Goal: Task Accomplishment & Management: Use online tool/utility

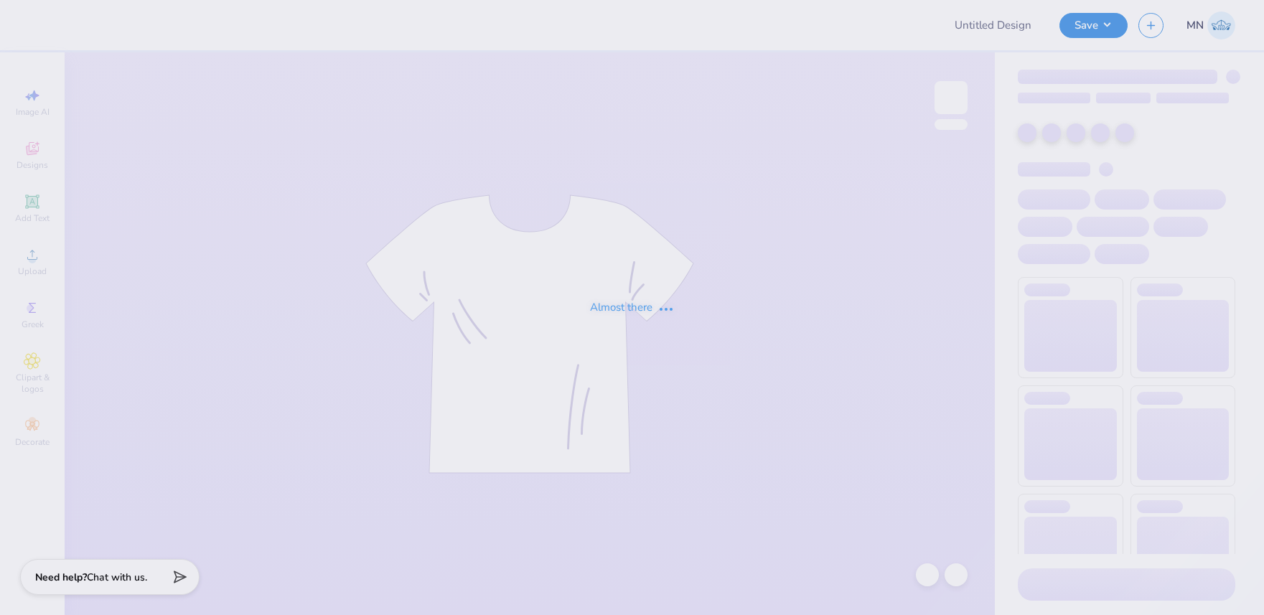
type input "ZTA Col st. philo"
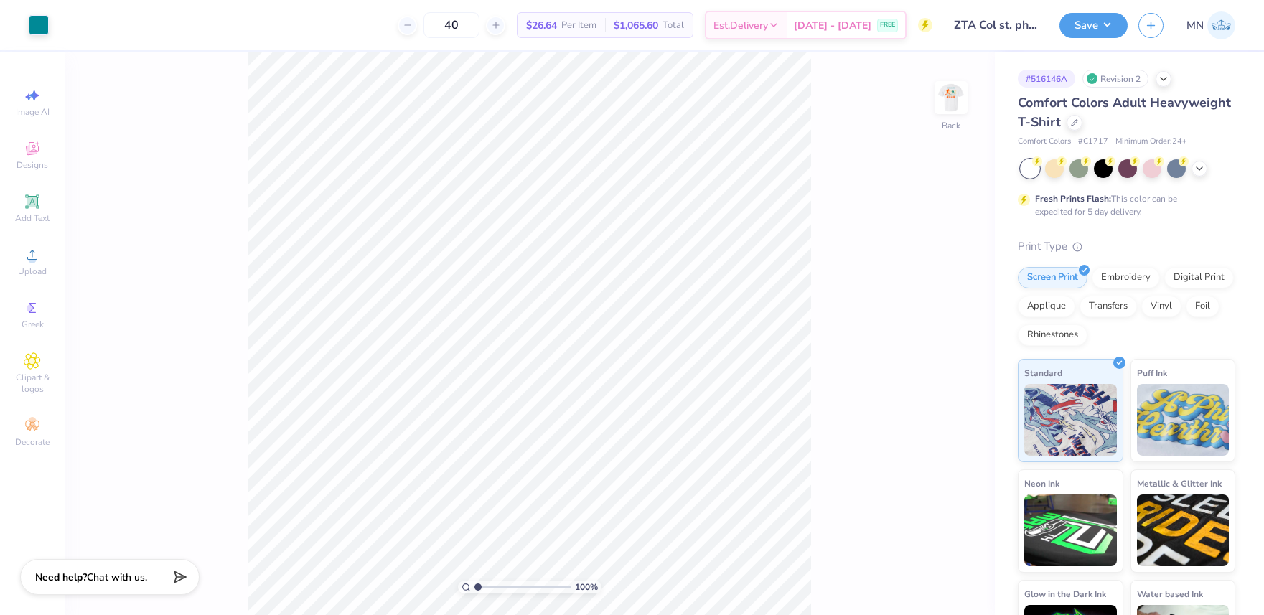
drag, startPoint x: 937, startPoint y: 100, endPoint x: 909, endPoint y: 100, distance: 27.3
click at [937, 100] on img at bounding box center [951, 97] width 29 height 29
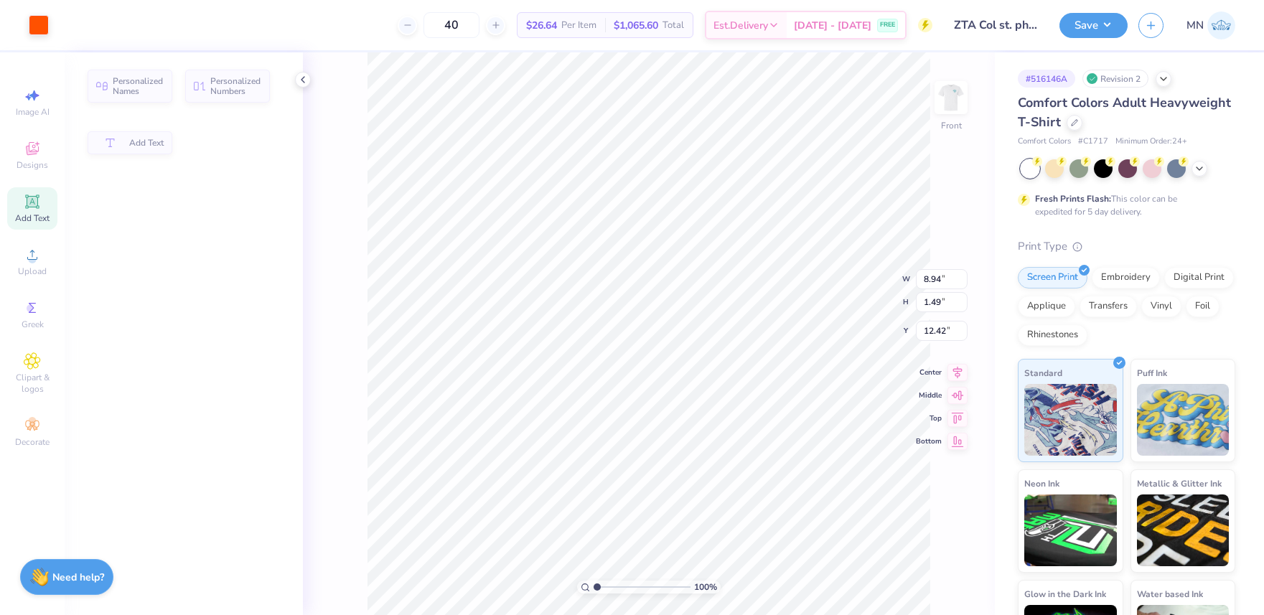
type input "12.55"
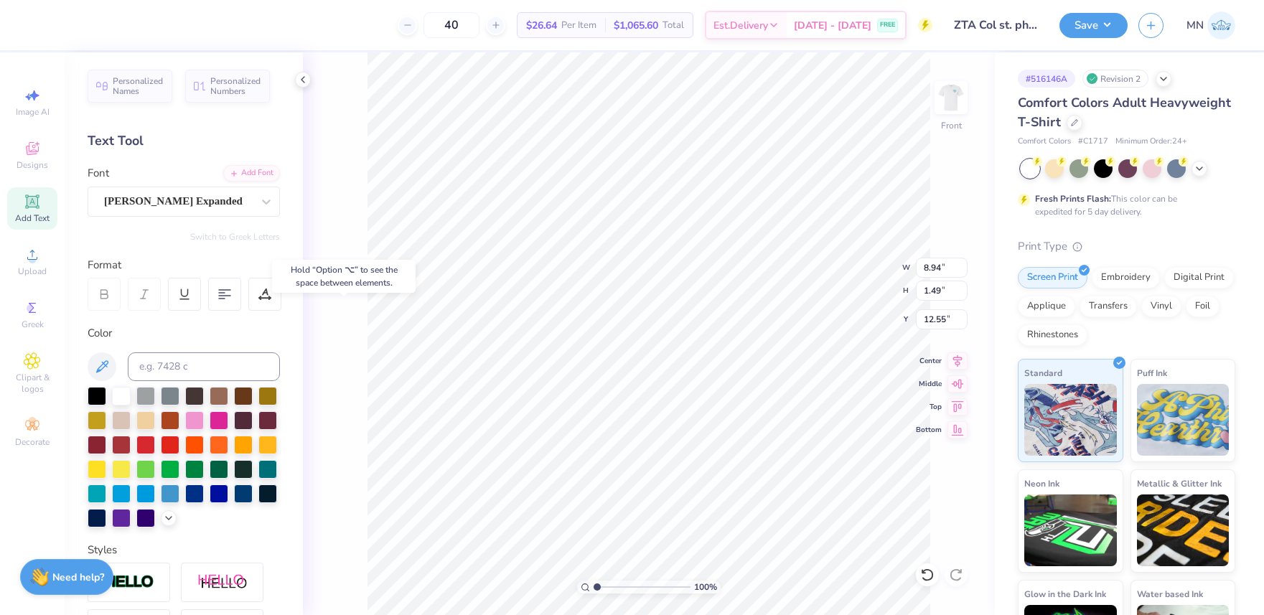
type input "7.60"
type input "0.77"
type input "3.00"
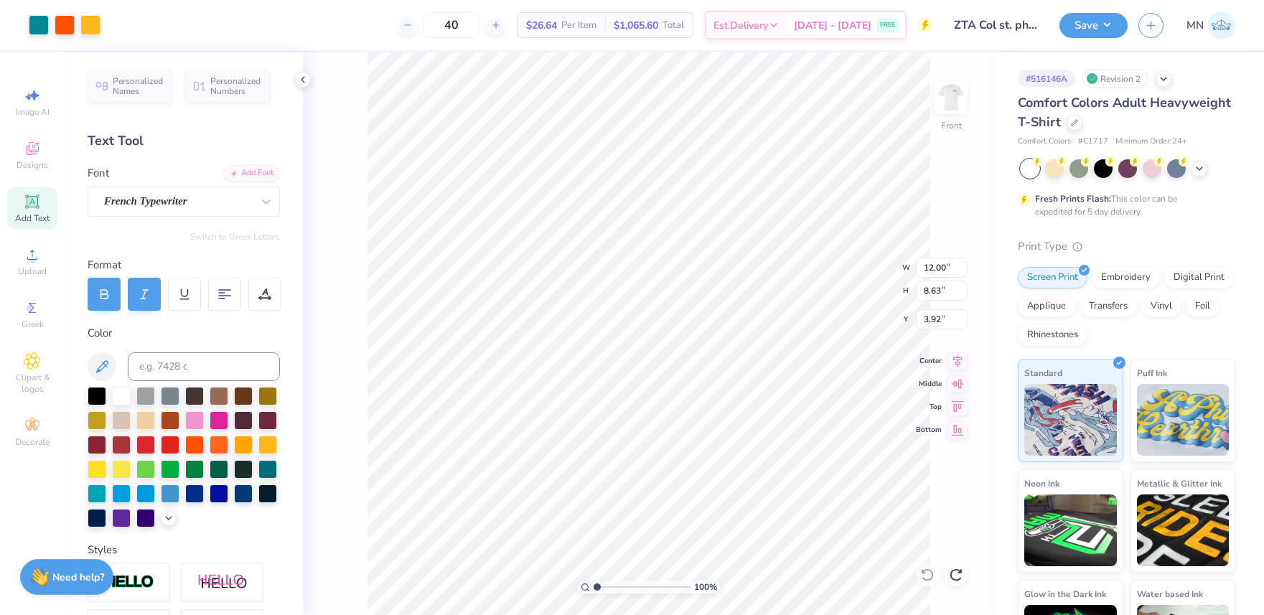
type input "3.79"
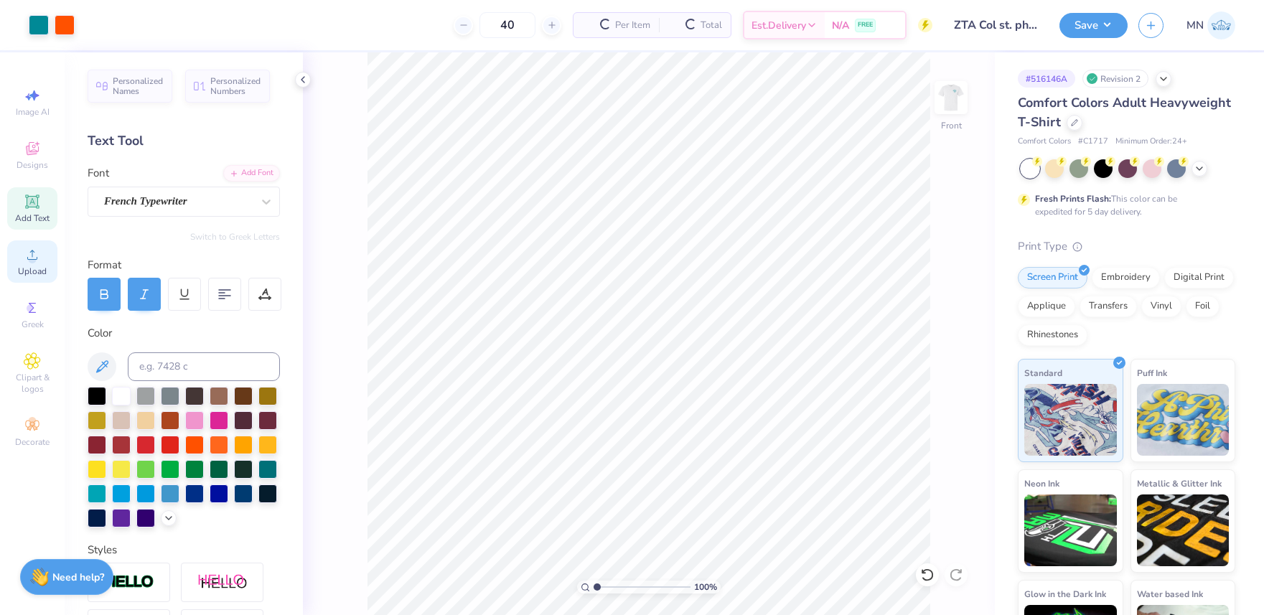
click at [36, 261] on icon at bounding box center [32, 254] width 17 height 17
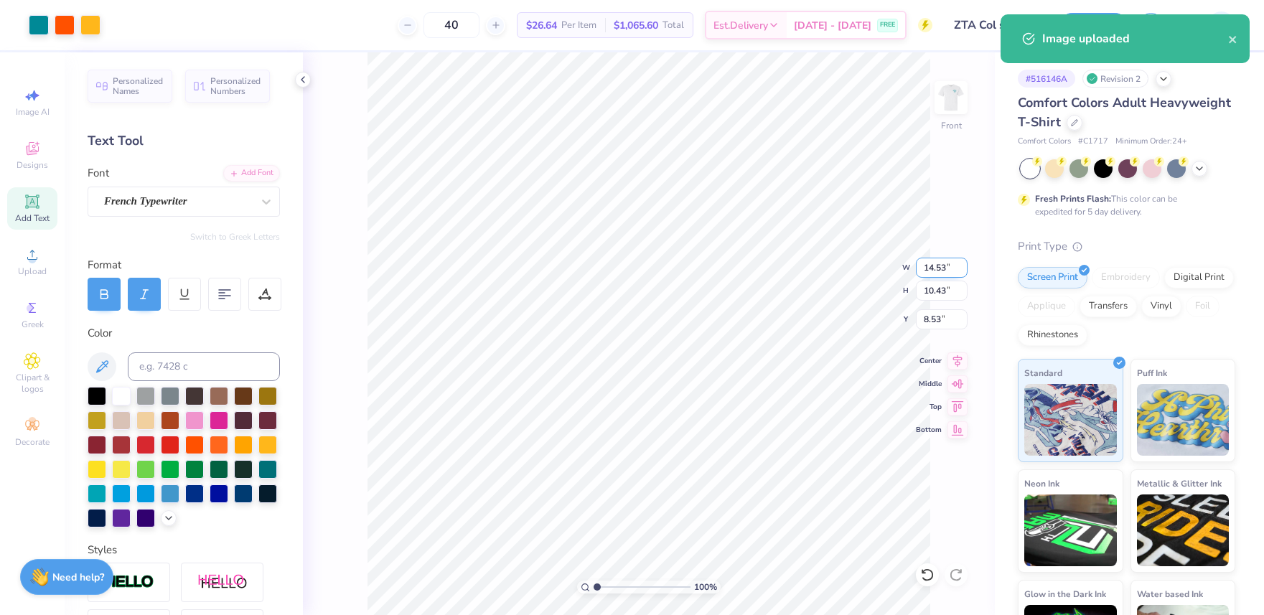
click at [939, 276] on input "14.53" at bounding box center [942, 268] width 52 height 20
type input "12.00"
type input "8.62"
click at [942, 322] on input "9.44" at bounding box center [942, 319] width 52 height 20
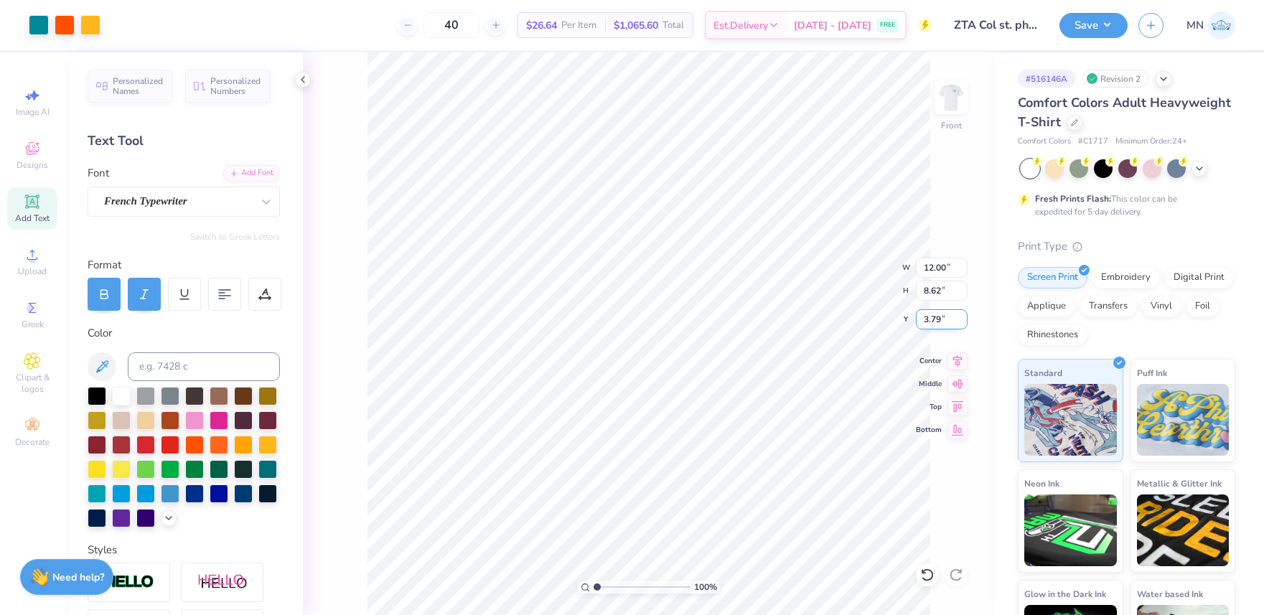
type input "3.79"
type input "12.26"
click at [616, 579] on div "293 %" at bounding box center [649, 333] width 563 height 563
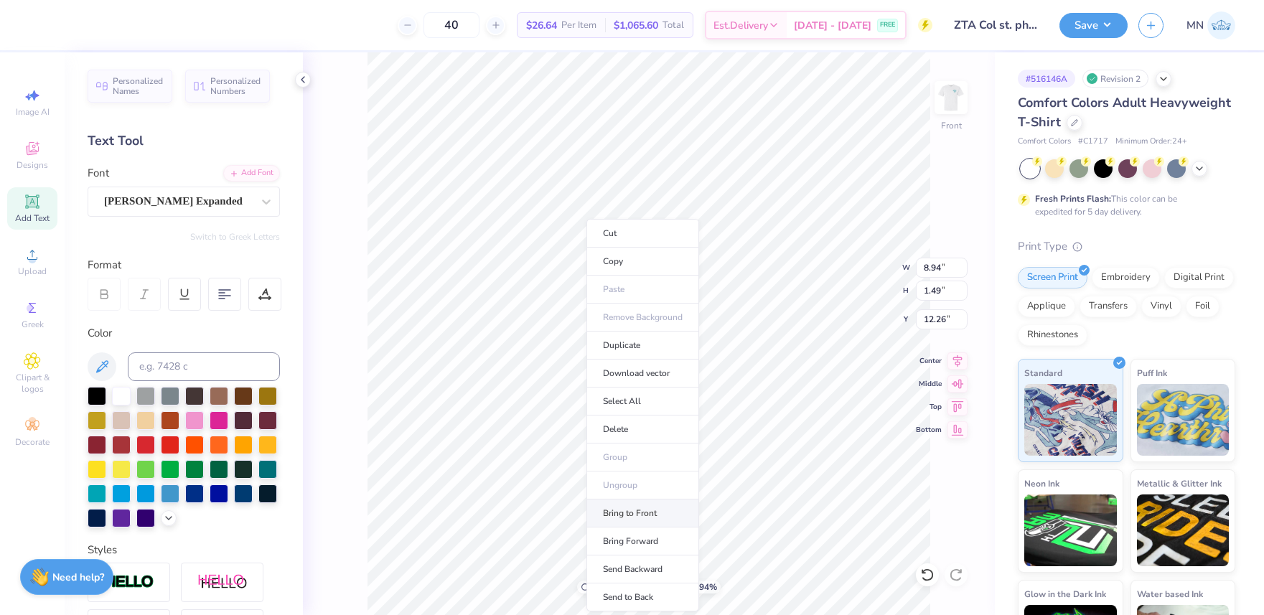
click at [642, 519] on li "Bring to Front" at bounding box center [642, 514] width 113 height 28
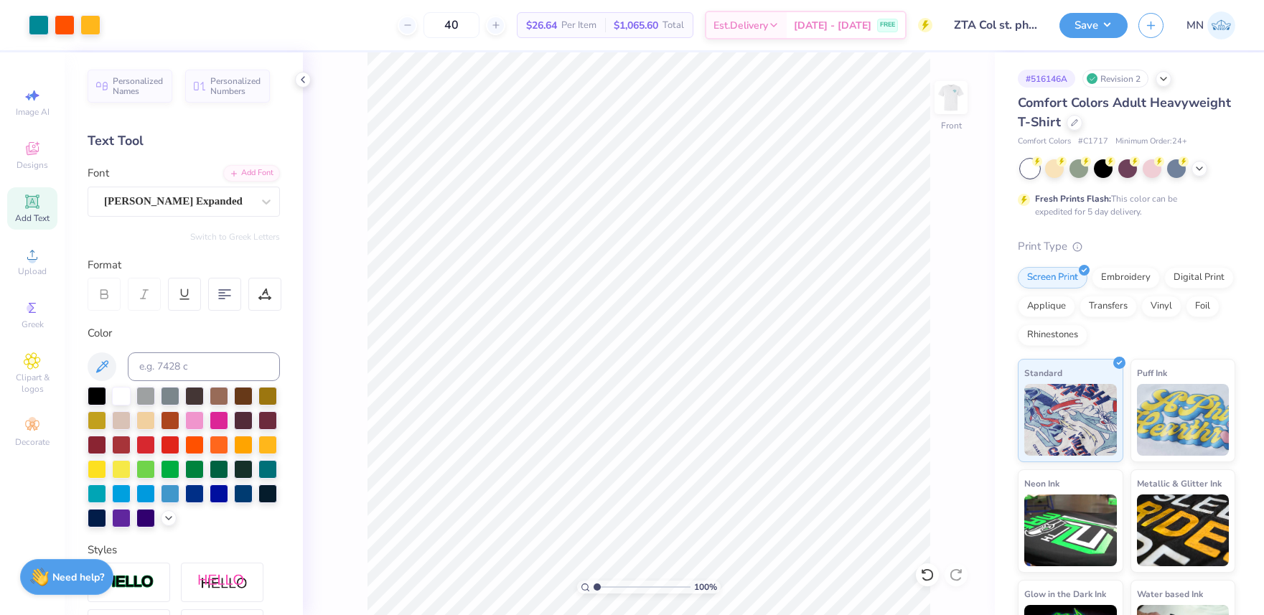
type input "1"
drag, startPoint x: 617, startPoint y: 588, endPoint x: 597, endPoint y: 584, distance: 20.6
click at [594, 586] on input "range" at bounding box center [642, 587] width 97 height 13
click at [484, 48] on div "Art colors 40 $26.64 Per Item $1,065.60 Total Est. Delivery Sep 20 - 23 FREE De…" at bounding box center [632, 307] width 1264 height 615
drag, startPoint x: 1103, startPoint y: 18, endPoint x: 1104, endPoint y: 34, distance: 16.5
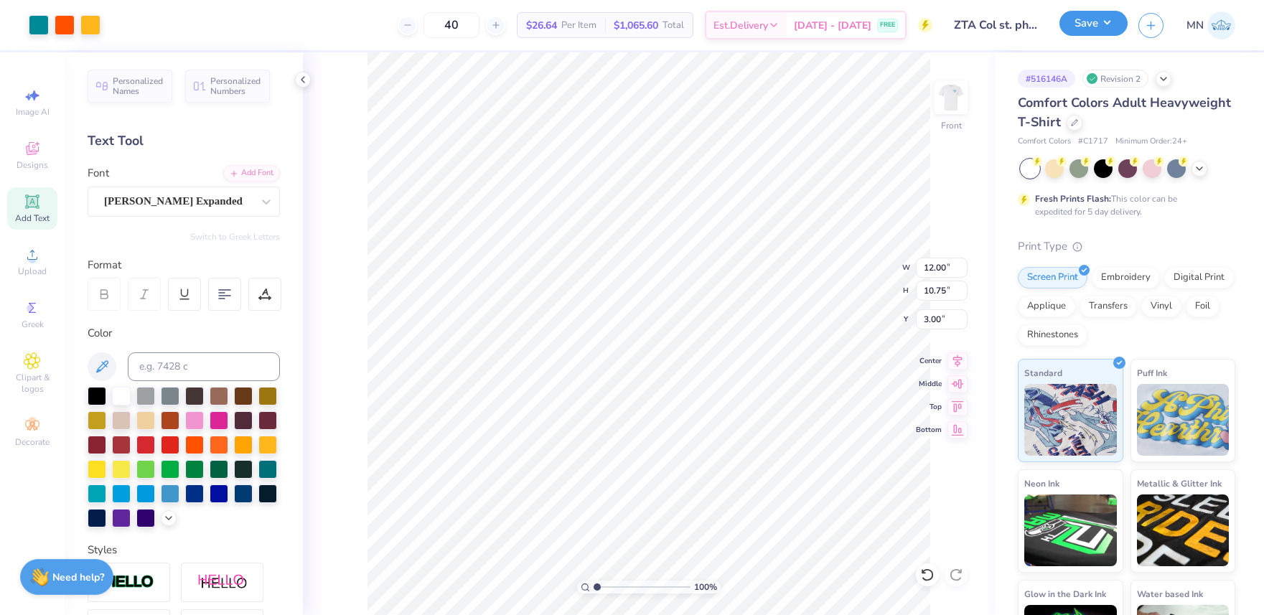
click at [1103, 19] on button "Save" at bounding box center [1093, 23] width 68 height 25
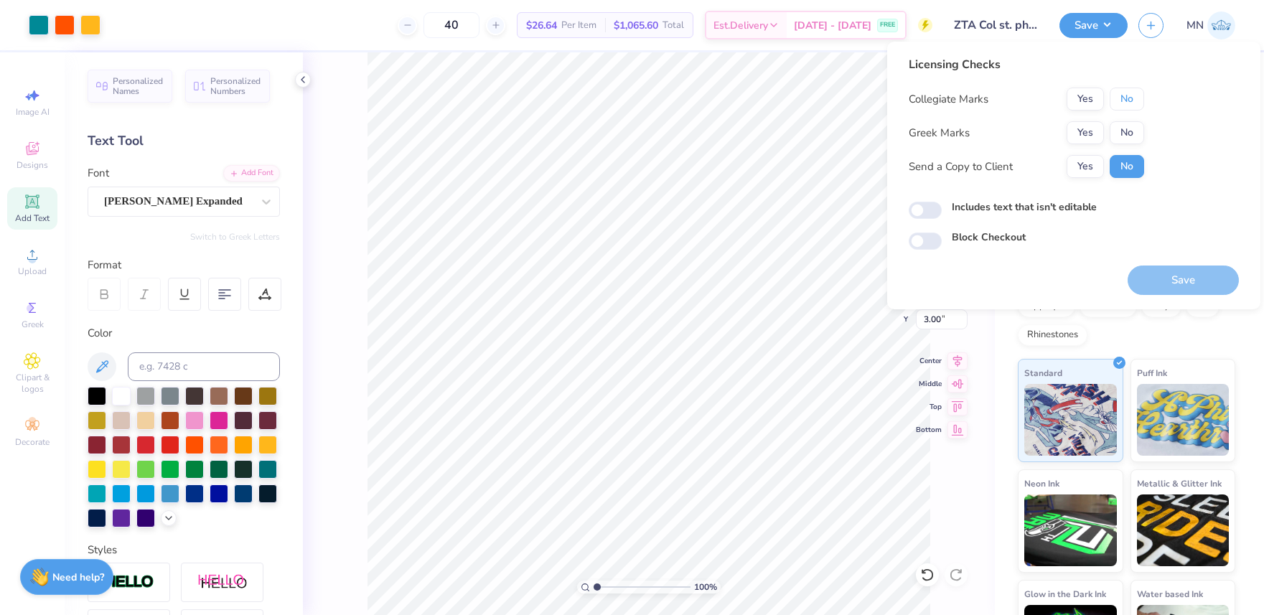
drag, startPoint x: 1126, startPoint y: 103, endPoint x: 1115, endPoint y: 111, distance: 13.4
click at [1124, 105] on button "No" at bounding box center [1127, 99] width 34 height 23
click at [1096, 124] on button "Yes" at bounding box center [1085, 132] width 37 height 23
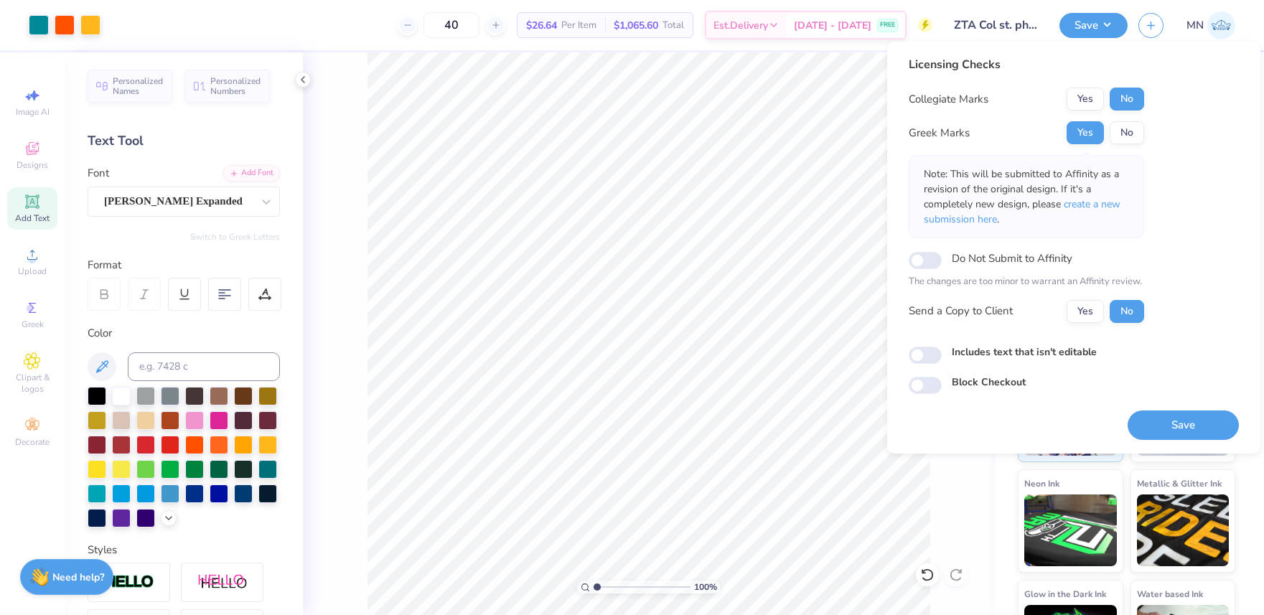
click at [1166, 443] on div "Licensing Checks Collegiate Marks Yes No Greek Marks Yes No Note: This will be …" at bounding box center [1073, 248] width 373 height 412
drag, startPoint x: 1171, startPoint y: 429, endPoint x: 1087, endPoint y: 381, distance: 96.8
click at [1171, 429] on button "Save" at bounding box center [1183, 425] width 111 height 29
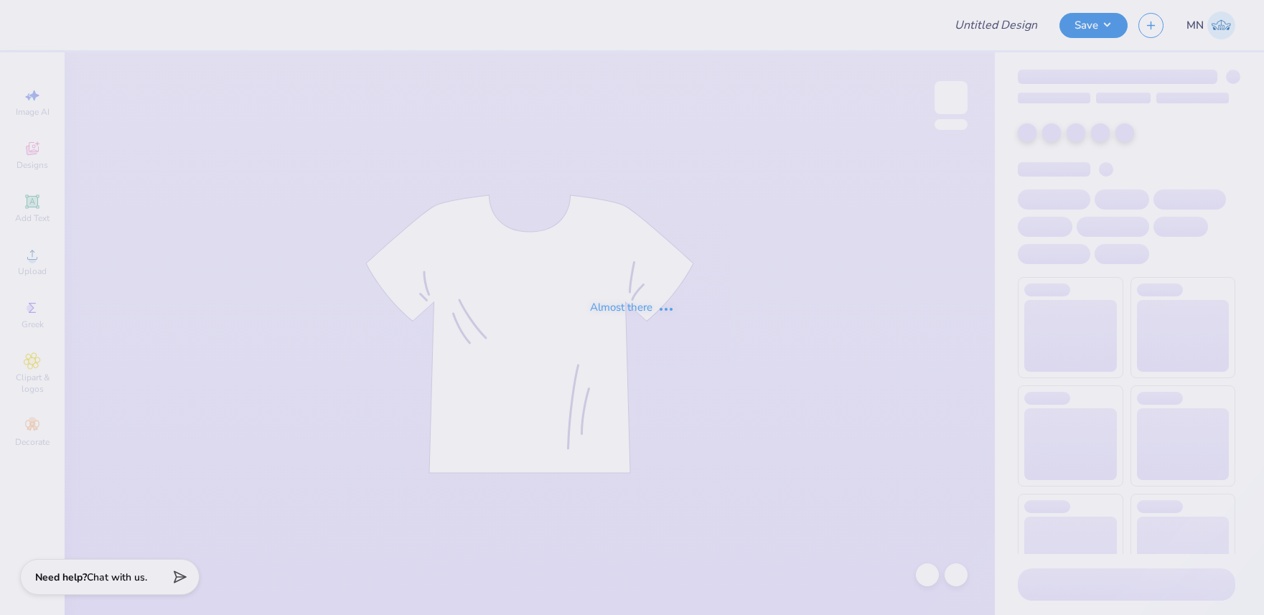
type input "Philo T Shirt"
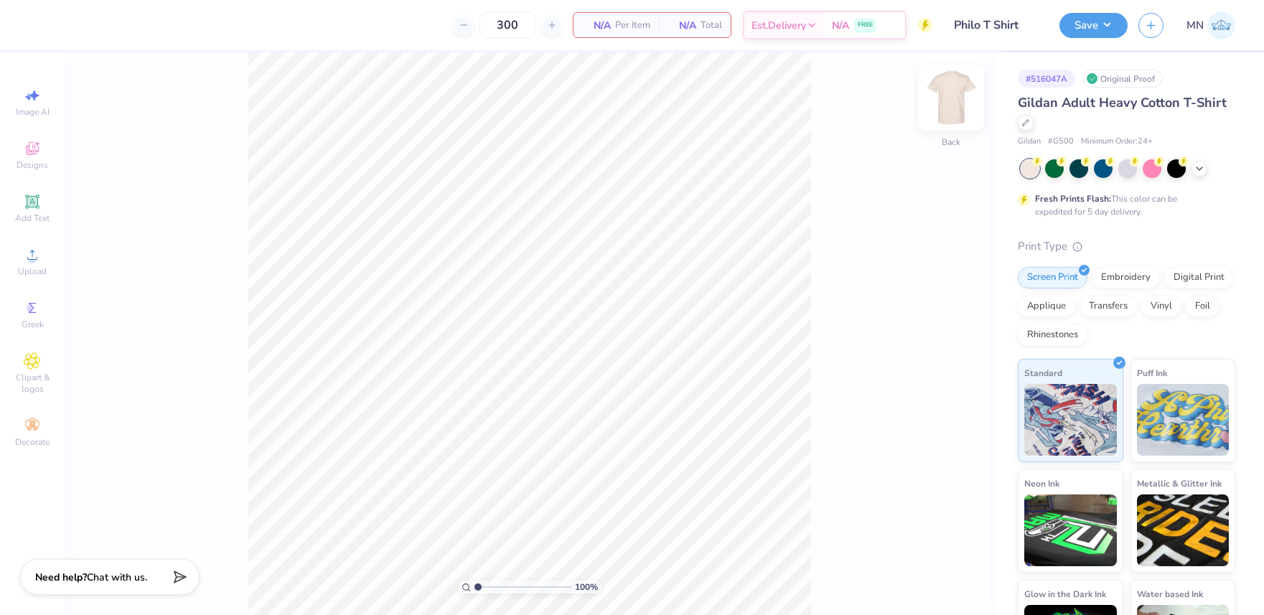
click at [954, 93] on img at bounding box center [950, 97] width 57 height 57
click at [39, 279] on div "Upload" at bounding box center [32, 261] width 50 height 42
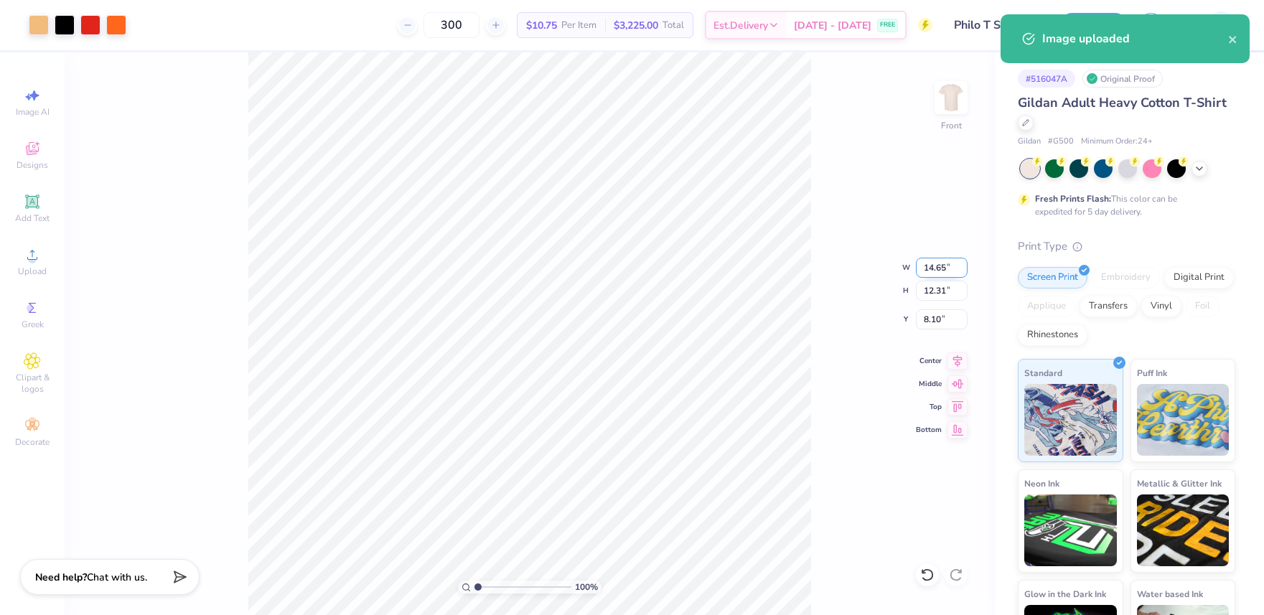
click at [940, 268] on input "14.65" at bounding box center [942, 268] width 52 height 20
type input "12.00"
type input "10.08"
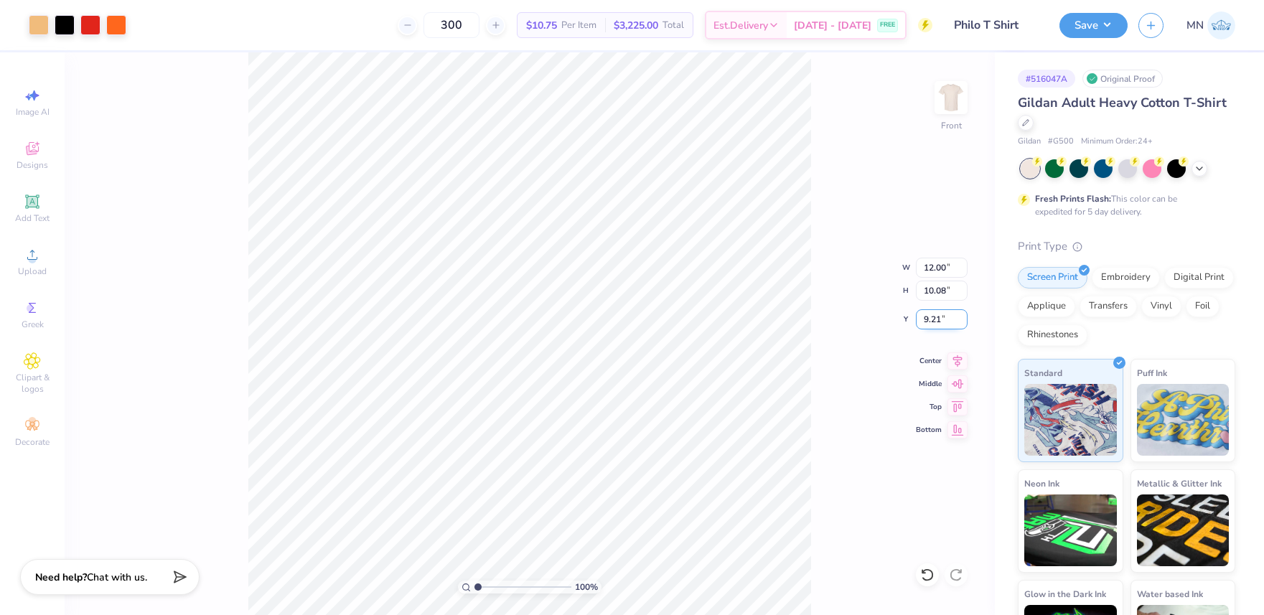
click at [939, 327] on input "9.21" at bounding box center [942, 319] width 52 height 20
type input "3.00"
click at [1103, 34] on button "Save" at bounding box center [1093, 23] width 68 height 25
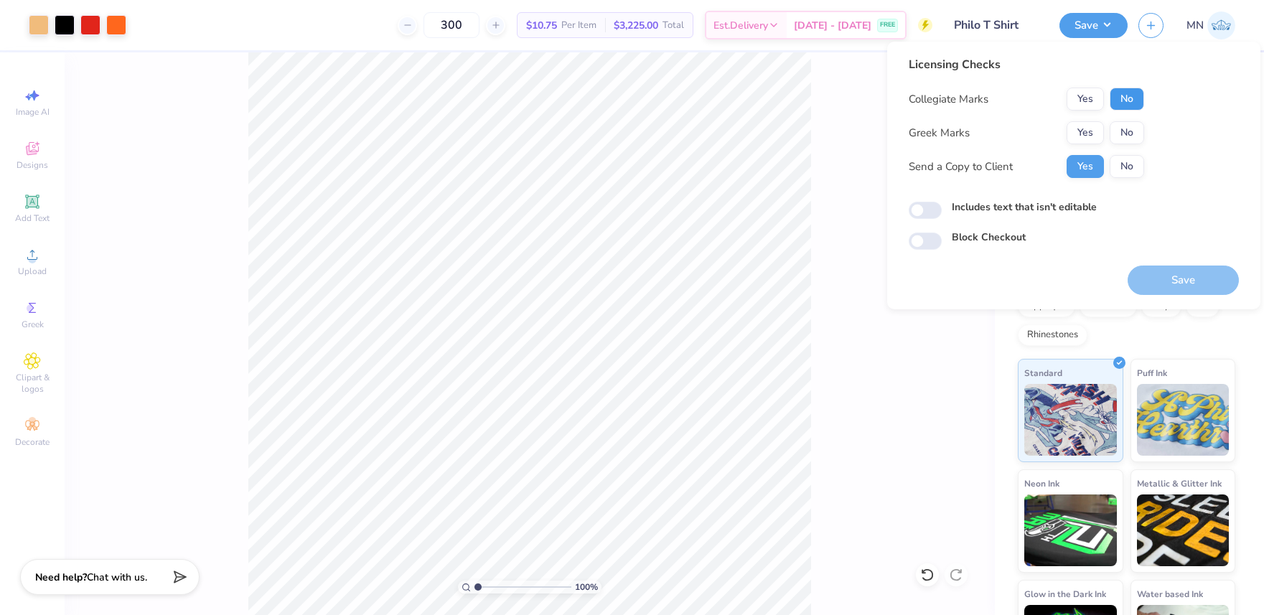
click at [1138, 103] on button "No" at bounding box center [1127, 99] width 34 height 23
drag, startPoint x: 1087, startPoint y: 129, endPoint x: 1094, endPoint y: 154, distance: 25.2
click at [1087, 130] on button "Yes" at bounding box center [1085, 132] width 37 height 23
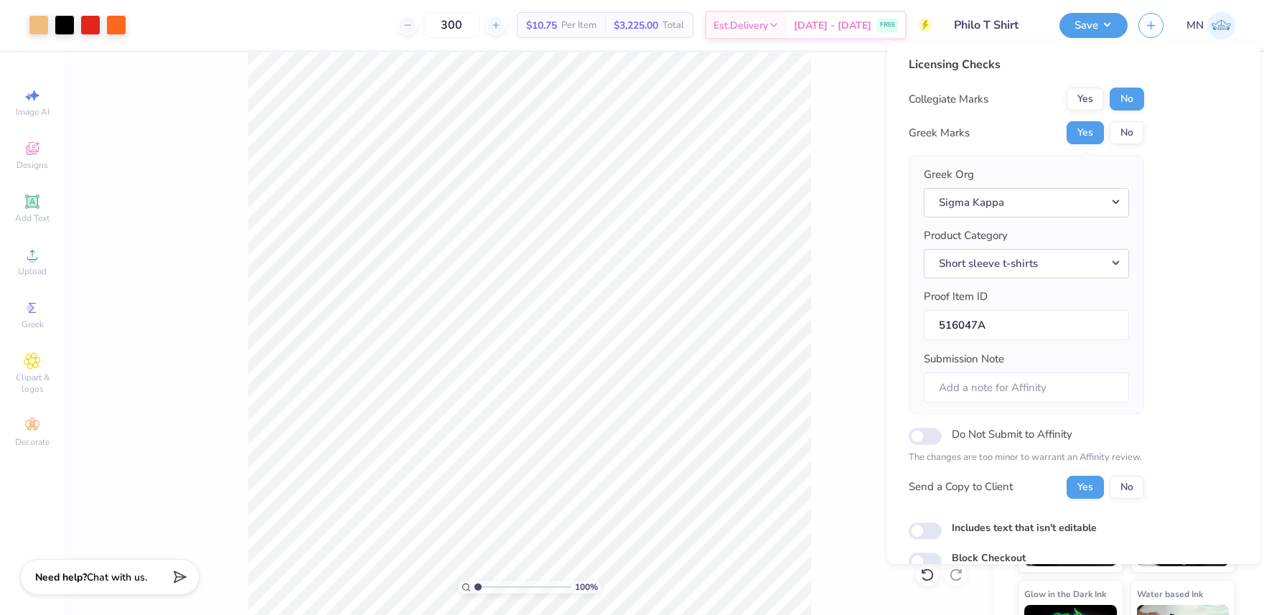
scroll to position [65, 0]
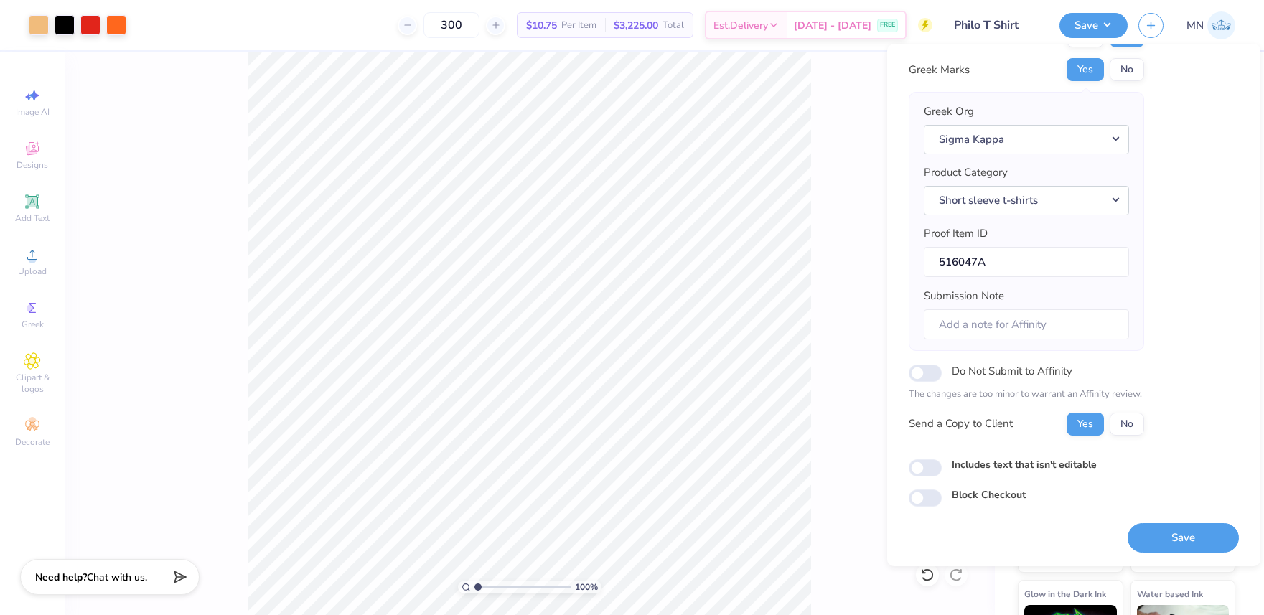
drag, startPoint x: 1179, startPoint y: 536, endPoint x: 1137, endPoint y: 458, distance: 88.6
click at [1179, 536] on button "Save" at bounding box center [1183, 537] width 111 height 29
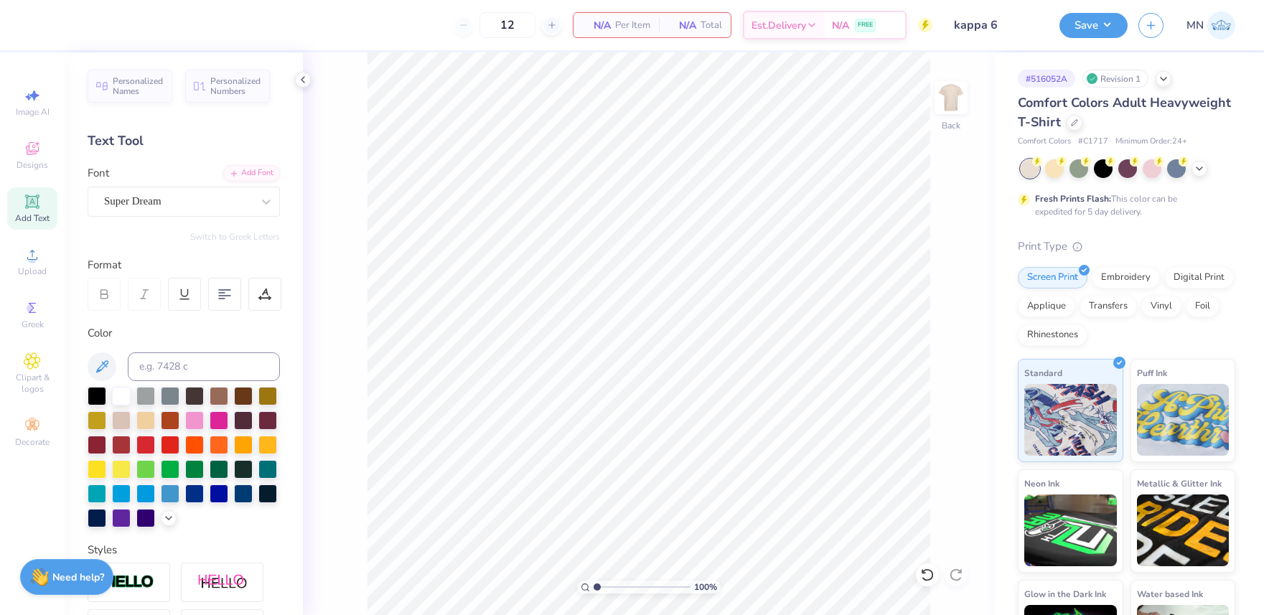
drag, startPoint x: 306, startPoint y: 78, endPoint x: 429, endPoint y: 47, distance: 127.4
click at [306, 78] on icon at bounding box center [302, 79] width 11 height 11
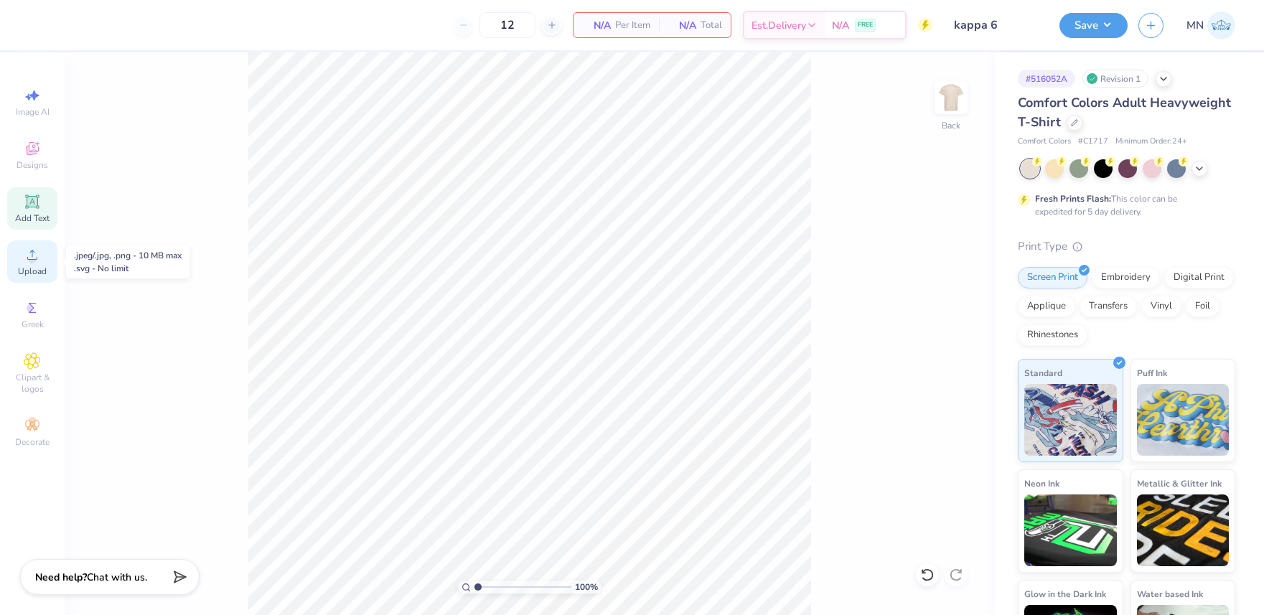
click at [28, 257] on icon at bounding box center [32, 254] width 17 height 17
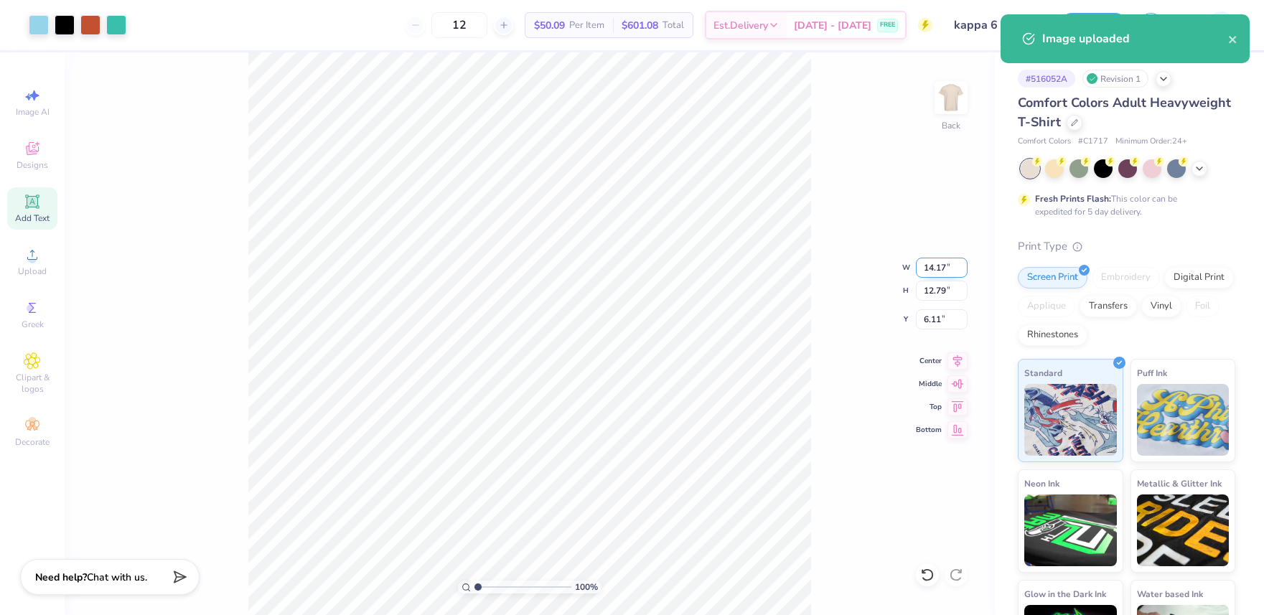
click at [934, 274] on input "14.17" at bounding box center [942, 268] width 52 height 20
type input "12.00"
type input "10.83"
type input "7.09"
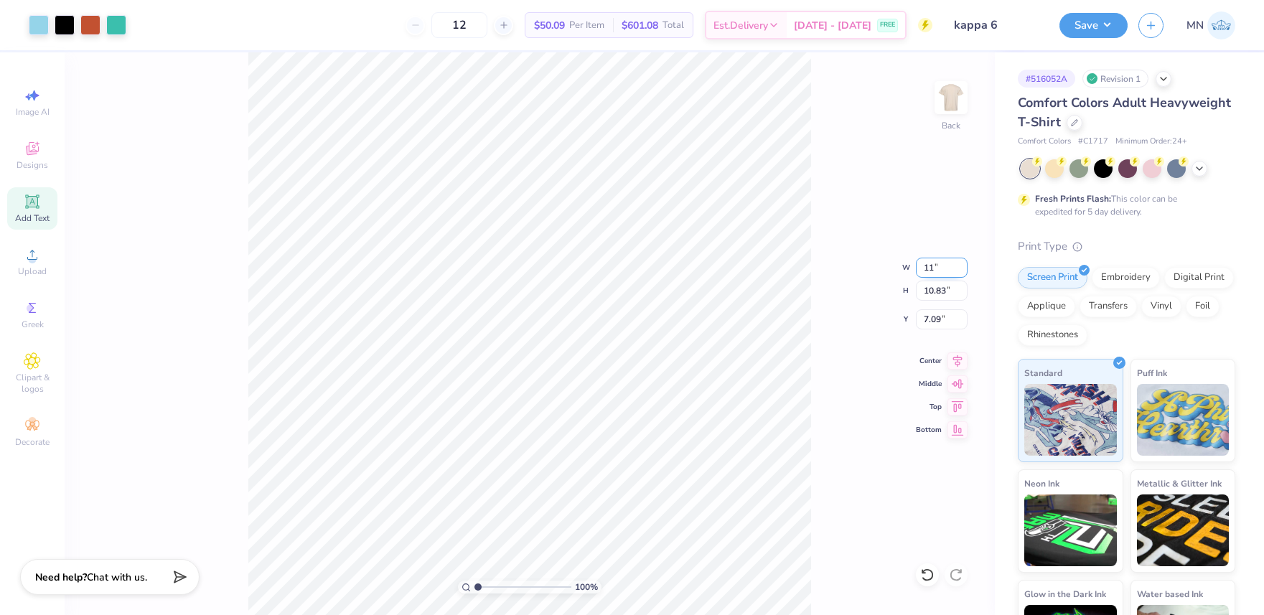
type input "11.00"
type input "9.93"
click at [939, 318] on input "7.54" at bounding box center [942, 319] width 52 height 20
type input "3.00"
click at [38, 209] on icon at bounding box center [32, 201] width 17 height 17
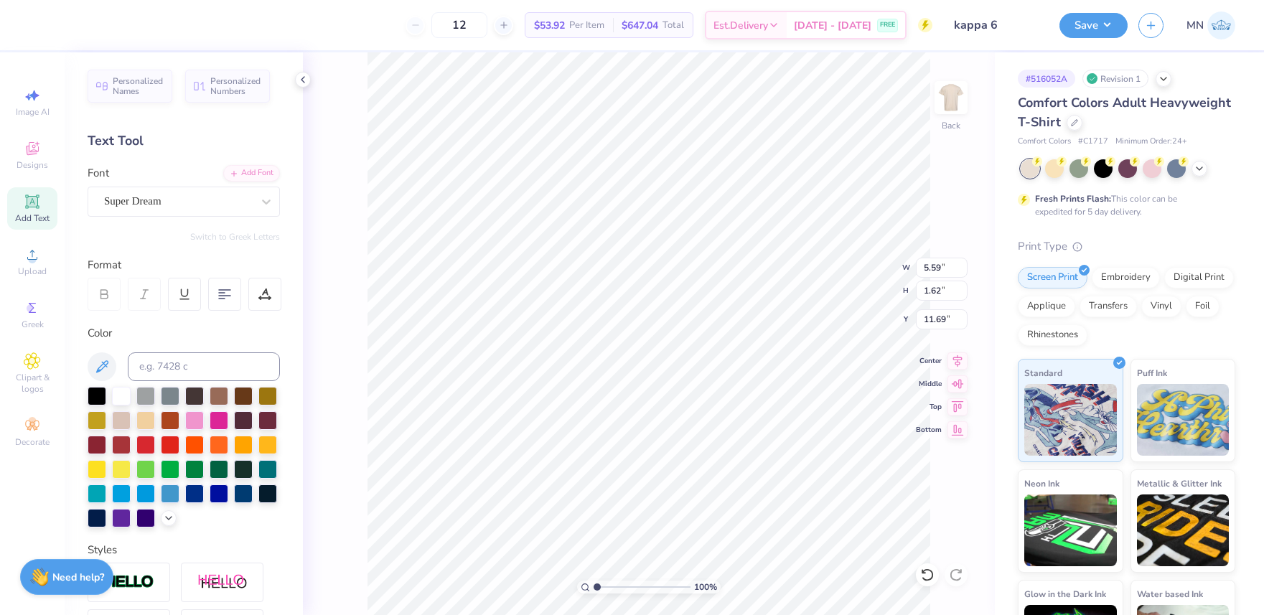
drag, startPoint x: 95, startPoint y: 396, endPoint x: 251, endPoint y: 160, distance: 282.7
click at [95, 396] on div at bounding box center [97, 396] width 19 height 19
click at [252, 173] on div "Add Font" at bounding box center [251, 172] width 57 height 17
click at [261, 169] on div "Add Font" at bounding box center [251, 172] width 57 height 17
click at [254, 178] on div "Add Font" at bounding box center [251, 172] width 57 height 17
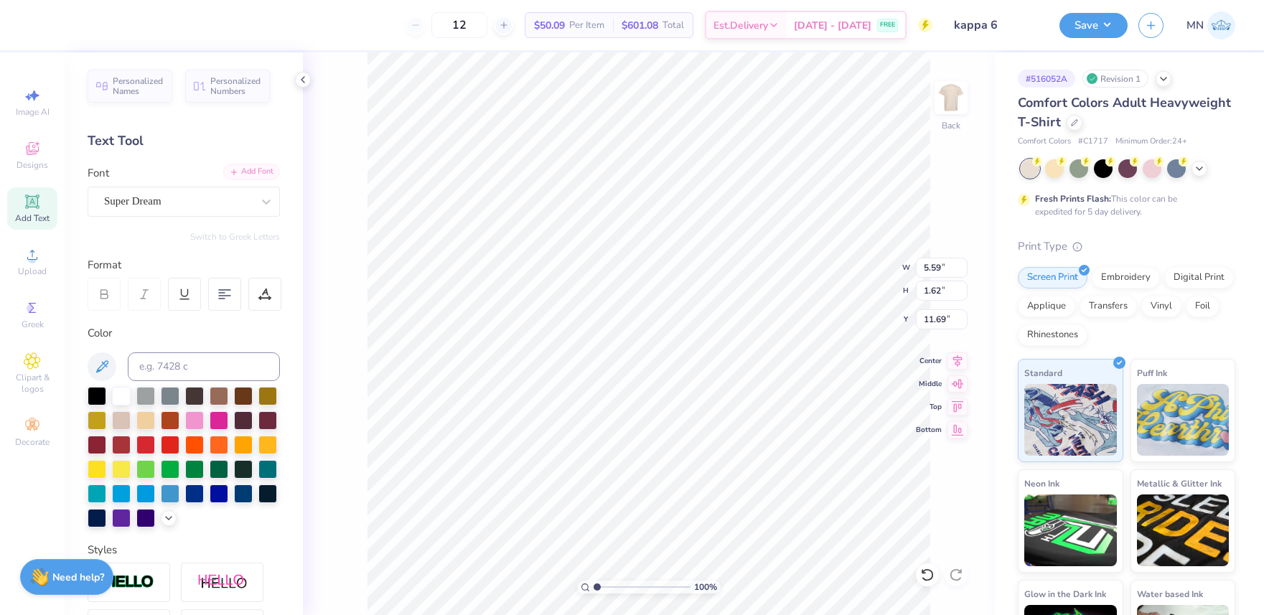
click at [256, 164] on div "Add Font" at bounding box center [251, 172] width 57 height 17
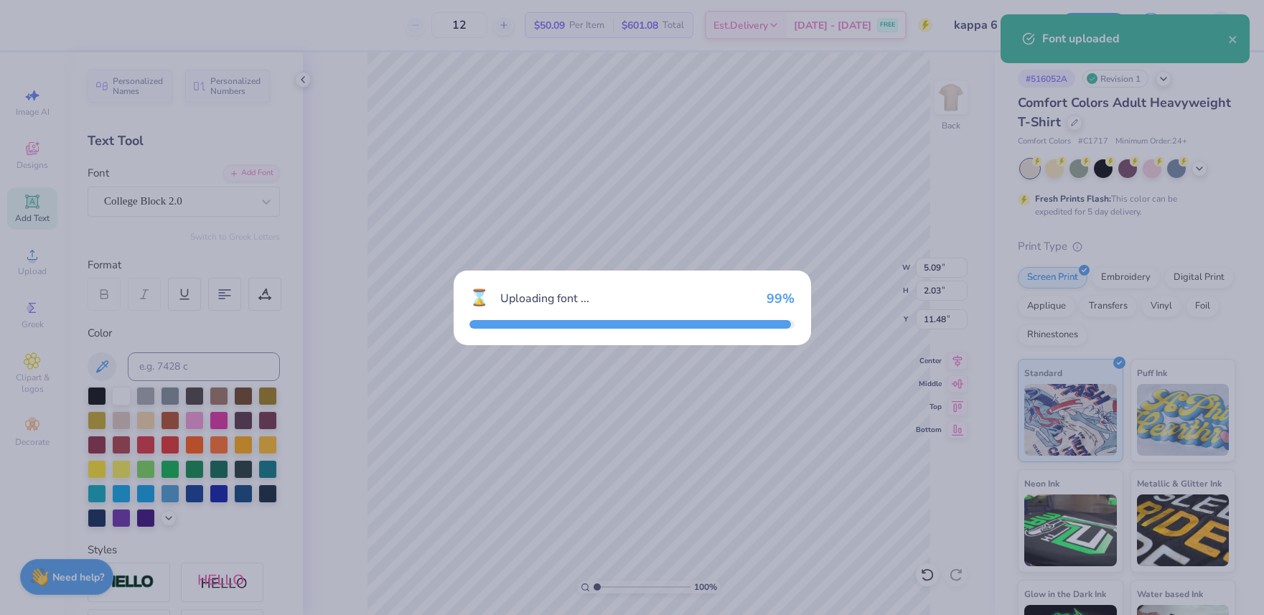
type input "5.09"
type input "2.03"
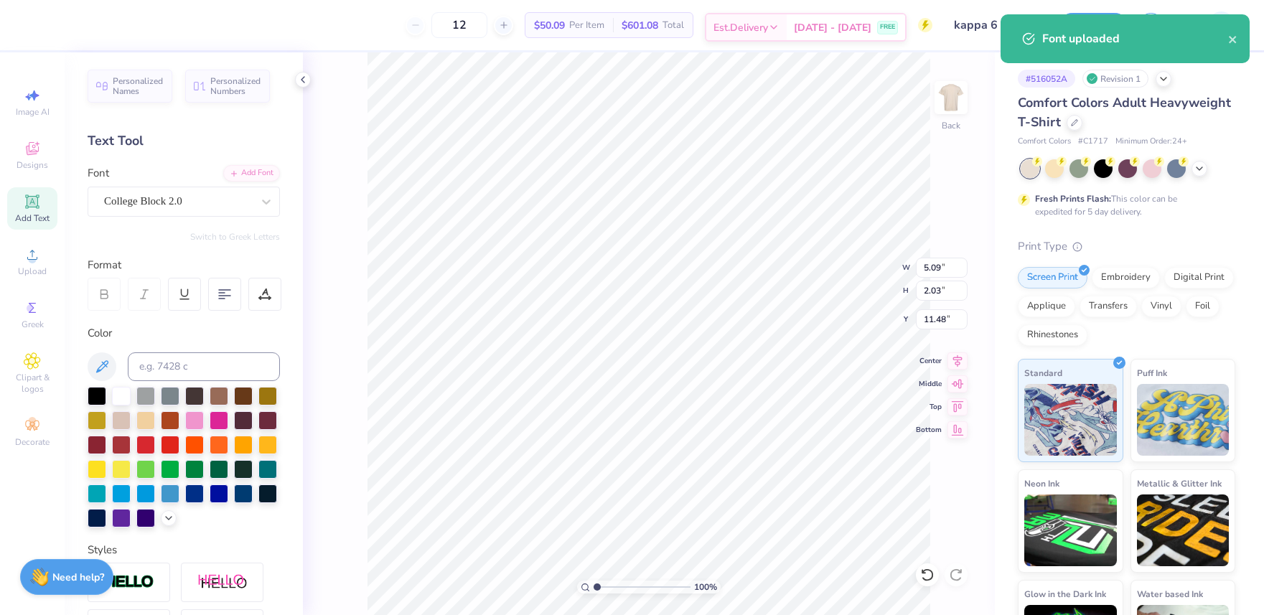
type input "12.93"
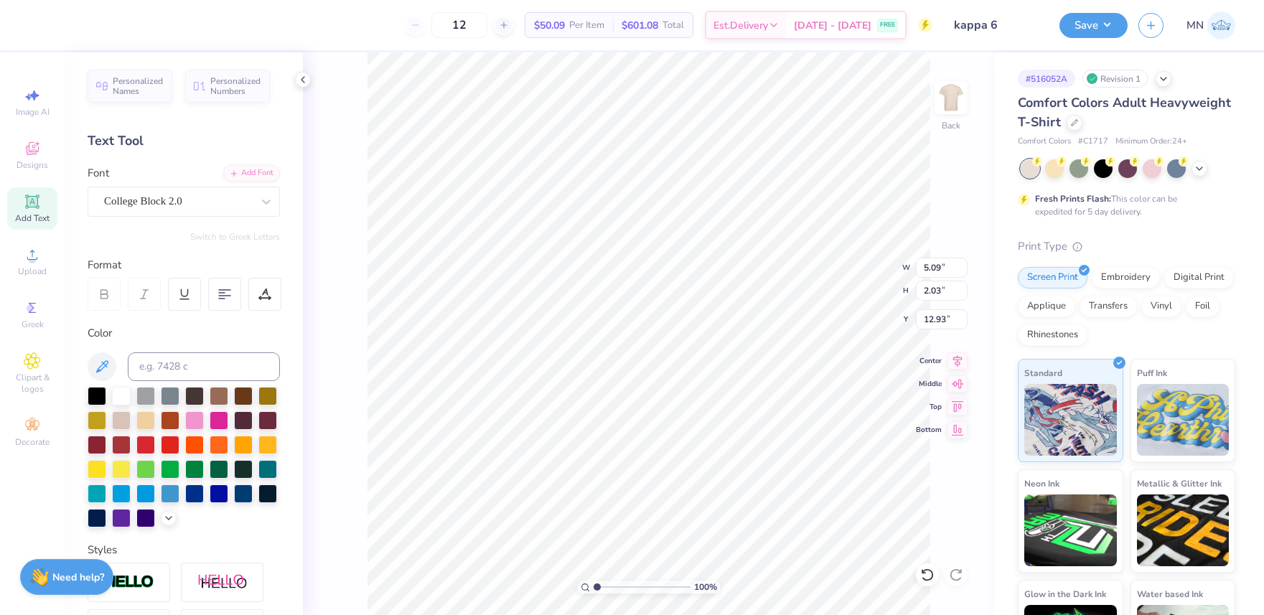
type textarea "OHIO STATE"
type input "2.01"
type input "0.39"
type input "14.57"
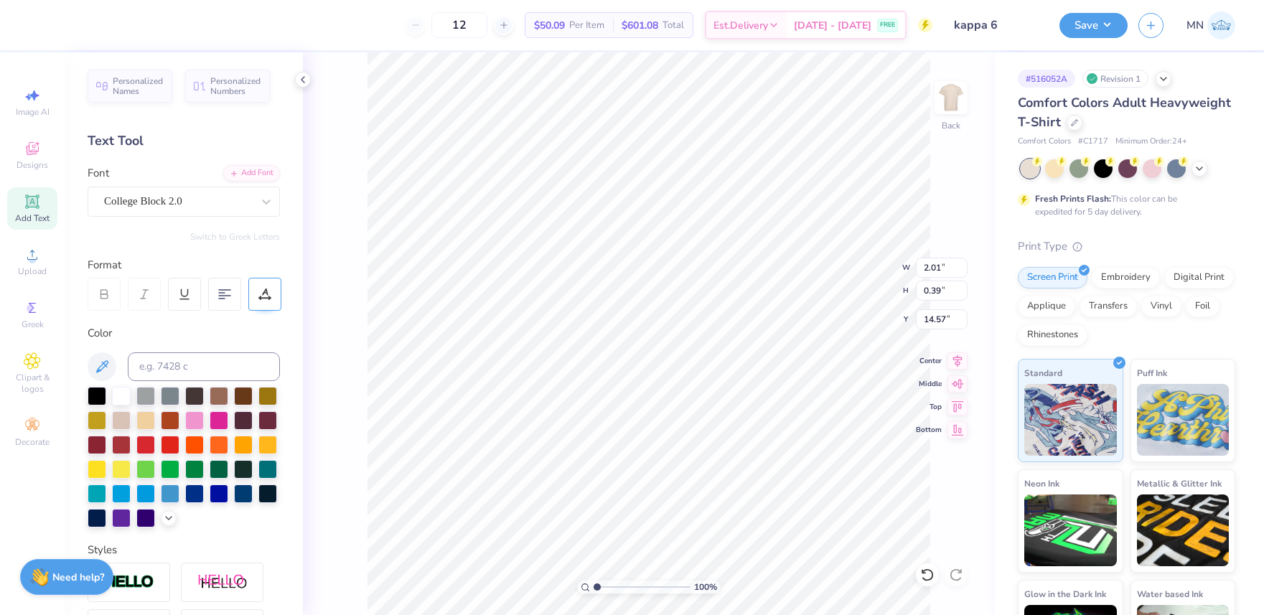
click at [266, 294] on icon at bounding box center [264, 294] width 13 height 13
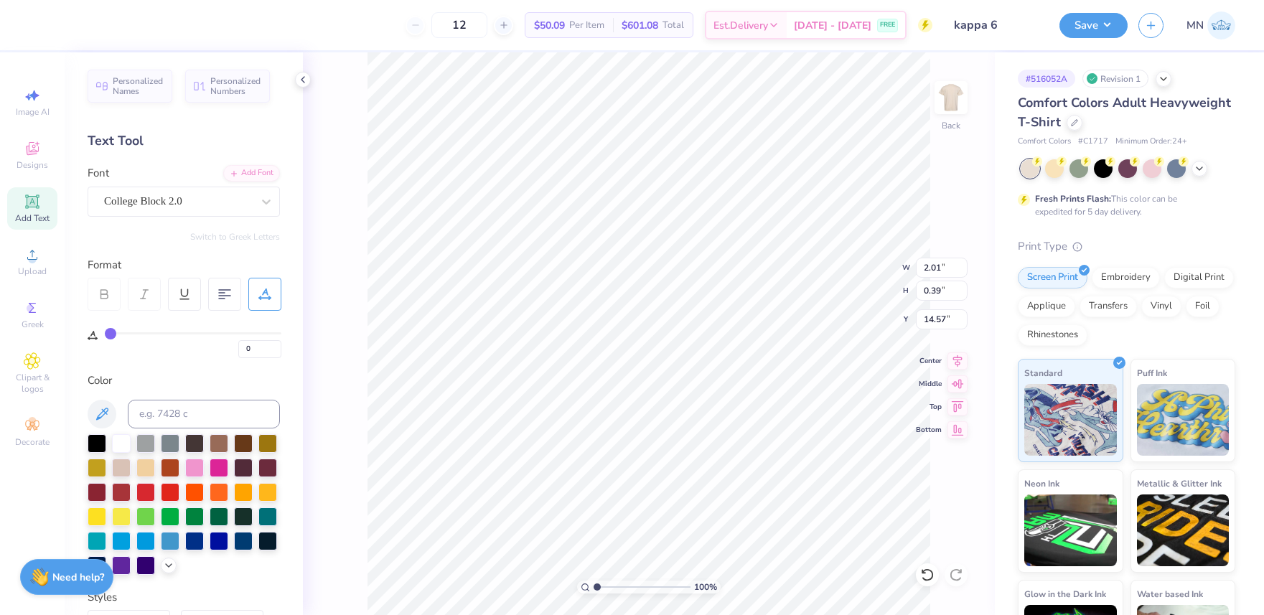
type input "87"
click at [254, 332] on input "range" at bounding box center [193, 333] width 177 height 2
type input "5.45"
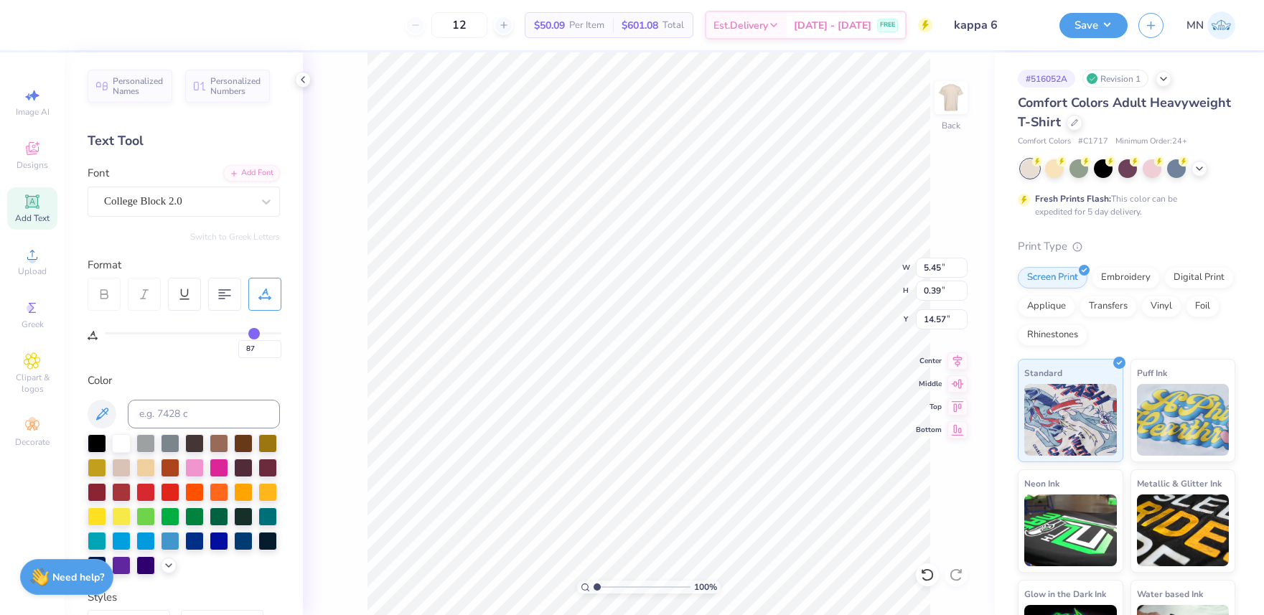
type input "88"
type input "89"
type input "90"
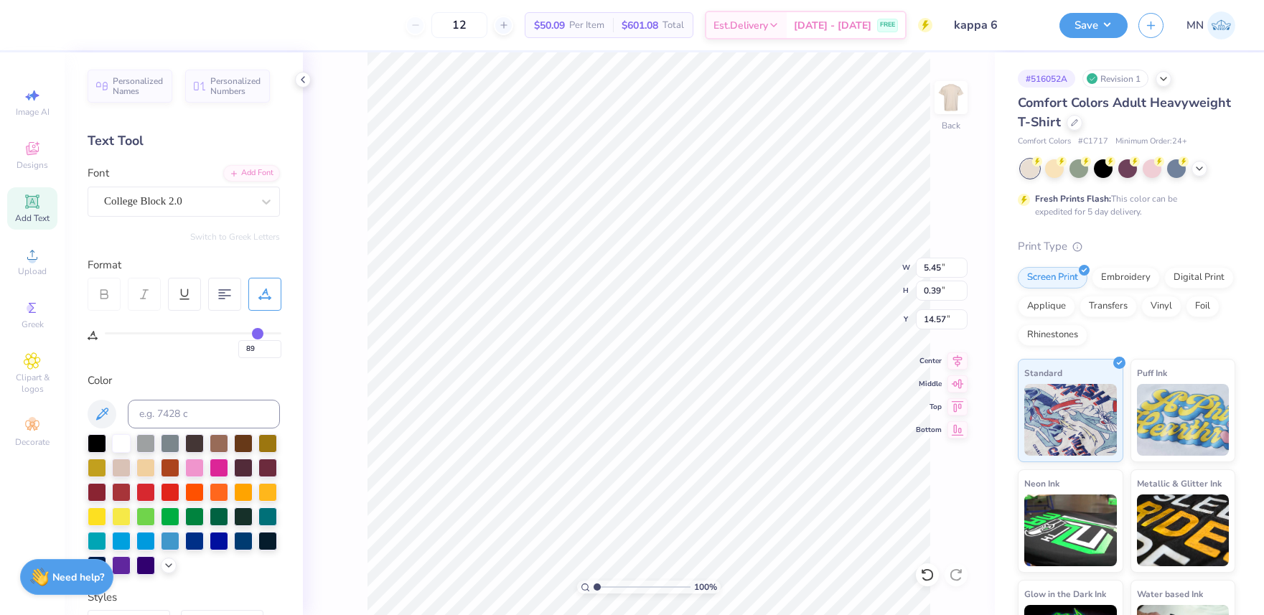
type input "90"
type input "91"
type input "92"
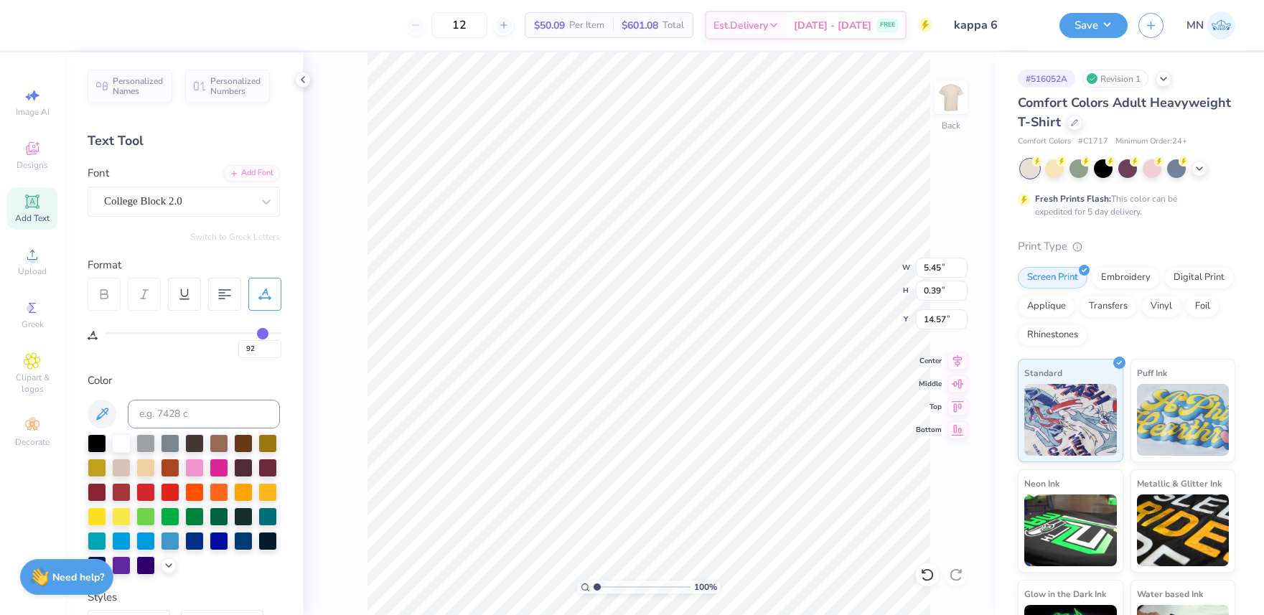
type input "93"
type input "94"
drag, startPoint x: 254, startPoint y: 332, endPoint x: 265, endPoint y: 332, distance: 10.8
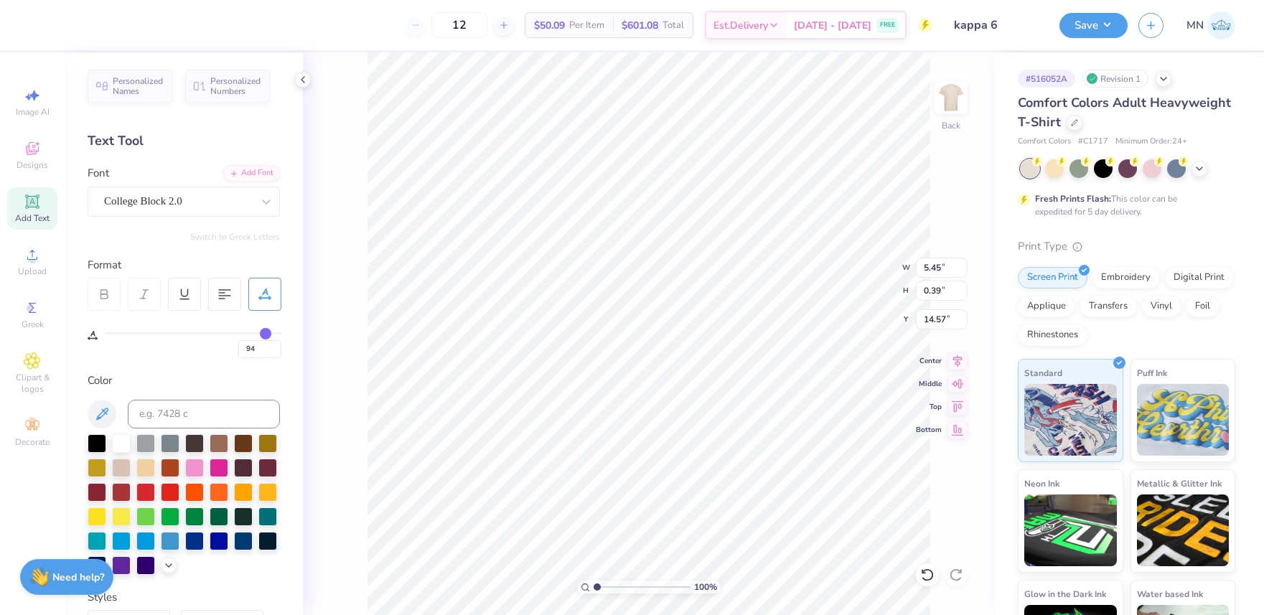
type input "94"
click at [265, 332] on input "range" at bounding box center [193, 333] width 177 height 2
type input "5.73"
type input "13.17"
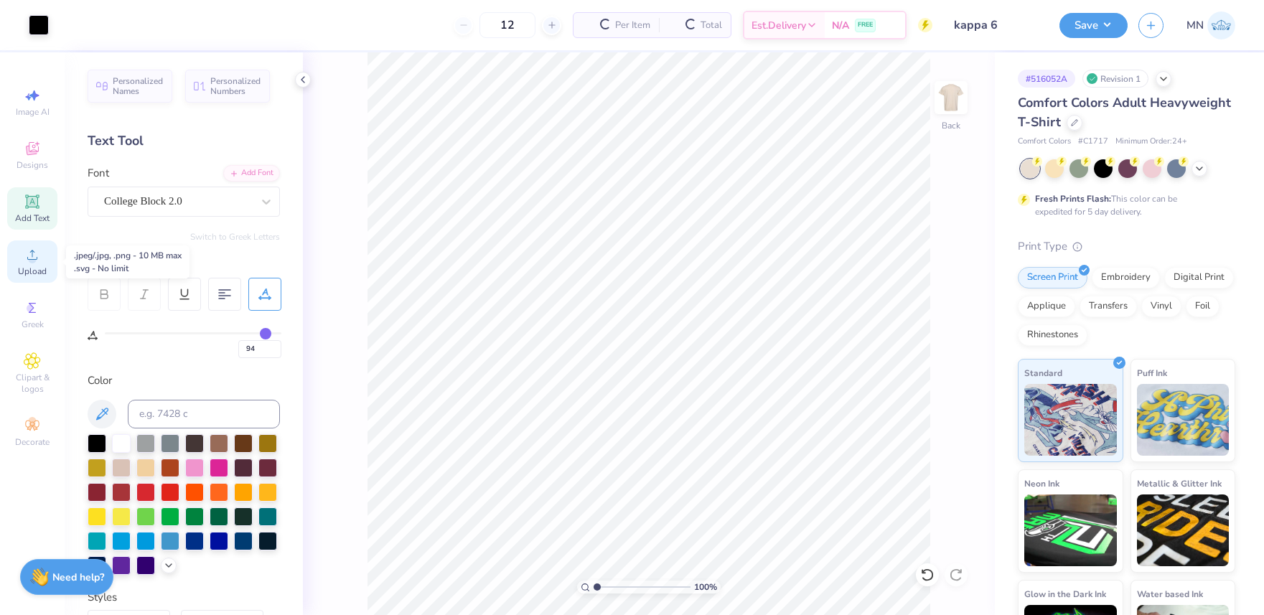
click at [29, 261] on circle at bounding box center [32, 260] width 8 height 8
click at [39, 259] on icon at bounding box center [32, 254] width 17 height 17
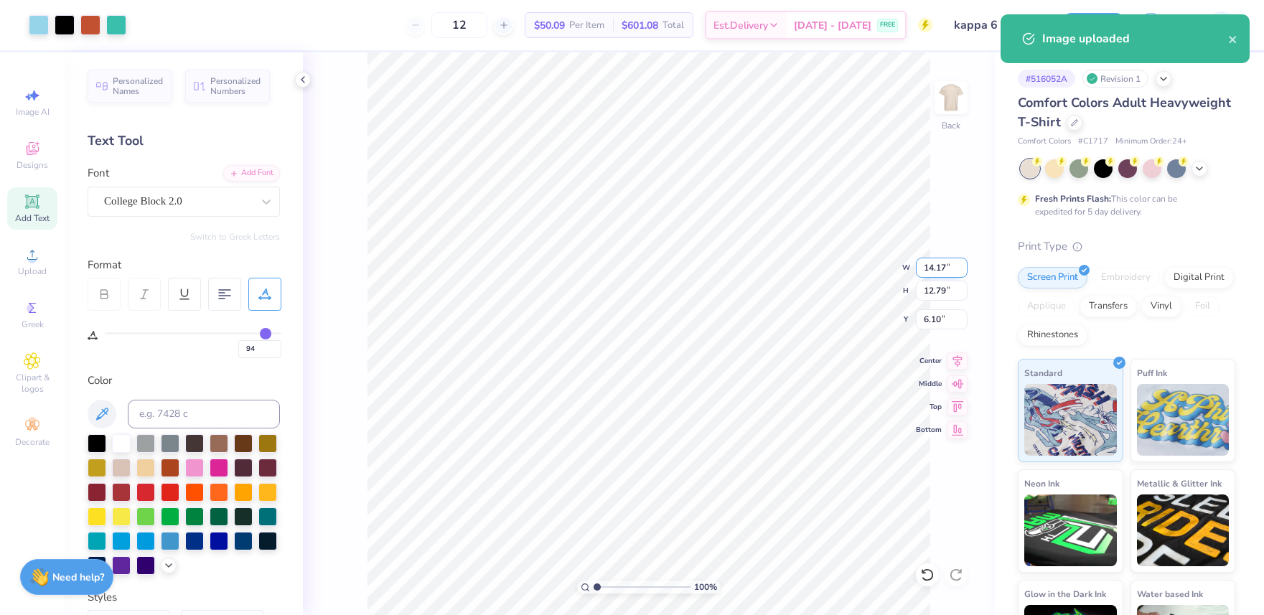
click at [938, 268] on input "14.17" at bounding box center [942, 268] width 52 height 20
type input "12.00"
type input "10.83"
click at [941, 317] on input "7.09" at bounding box center [942, 319] width 52 height 20
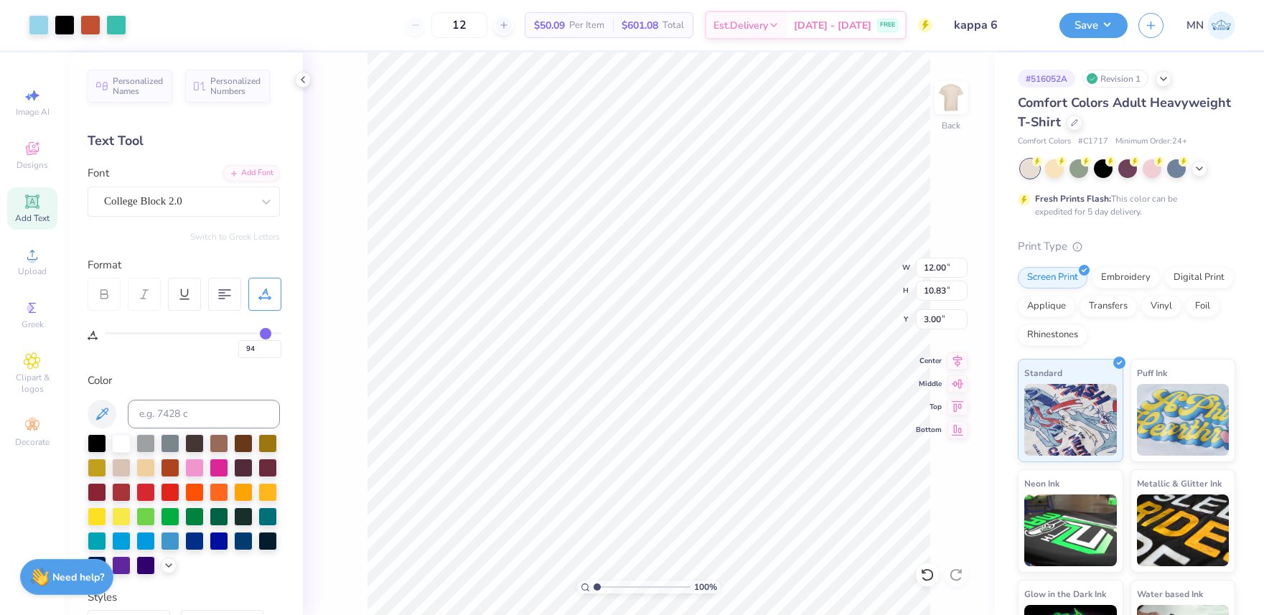
type input "2.34"
click at [948, 275] on input "12.00" at bounding box center [942, 268] width 52 height 20
type input "11.00"
type input "9.93"
click at [943, 318] on input "2.79" at bounding box center [942, 319] width 52 height 20
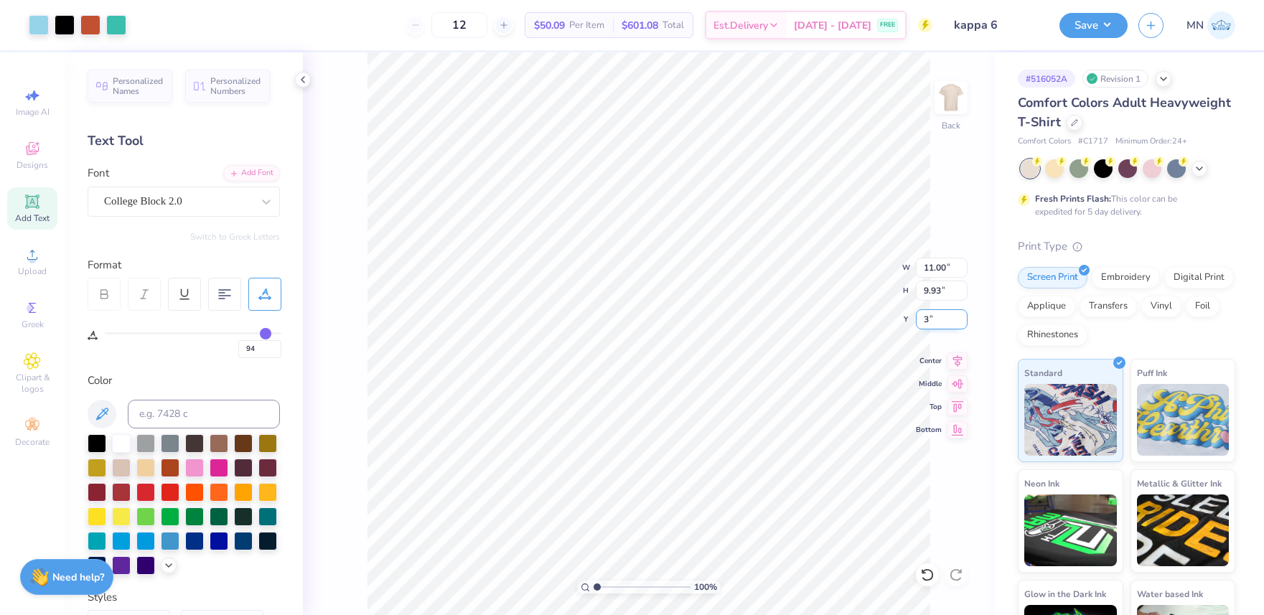
type input "3.00"
click at [681, 452] on li "Group" at bounding box center [688, 458] width 113 height 28
click at [941, 314] on input "3.00" at bounding box center [942, 319] width 52 height 20
drag, startPoint x: 1092, startPoint y: 28, endPoint x: 1095, endPoint y: 37, distance: 10.0
click at [1093, 29] on button "Save" at bounding box center [1093, 25] width 68 height 25
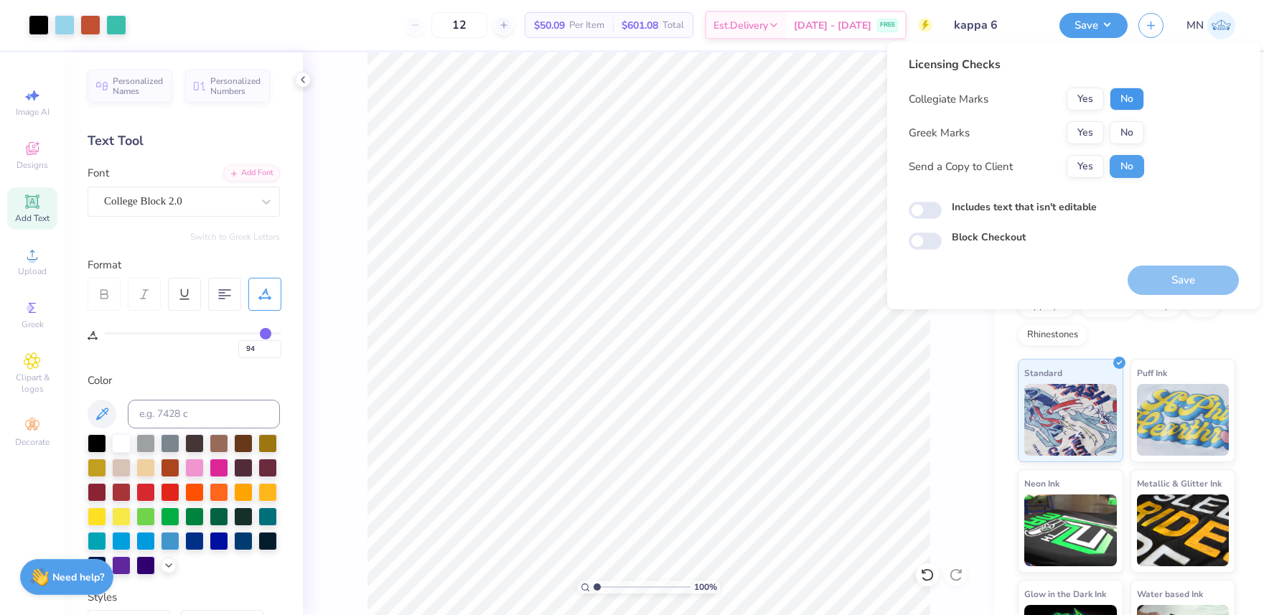
click at [1124, 100] on button "No" at bounding box center [1127, 99] width 34 height 23
drag, startPoint x: 1094, startPoint y: 125, endPoint x: 1095, endPoint y: 152, distance: 27.3
click at [1094, 126] on button "Yes" at bounding box center [1085, 132] width 37 height 23
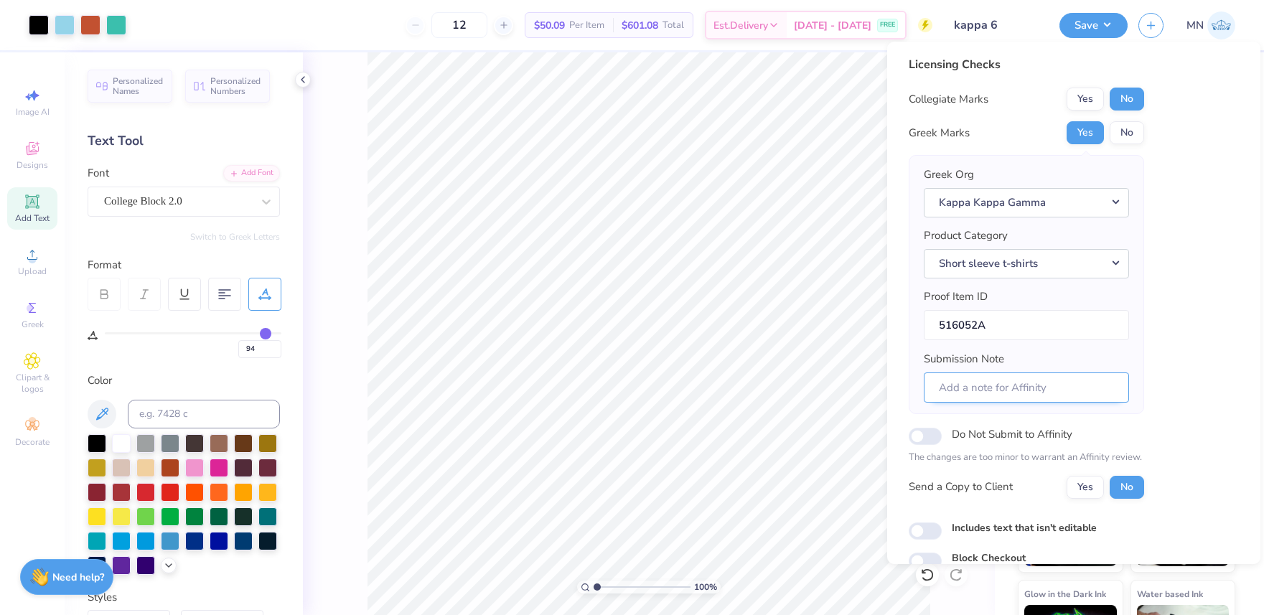
scroll to position [65, 0]
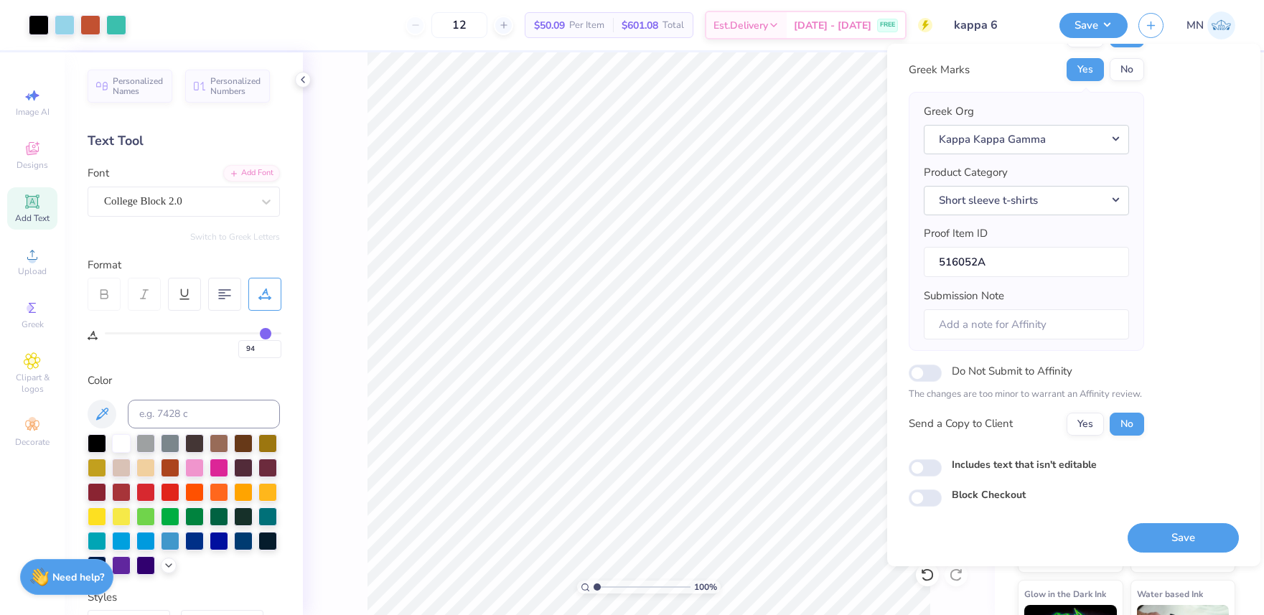
drag, startPoint x: 1193, startPoint y: 529, endPoint x: 1167, endPoint y: 503, distance: 36.5
click at [1193, 529] on button "Save" at bounding box center [1183, 537] width 111 height 29
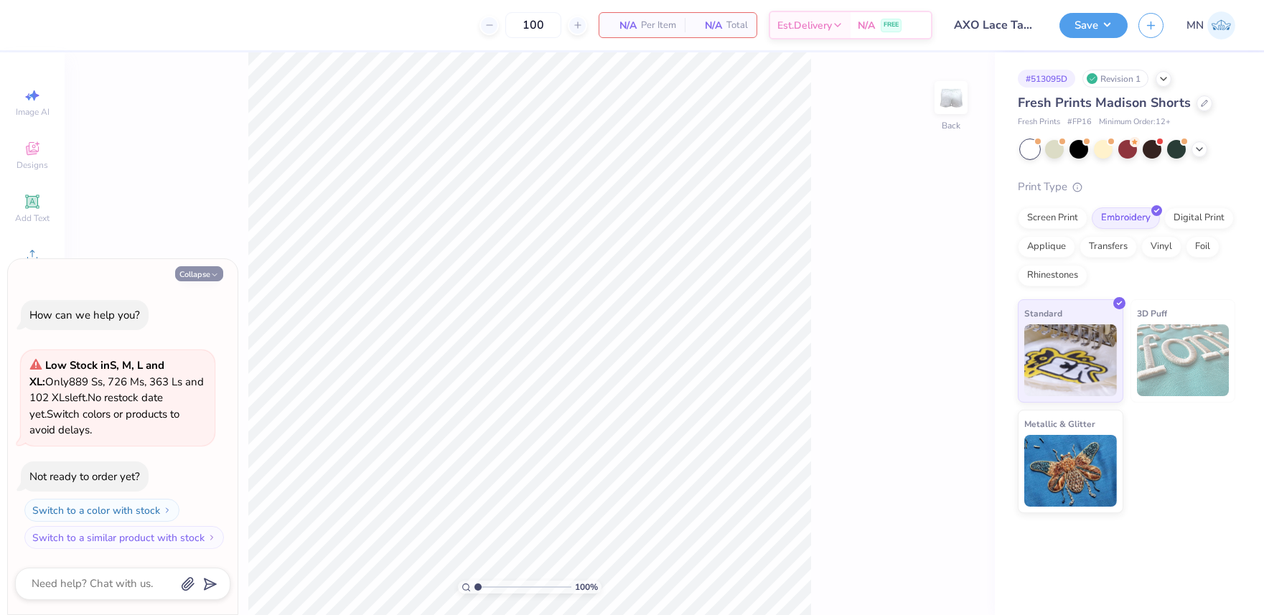
click at [198, 275] on button "Collapse" at bounding box center [199, 273] width 48 height 15
type textarea "x"
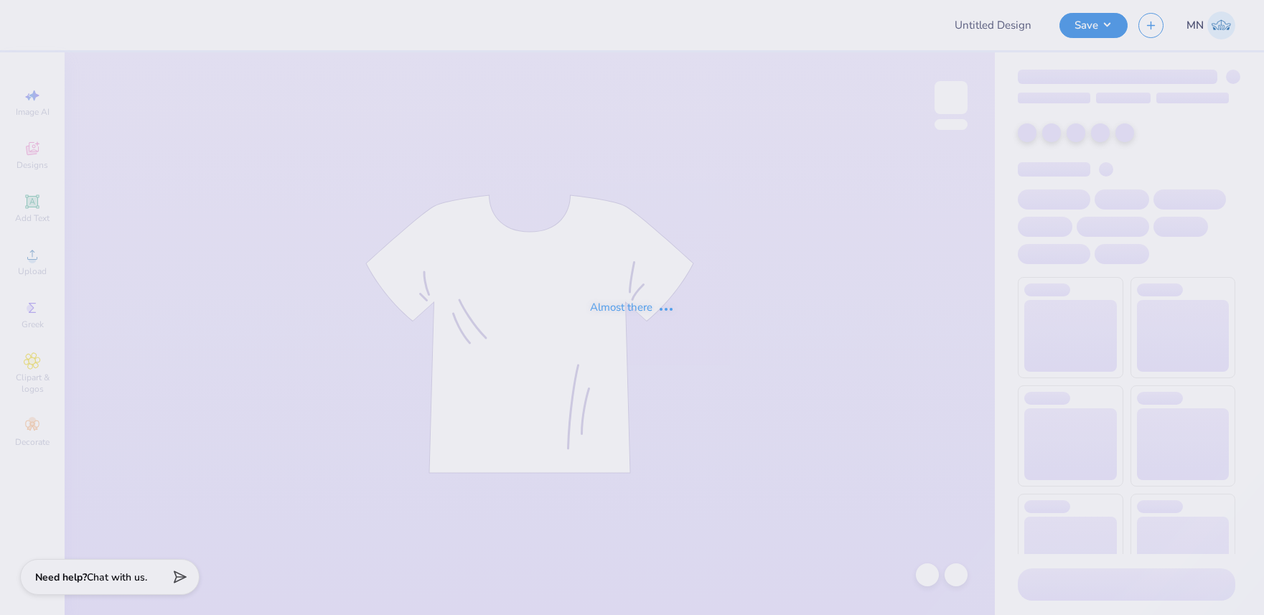
type input "Game Day"
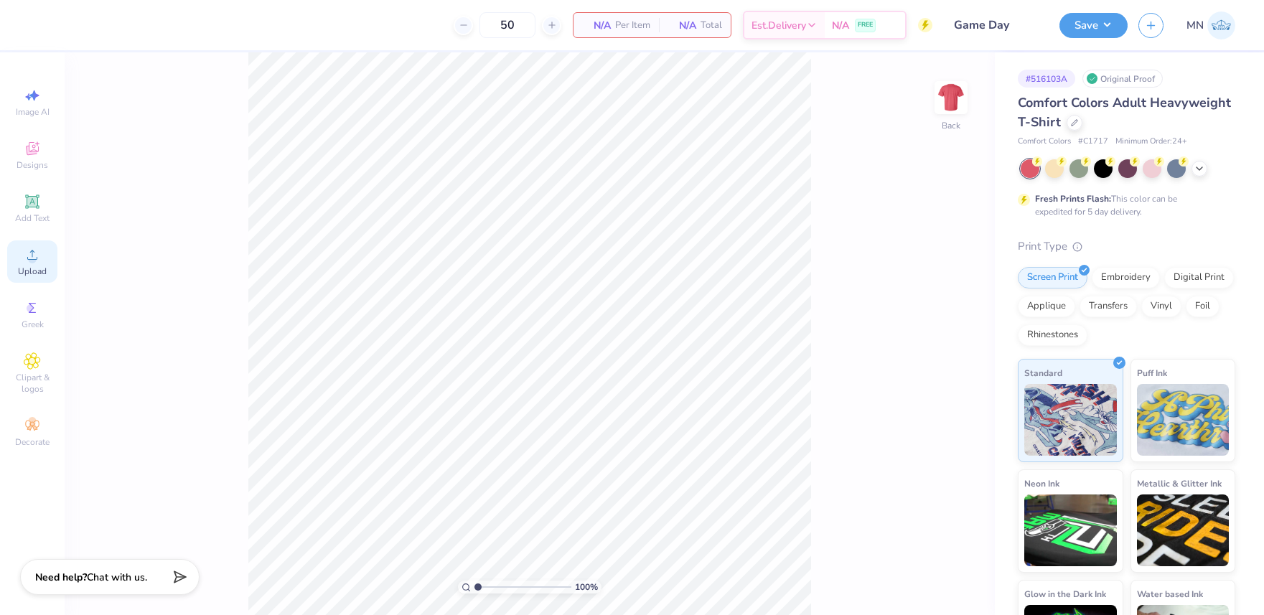
click at [27, 263] on icon at bounding box center [32, 254] width 17 height 17
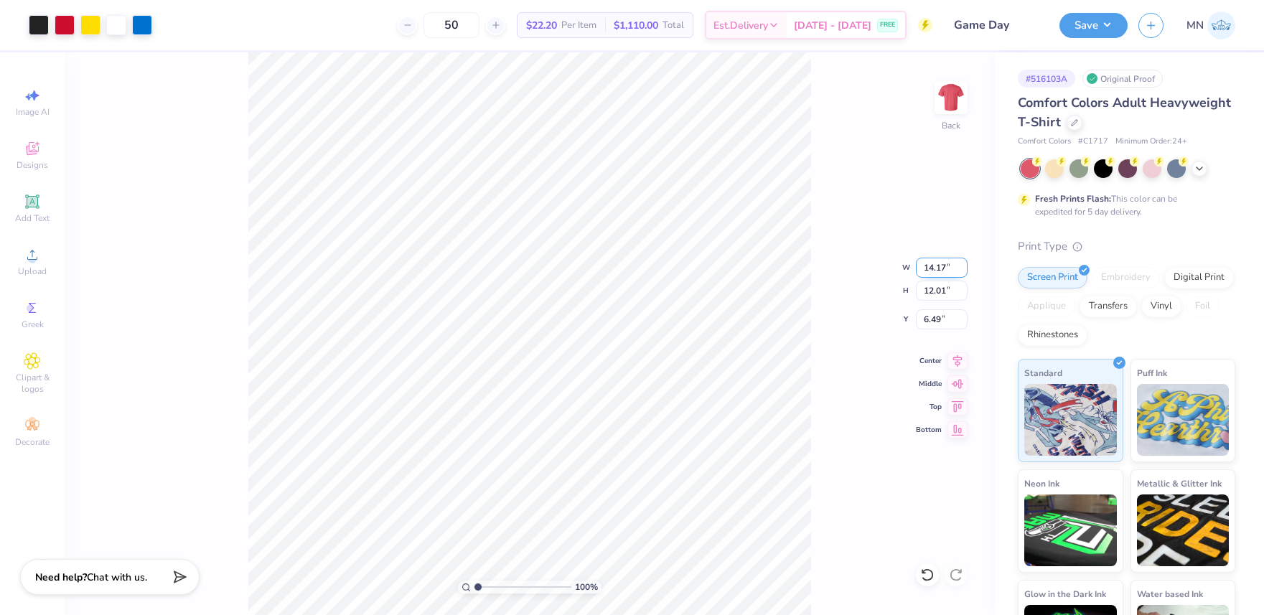
click at [943, 269] on input "14.17" at bounding box center [942, 268] width 52 height 20
type input "4.00"
type input "3.39"
type input "10.81"
type input "7.00"
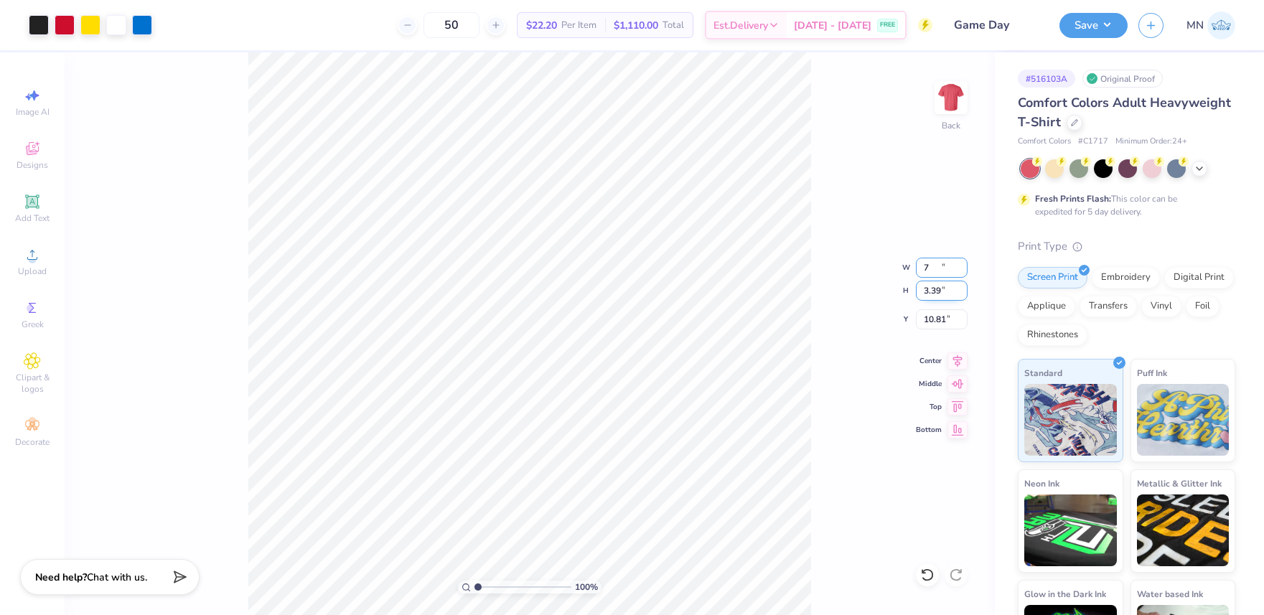
type input "5.93"
type input "9.53"
click at [19, 207] on div "Add Text" at bounding box center [32, 208] width 50 height 42
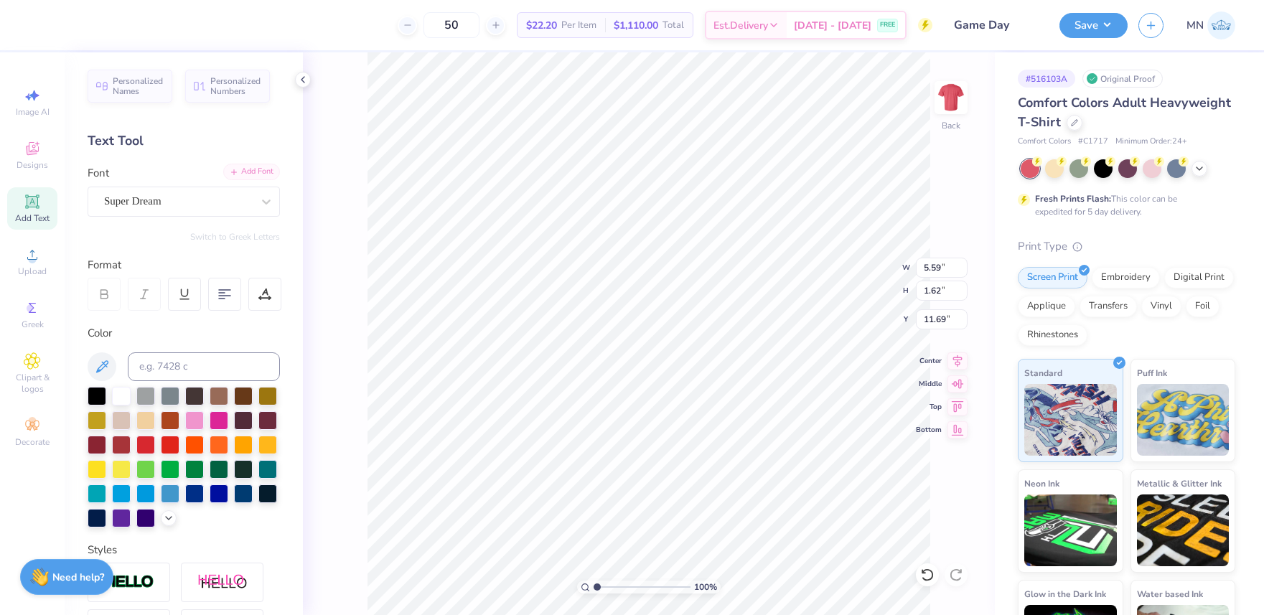
click at [232, 170] on icon at bounding box center [234, 172] width 9 height 9
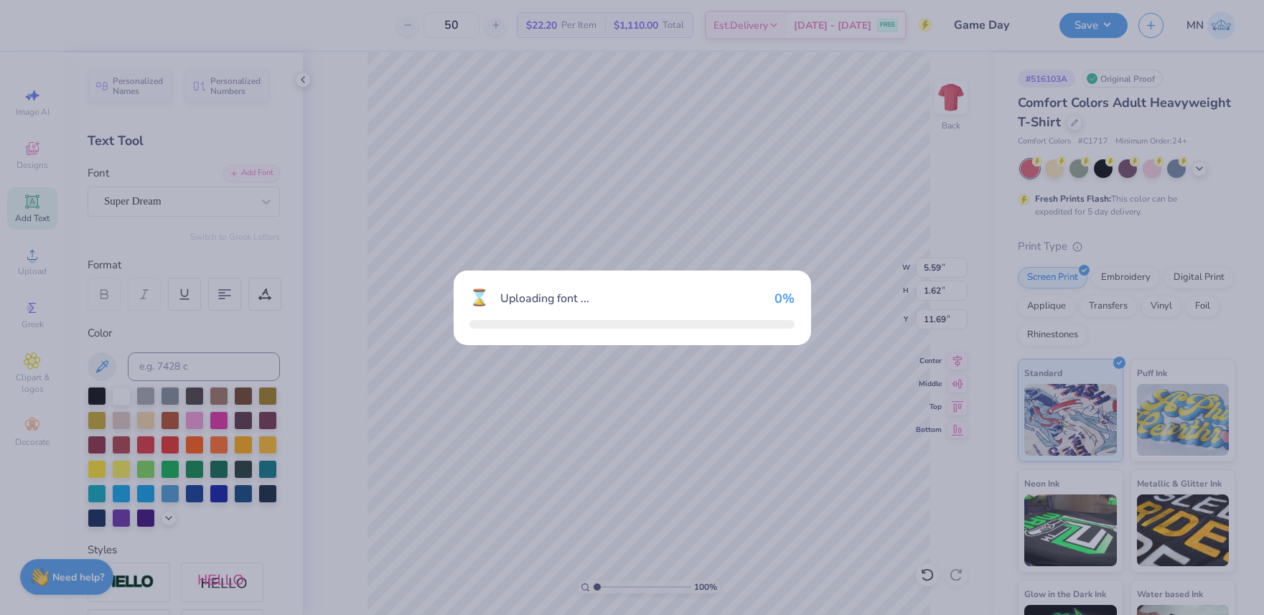
type input "5.09"
type input "2.03"
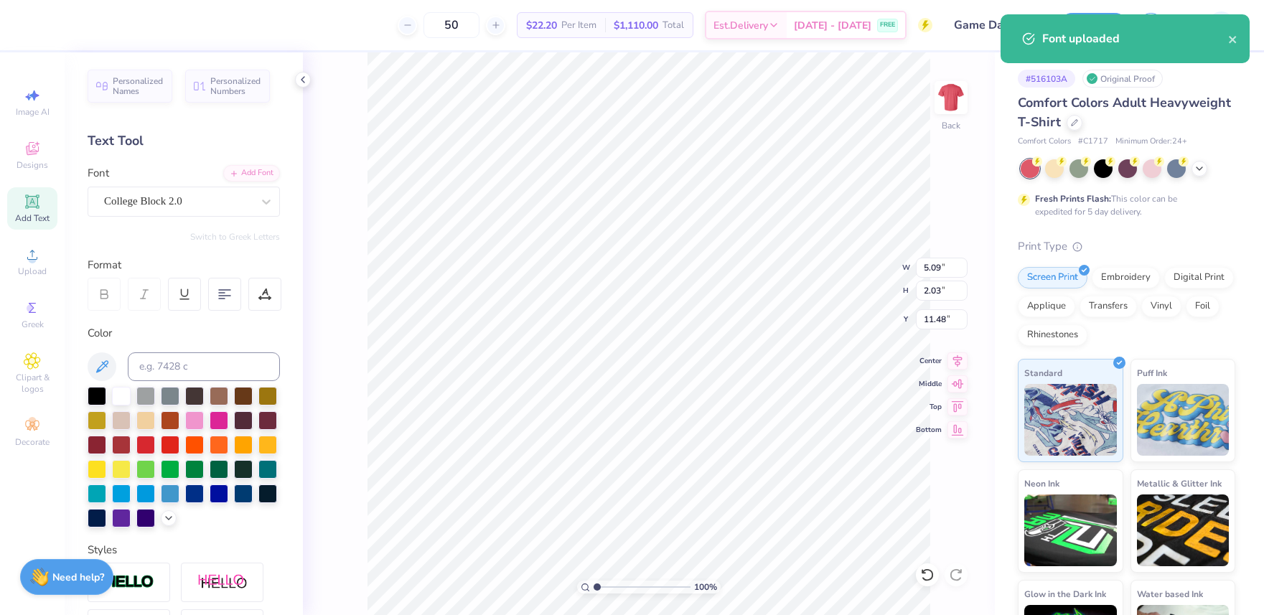
type input "15.23"
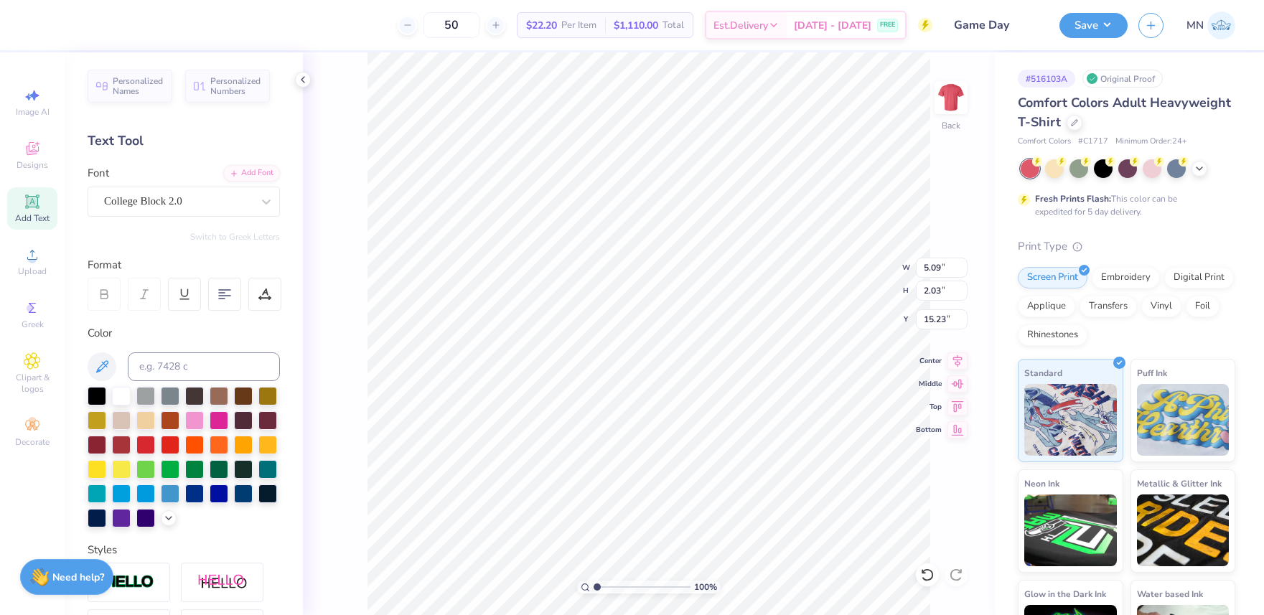
paste textarea "Cornhuskers"
type textarea "Cornhuskers"
click at [945, 270] on input "14.14" at bounding box center [942, 268] width 52 height 20
type input "7.00"
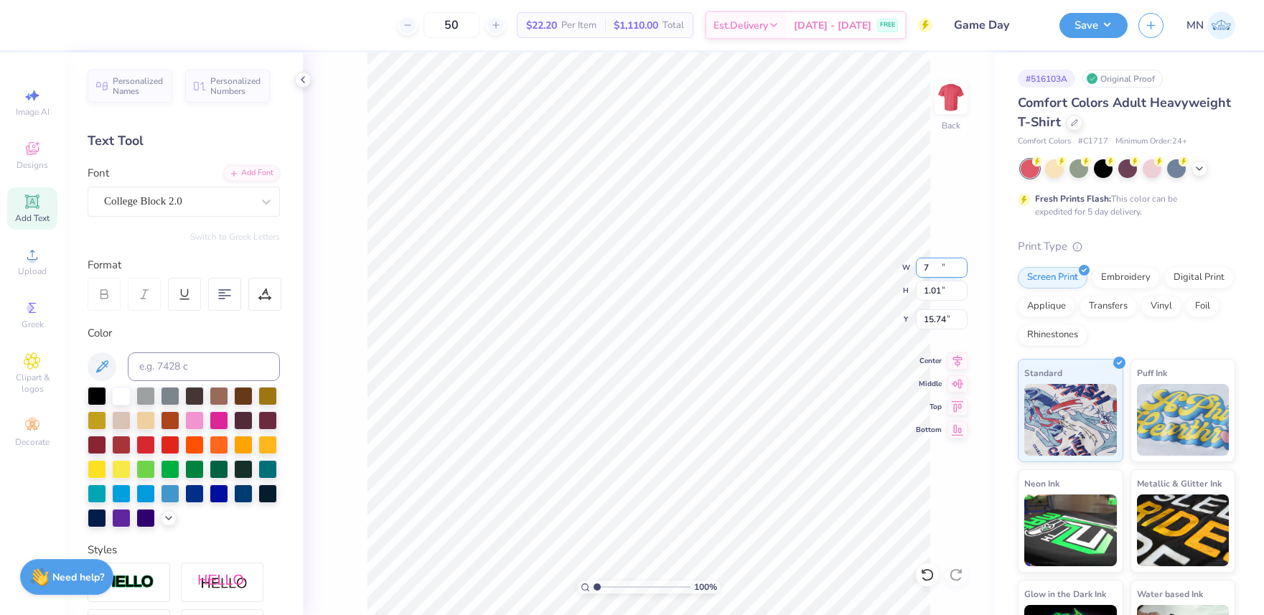
type input "1.01"
type input "15.74"
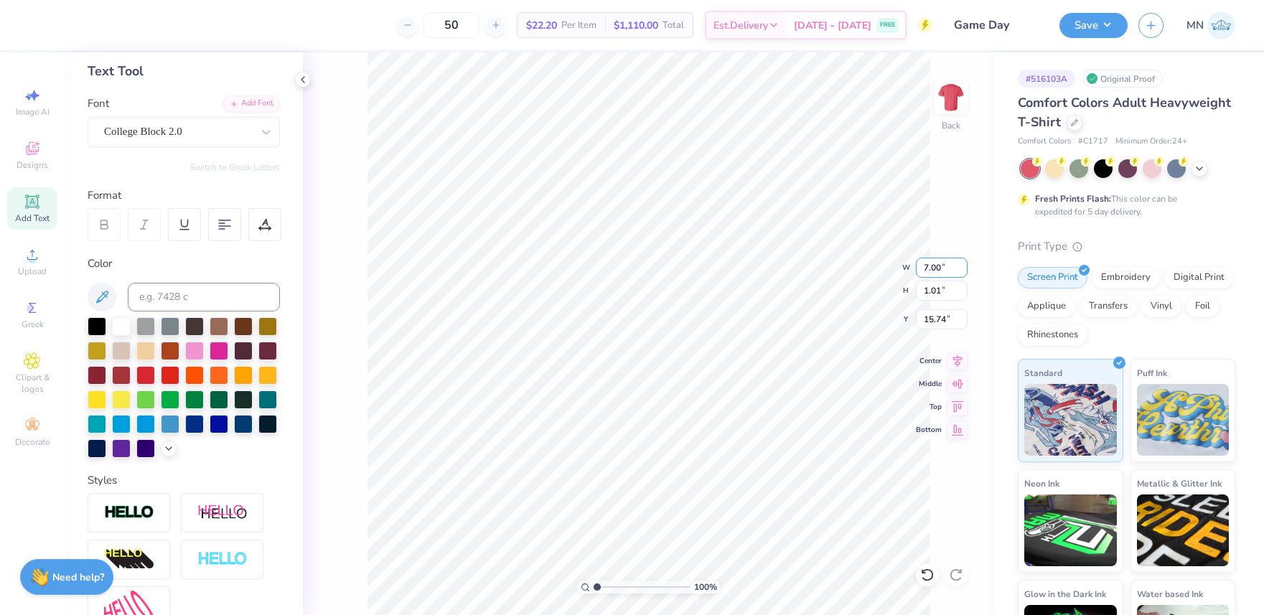
scroll to position [80, 0]
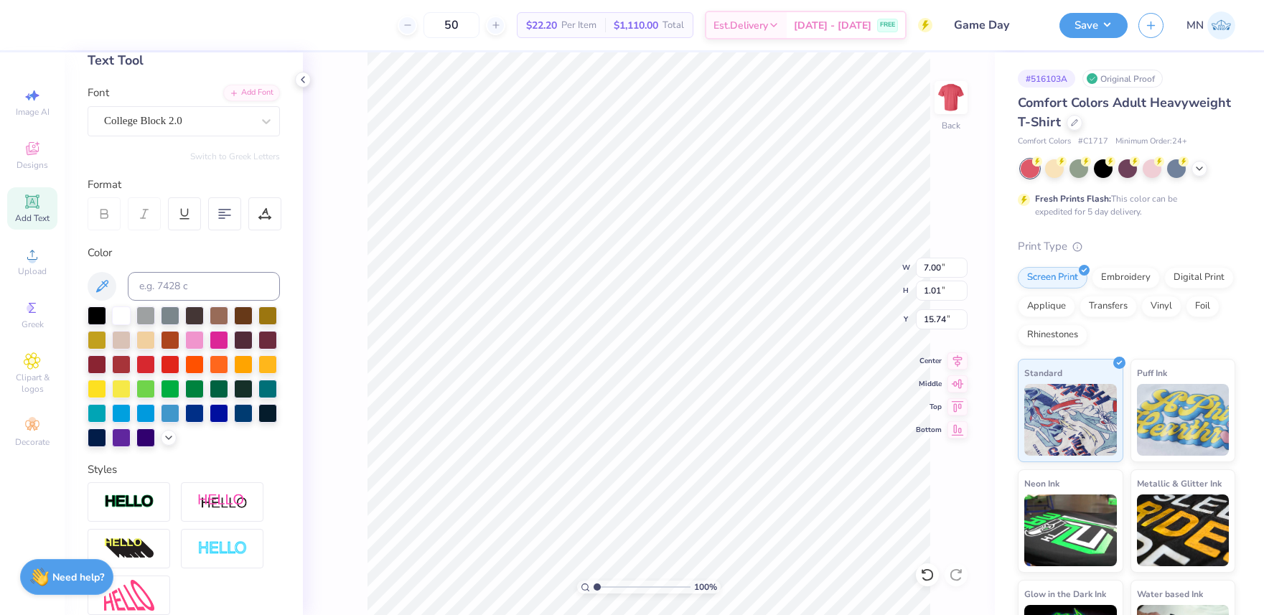
click at [149, 505] on img at bounding box center [129, 502] width 50 height 17
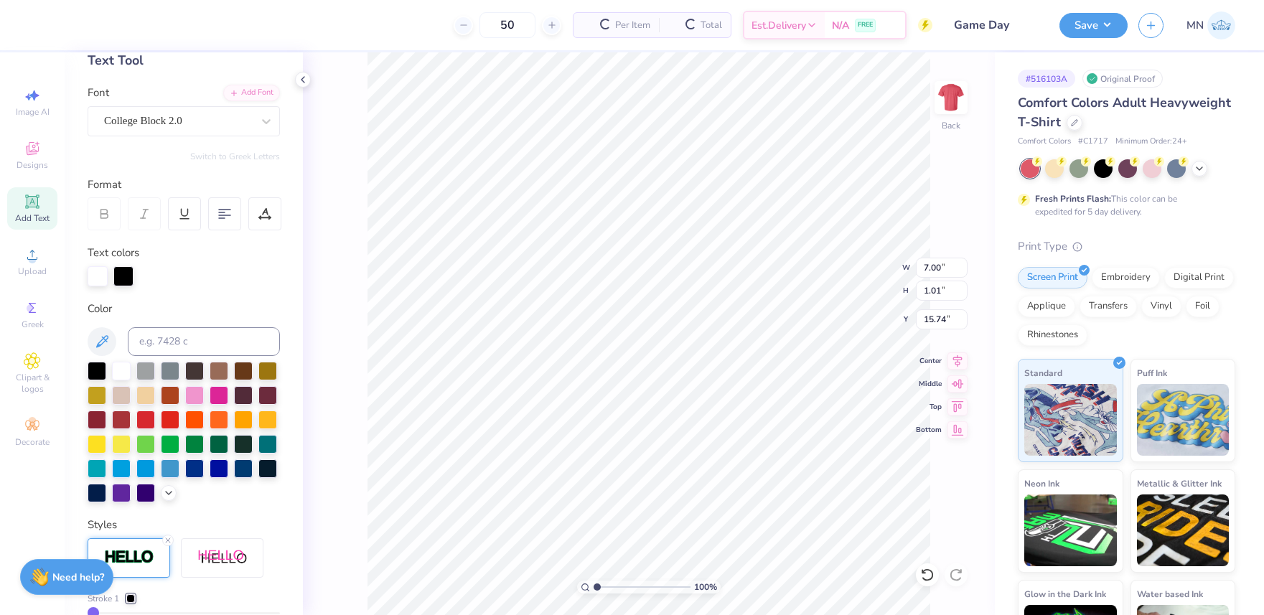
type input "7.02"
type input "1.02"
type input "15.73"
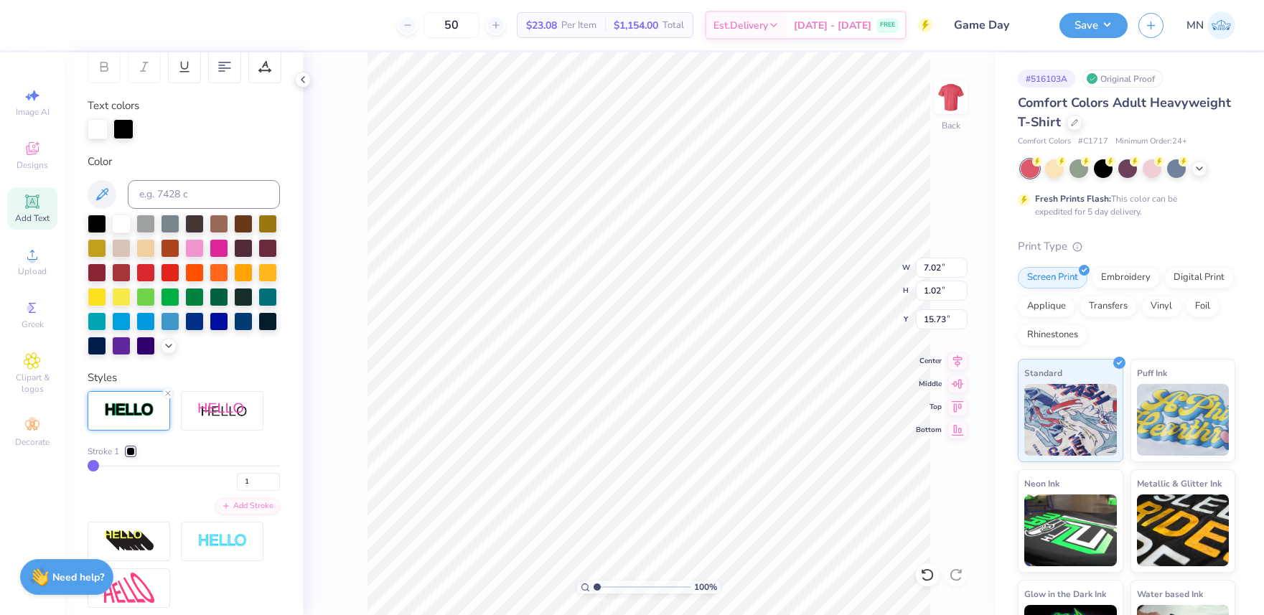
scroll to position [232, 0]
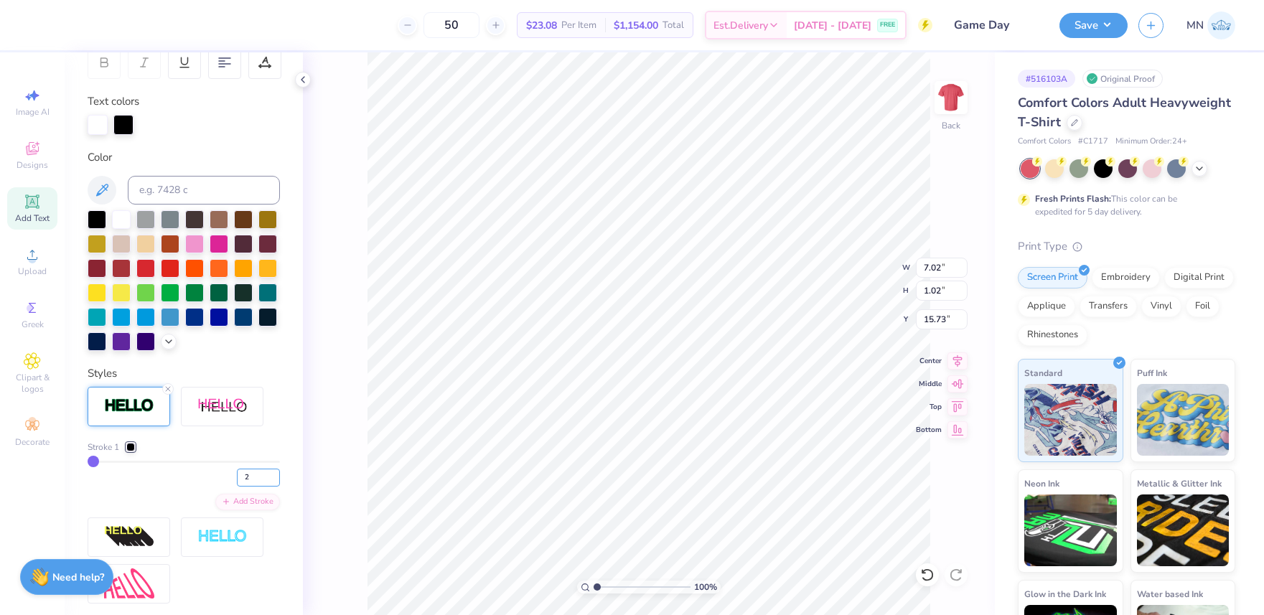
drag, startPoint x: 272, startPoint y: 474, endPoint x: 290, endPoint y: 475, distance: 18.0
type input "2"
click at [272, 474] on input "2" at bounding box center [258, 478] width 43 height 18
type input "2"
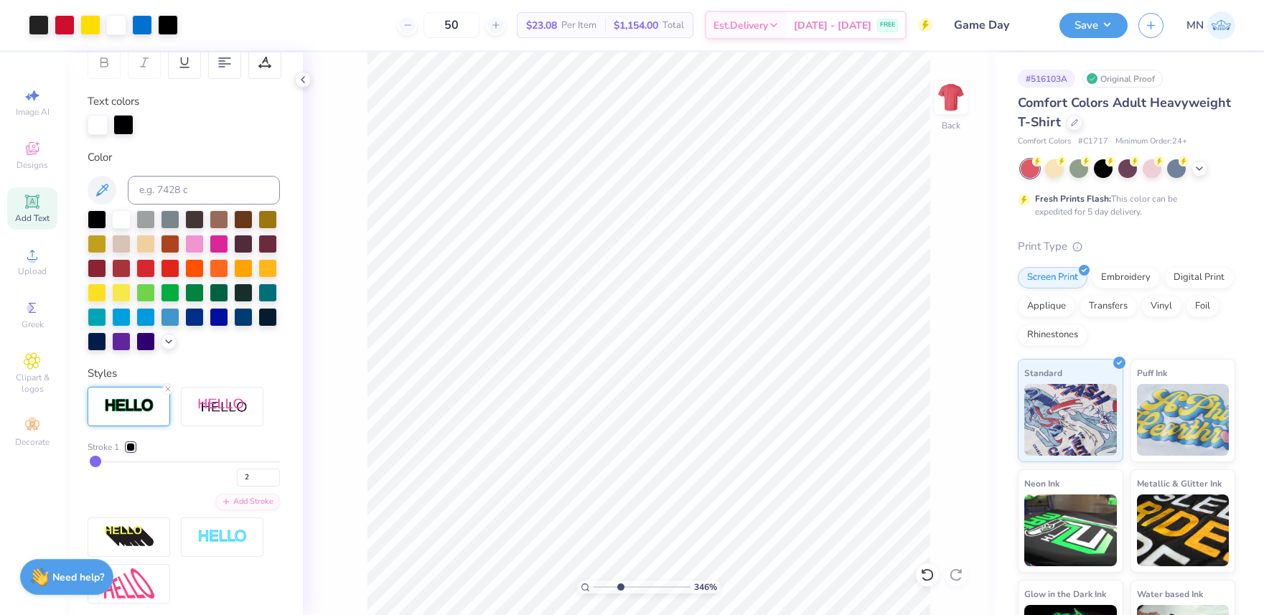
type input "3.41"
drag, startPoint x: 602, startPoint y: 584, endPoint x: 620, endPoint y: 581, distance: 18.8
click at [620, 581] on input "range" at bounding box center [642, 587] width 97 height 13
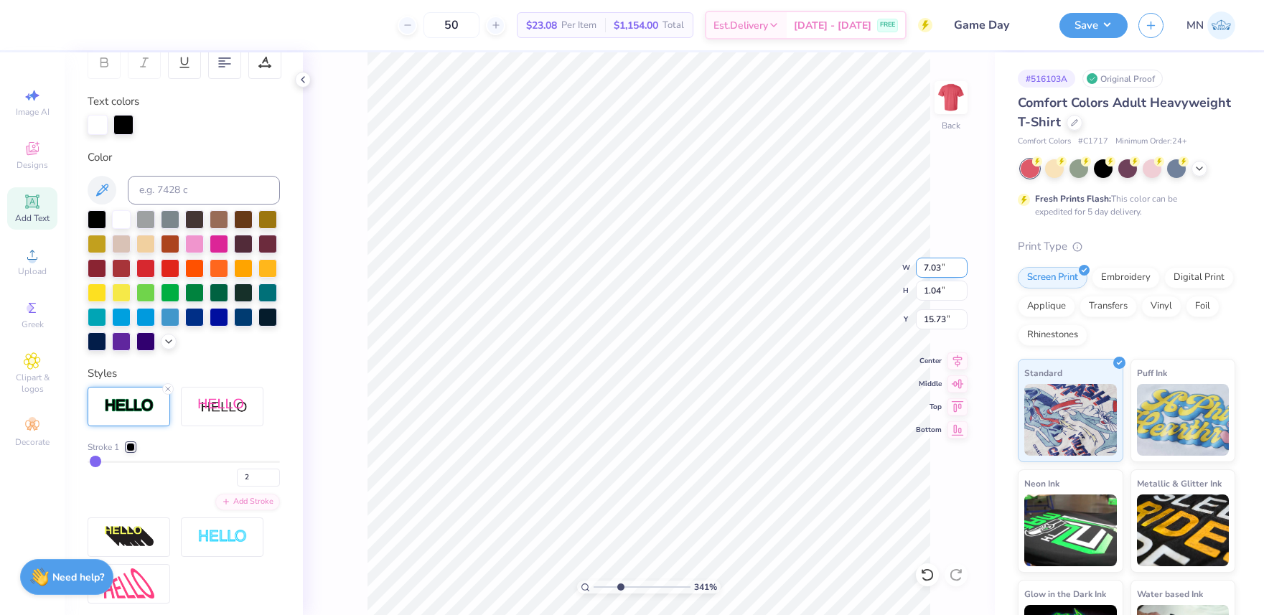
click at [933, 268] on input "7.03" at bounding box center [942, 268] width 52 height 20
type input "6.00"
type input "0.88"
type input "15.80"
type input "7.00"
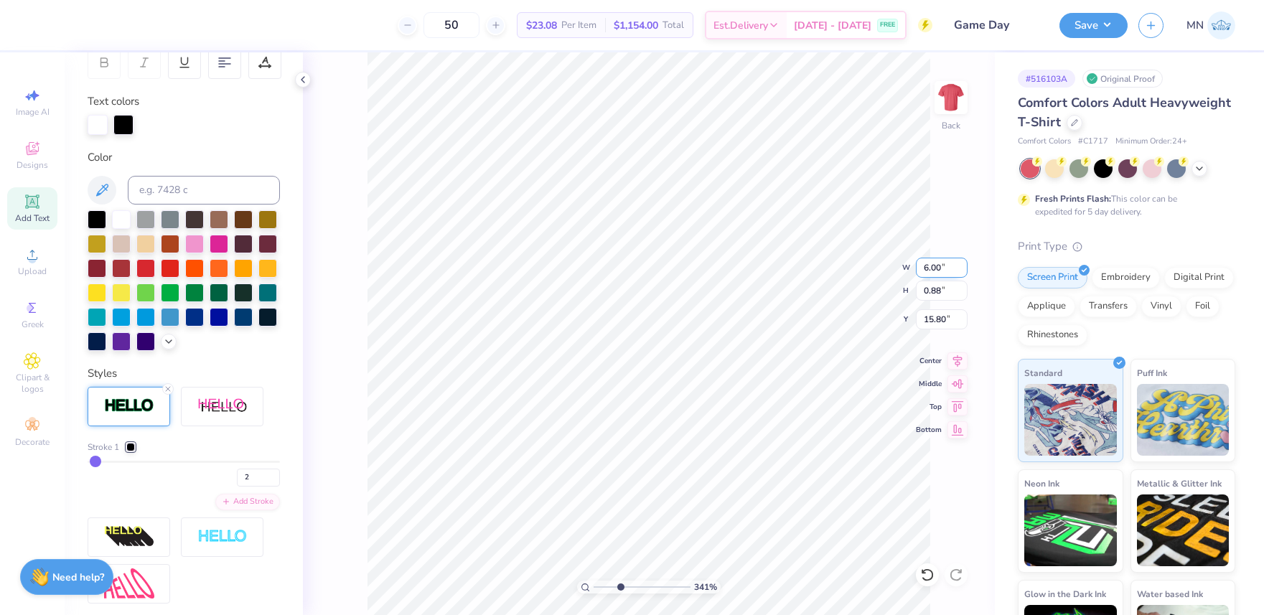
type input "5.93"
type input "9.53"
type input "6.00"
type input "0.88"
type input "15.57"
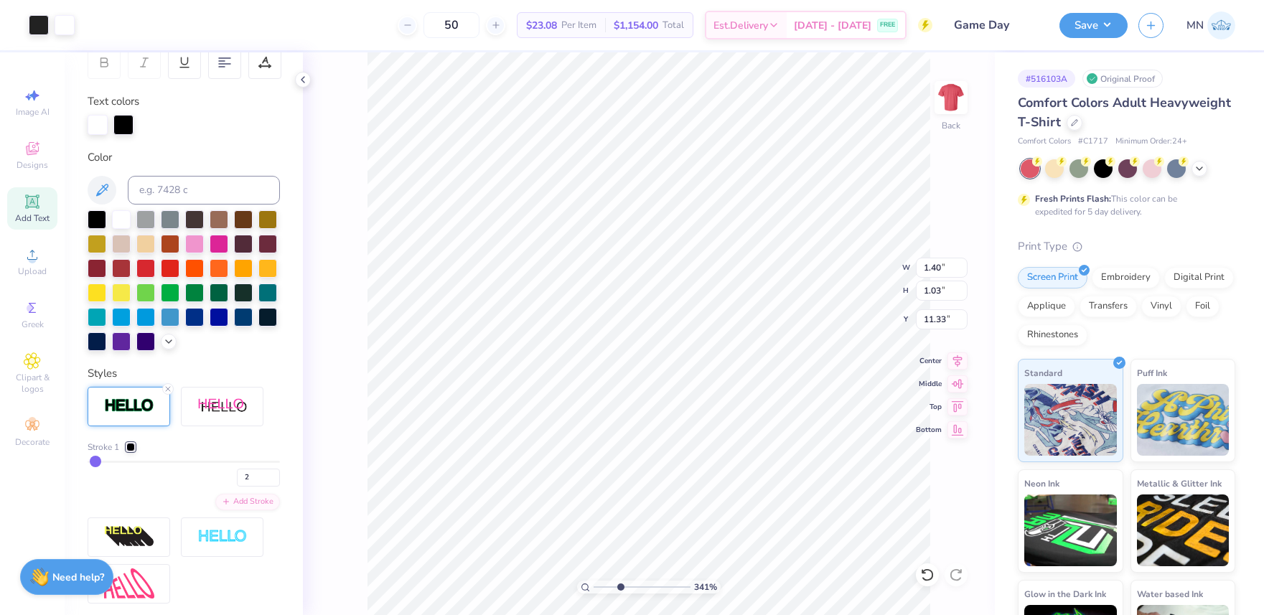
type input "16.29"
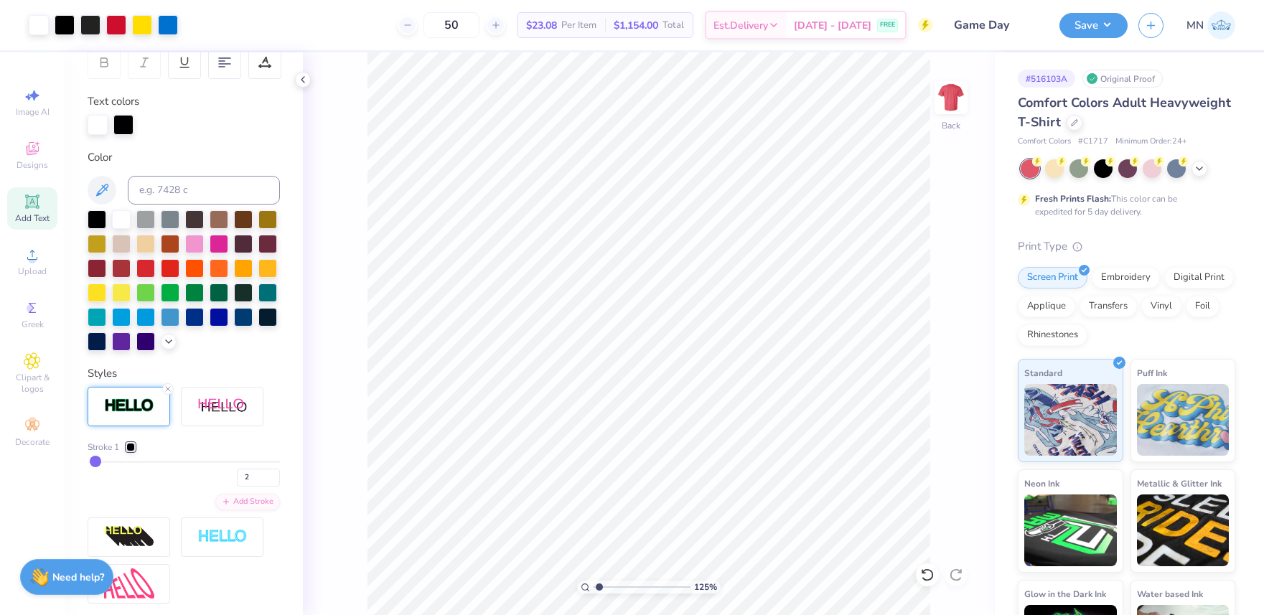
drag, startPoint x: 619, startPoint y: 588, endPoint x: 600, endPoint y: 584, distance: 19.7
click at [599, 586] on input "range" at bounding box center [642, 587] width 97 height 13
paste input "6"
type input "3.25"
drag, startPoint x: 599, startPoint y: 586, endPoint x: 619, endPoint y: 583, distance: 19.7
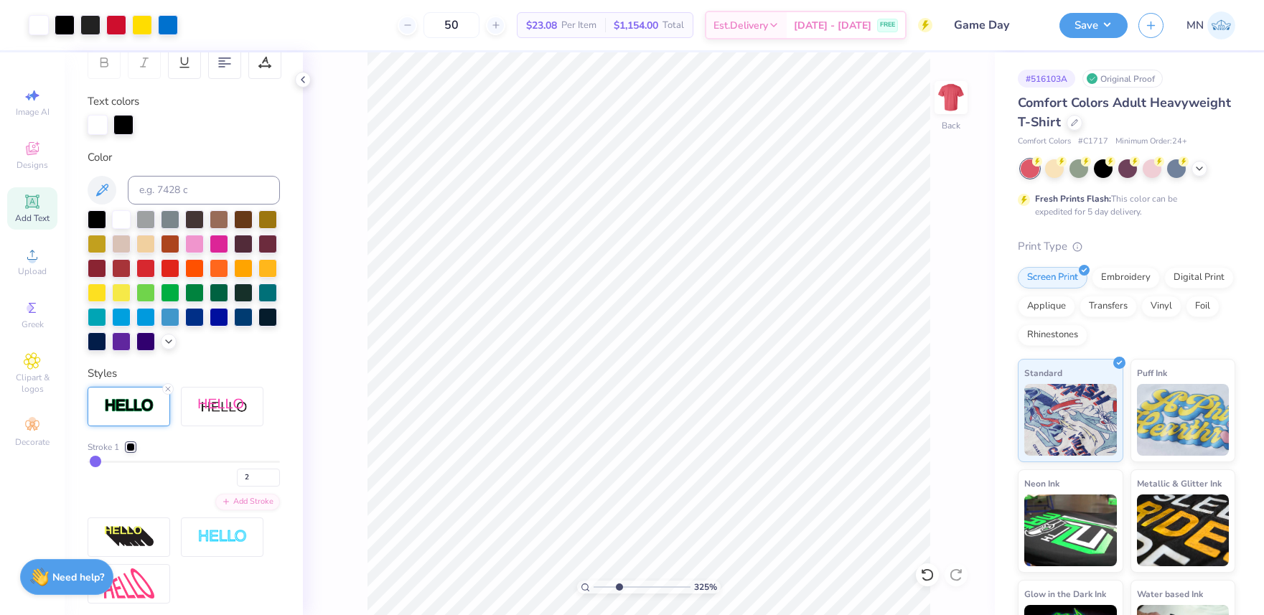
click at [619, 586] on input "range" at bounding box center [642, 587] width 97 height 13
click at [790, 288] on li "Paste" at bounding box center [797, 290] width 113 height 28
type input "15.57"
drag, startPoint x: 619, startPoint y: 586, endPoint x: 602, endPoint y: 585, distance: 18.0
type input "1.48"
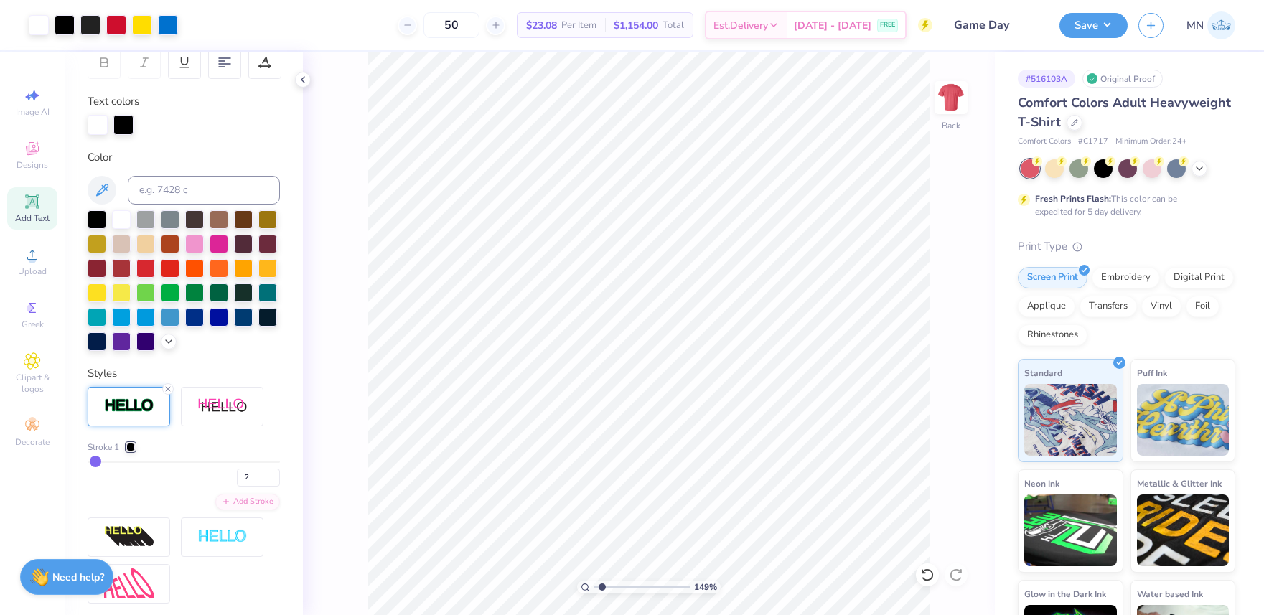
click at [602, 585] on input "range" at bounding box center [642, 587] width 97 height 13
click at [632, 457] on li "Group" at bounding box center [646, 458] width 113 height 28
click at [87, 27] on div at bounding box center [90, 24] width 20 height 20
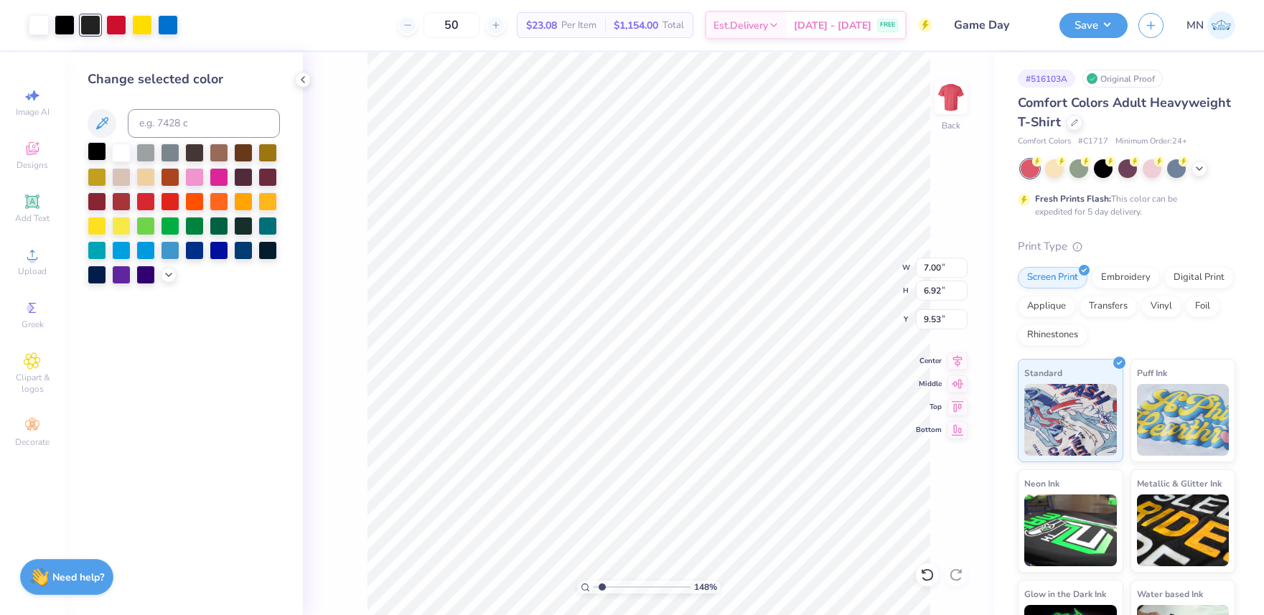
click at [98, 153] on div at bounding box center [97, 151] width 19 height 19
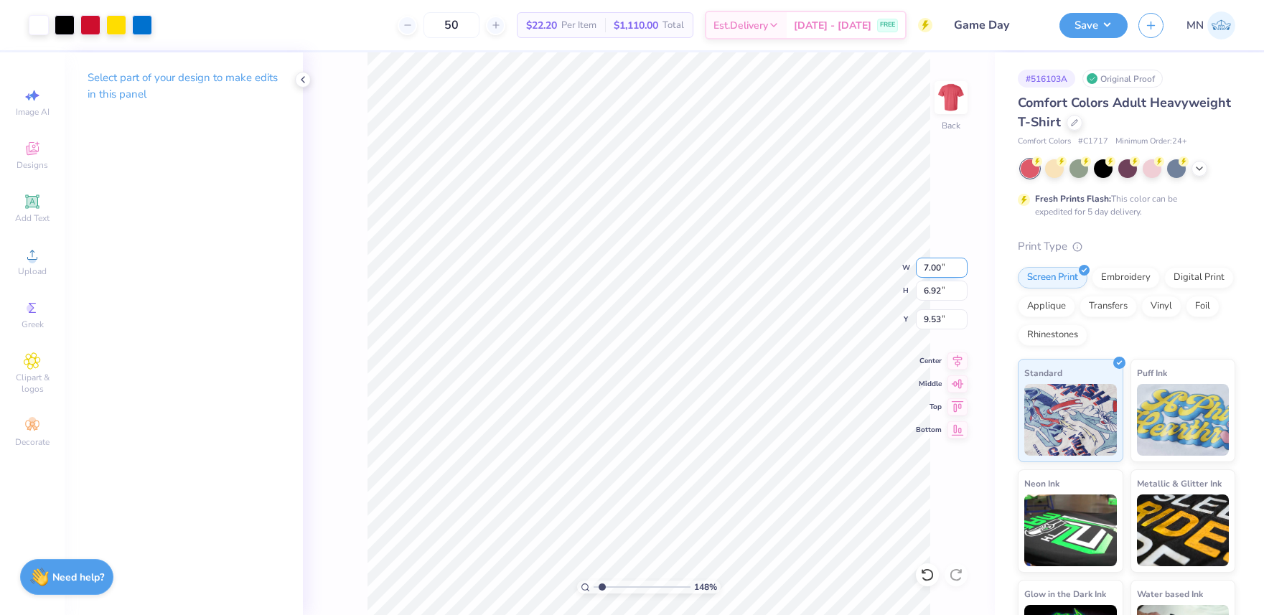
click at [927, 268] on input "7.00" at bounding box center [942, 268] width 52 height 20
type input "4.00"
type input "3.95"
click at [932, 317] on input "11.01" at bounding box center [942, 319] width 52 height 20
type input "3.00"
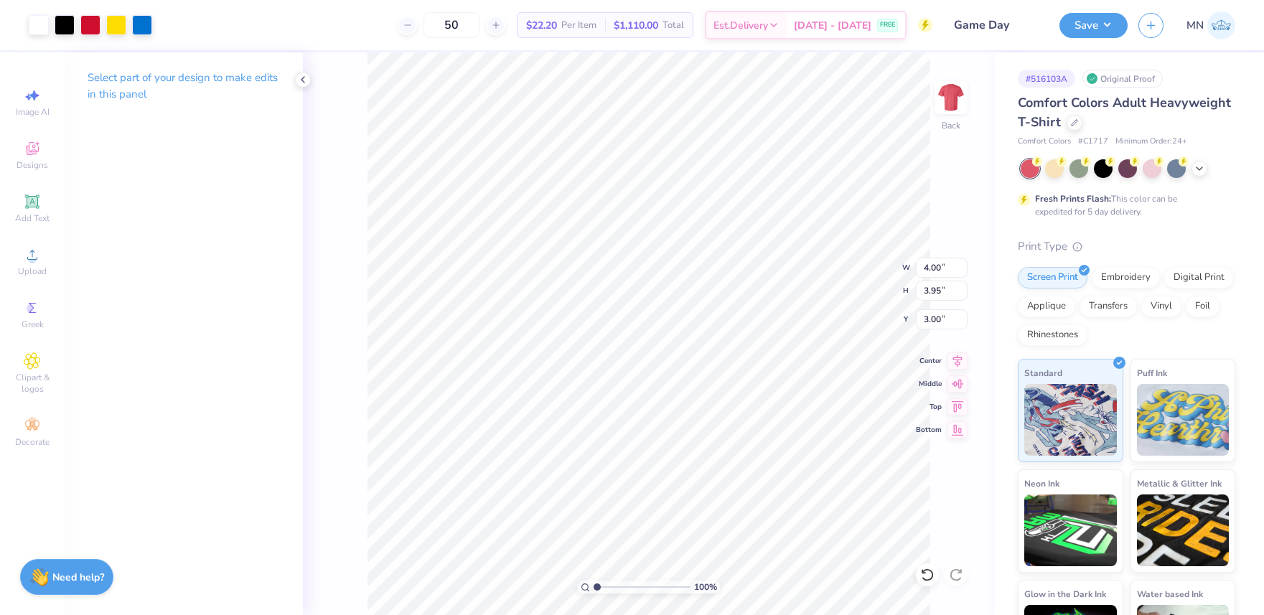
type input "1"
click at [574, 586] on div "100 %" at bounding box center [649, 333] width 563 height 563
click at [950, 108] on img at bounding box center [950, 97] width 57 height 57
click at [301, 83] on icon at bounding box center [302, 79] width 11 height 11
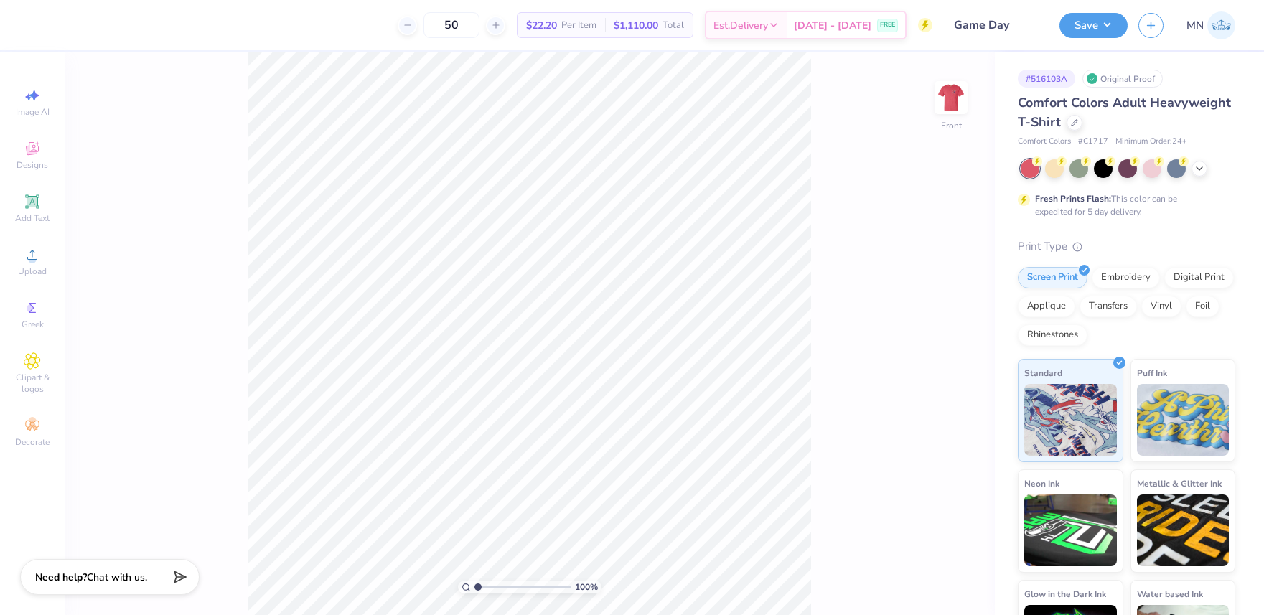
click at [193, 183] on div "100 % Front" at bounding box center [530, 333] width 930 height 563
click at [37, 251] on icon at bounding box center [32, 254] width 17 height 17
click at [37, 253] on icon at bounding box center [32, 254] width 17 height 17
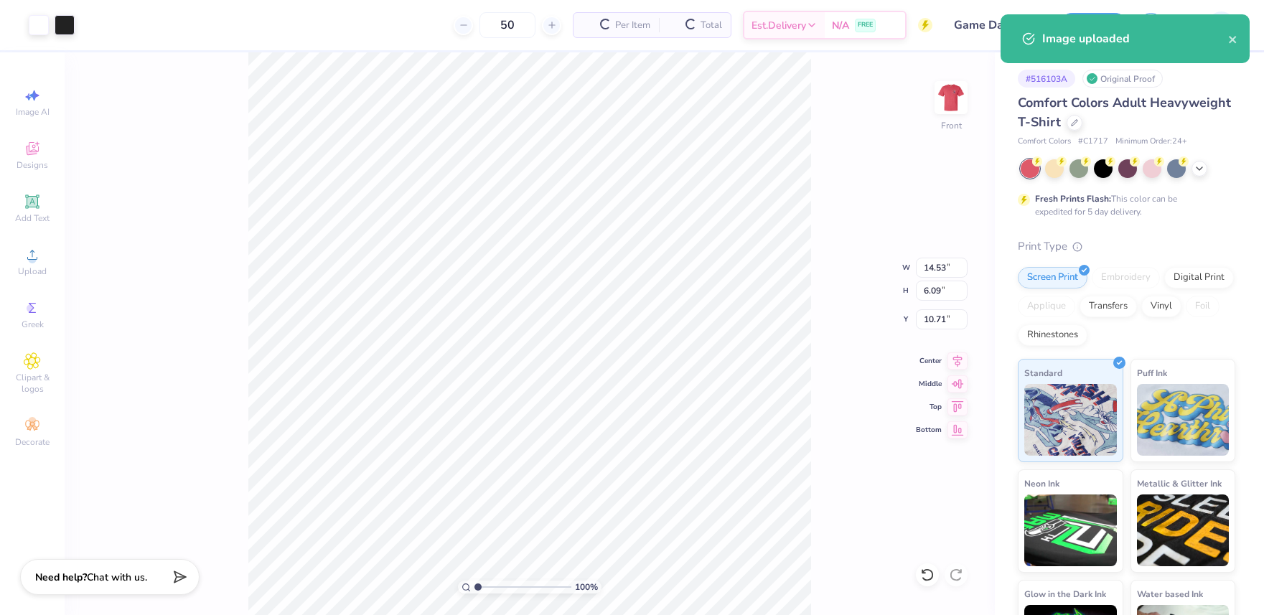
click at [914, 266] on div "100 % Front W 14.53 14.53 " H 6.09 6.09 " Y 10.71 10.71 " Center Middle Top Bot…" at bounding box center [530, 333] width 930 height 563
click at [930, 266] on div "100 % Front W 14.53 H 6.09 Y 10.71 Center Middle Top Bottom" at bounding box center [530, 333] width 930 height 563
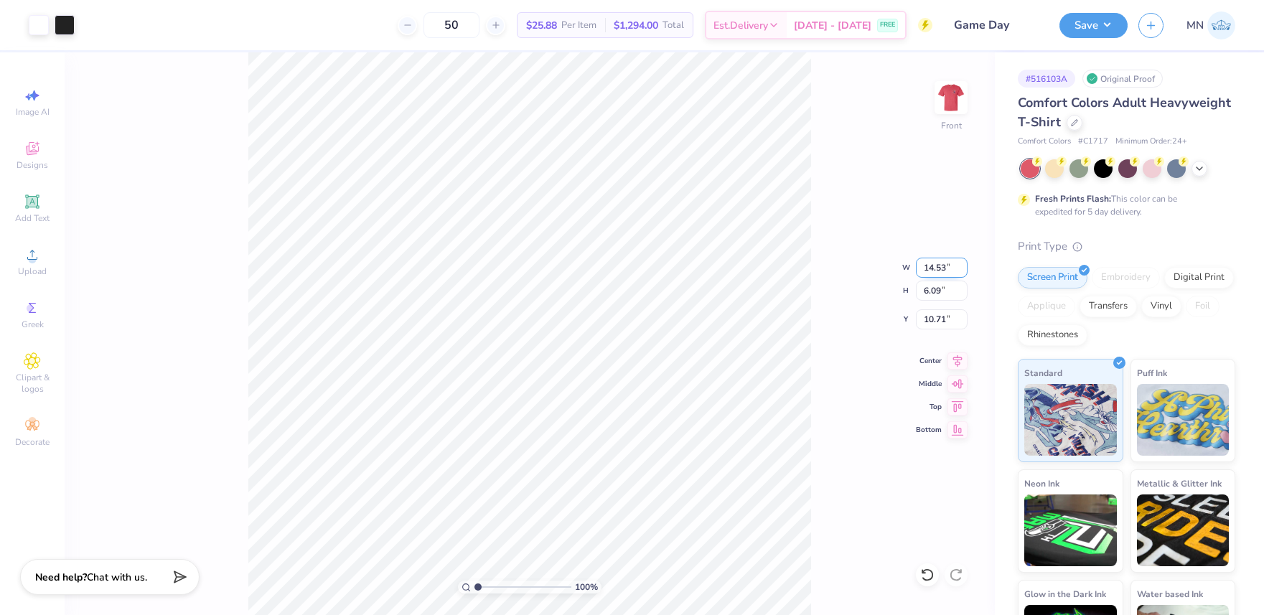
click at [932, 267] on input "14.53" at bounding box center [942, 268] width 52 height 20
type input "12.00"
type input "5.03"
click at [933, 313] on input "11.24" at bounding box center [942, 319] width 52 height 20
type input "3.00"
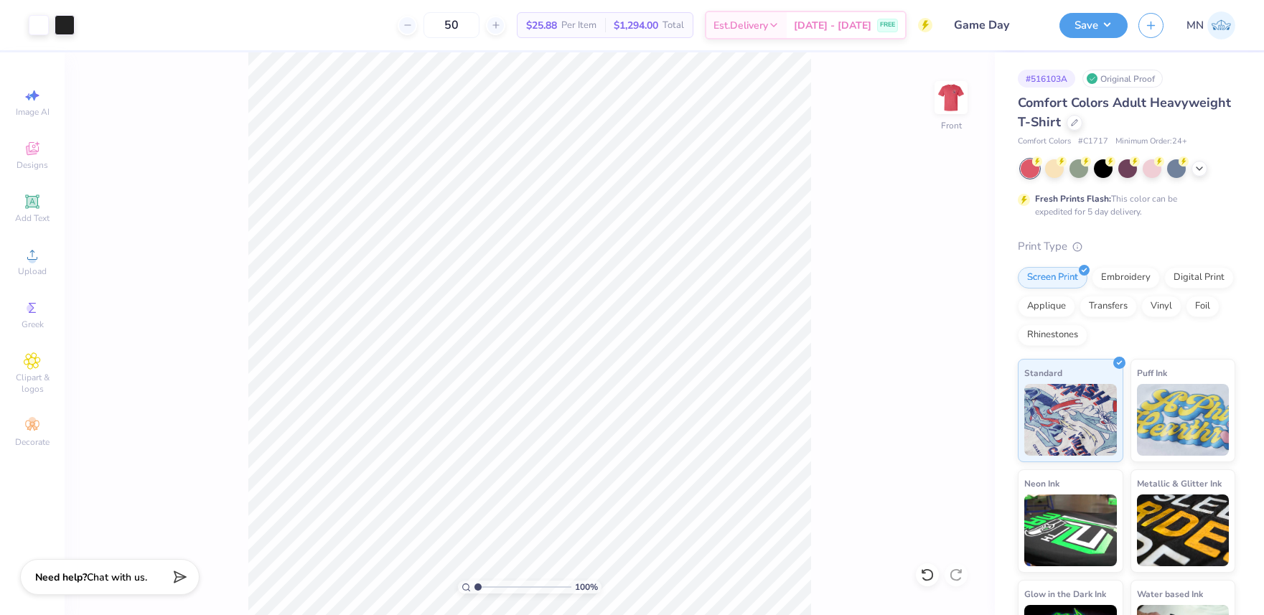
drag, startPoint x: 29, startPoint y: 196, endPoint x: 170, endPoint y: 231, distance: 145.0
click at [29, 196] on icon at bounding box center [32, 202] width 14 height 14
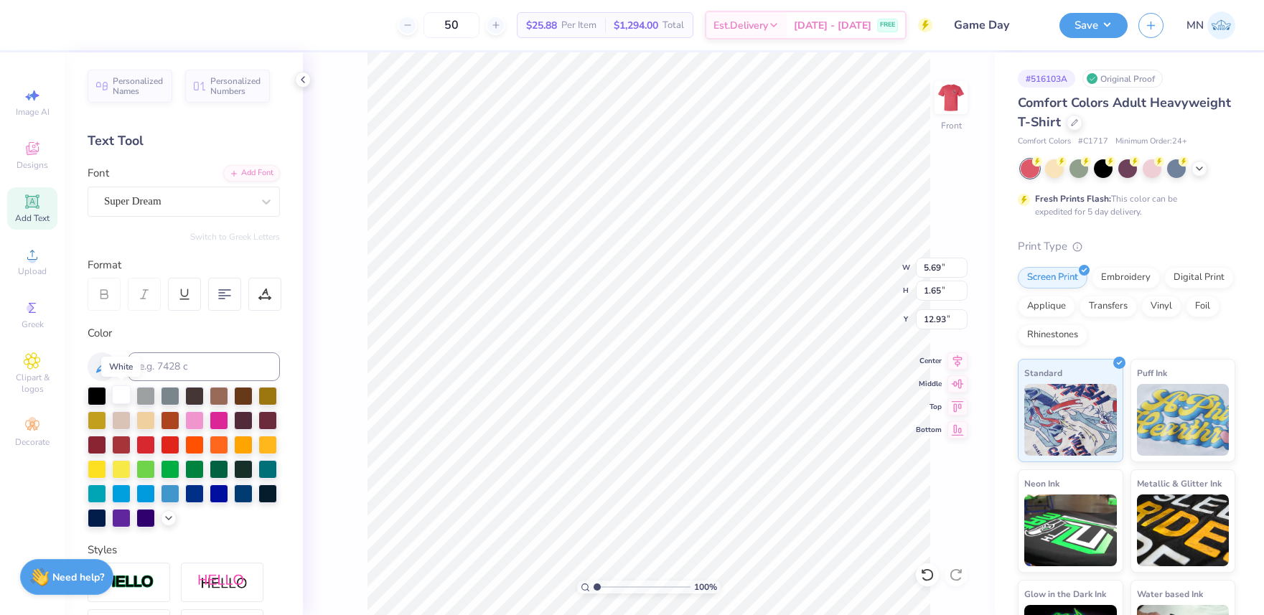
click at [117, 392] on div at bounding box center [121, 394] width 19 height 19
click at [224, 200] on div "Super Dream" at bounding box center [178, 201] width 151 height 22
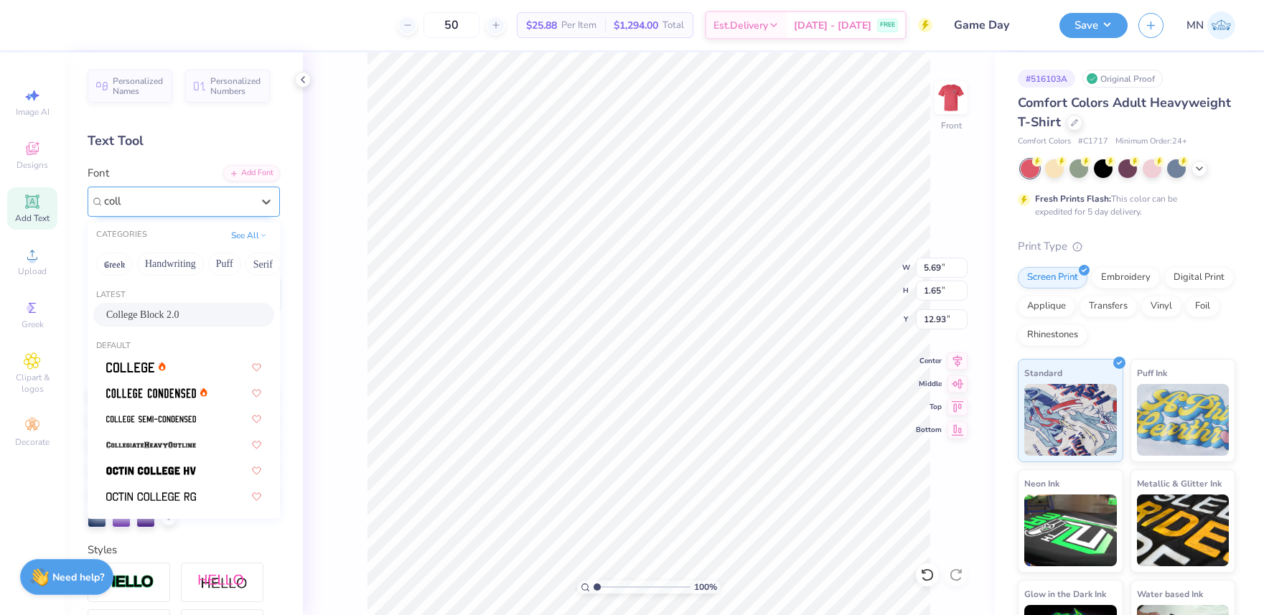
type input "coll"
type input "5.17"
type input "2.07"
type input "12.72"
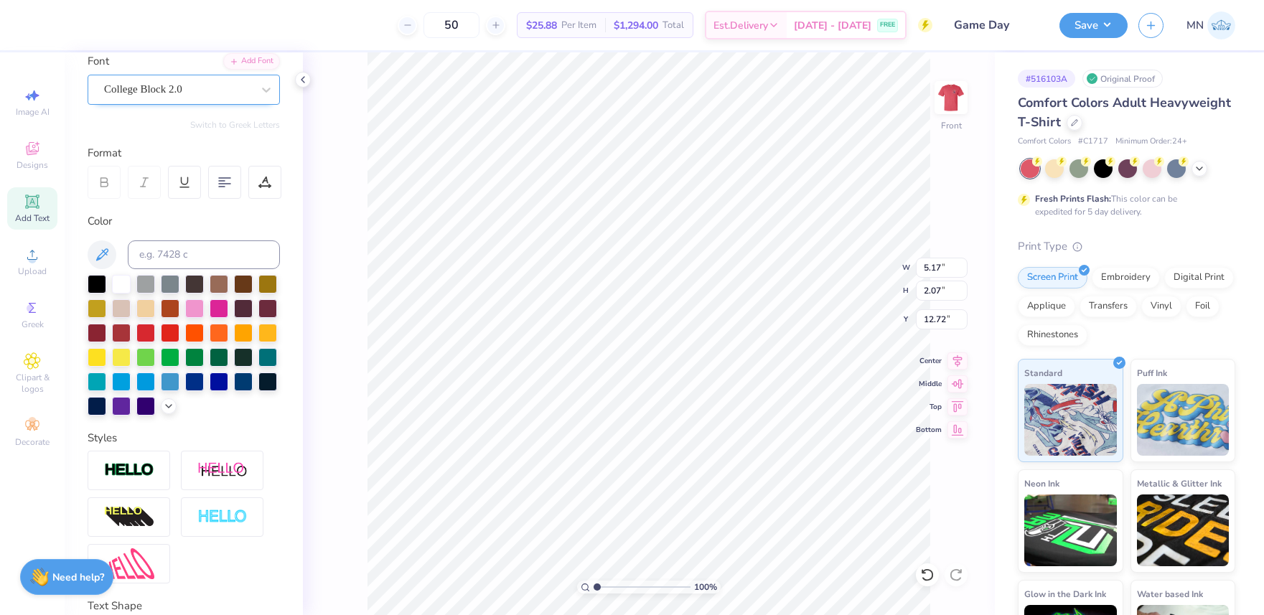
scroll to position [154, 0]
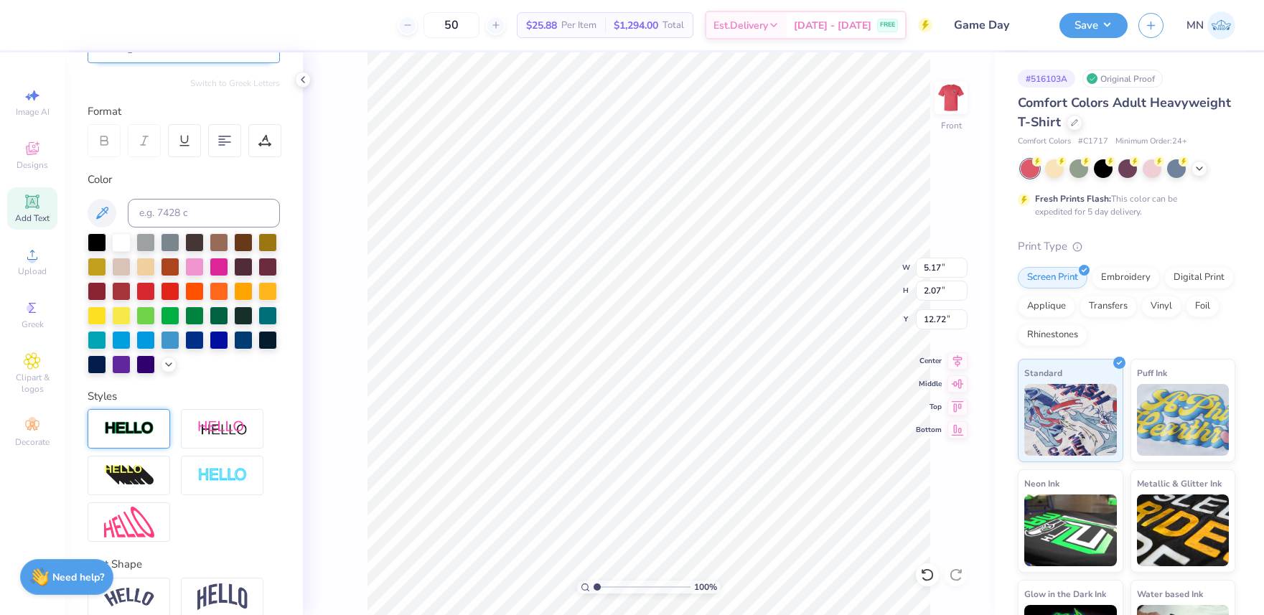
click at [135, 429] on img at bounding box center [129, 429] width 50 height 17
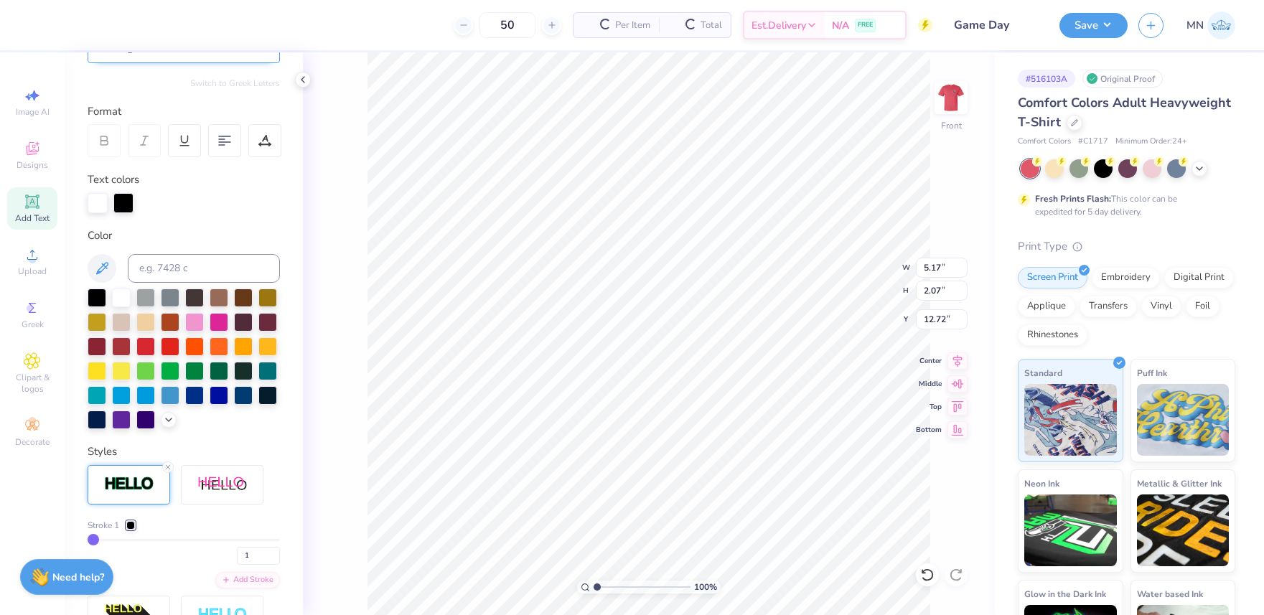
type input "5.20"
type input "2.10"
type input "12.70"
type input "2"
click at [274, 551] on input "2" at bounding box center [258, 556] width 43 height 18
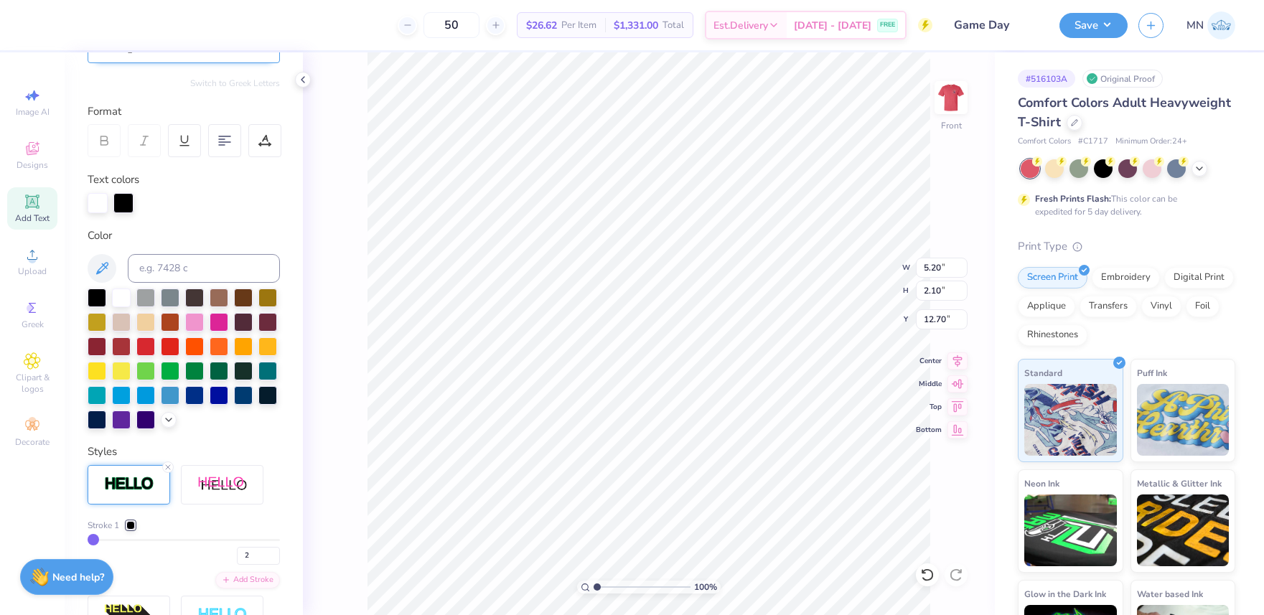
type input "2"
type textarea "1970"
type input "2.01"
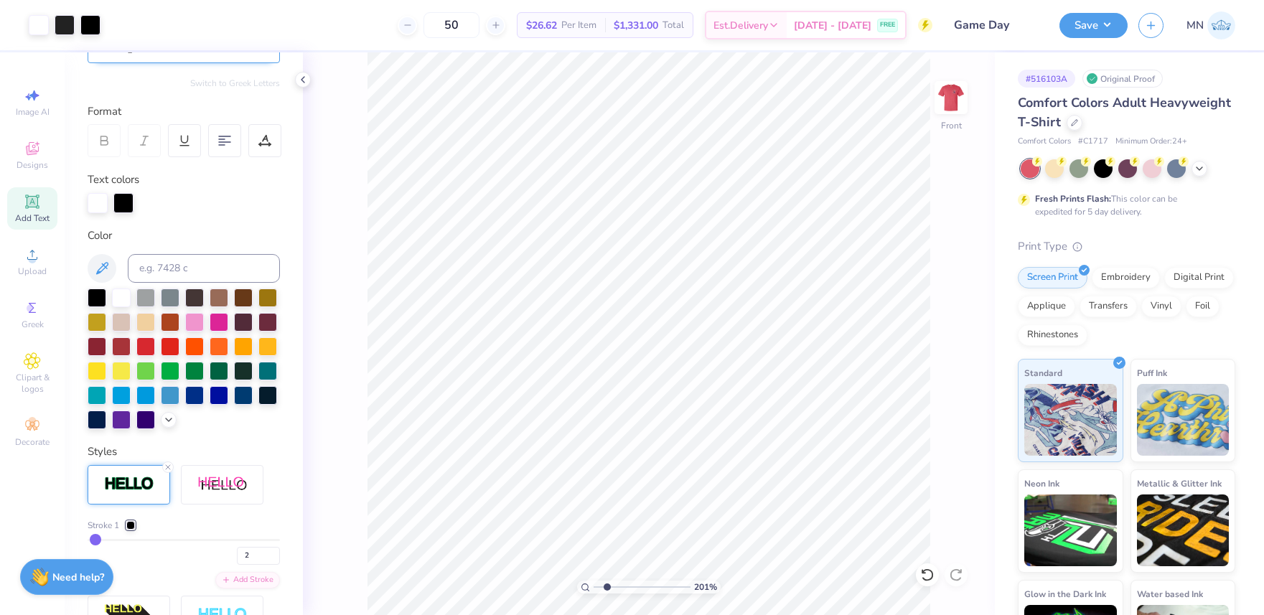
drag, startPoint x: 598, startPoint y: 588, endPoint x: 609, endPoint y: 582, distance: 12.2
click at [607, 587] on input "range" at bounding box center [642, 587] width 97 height 13
type input "1.43"
type input "0.74"
type input "8.17"
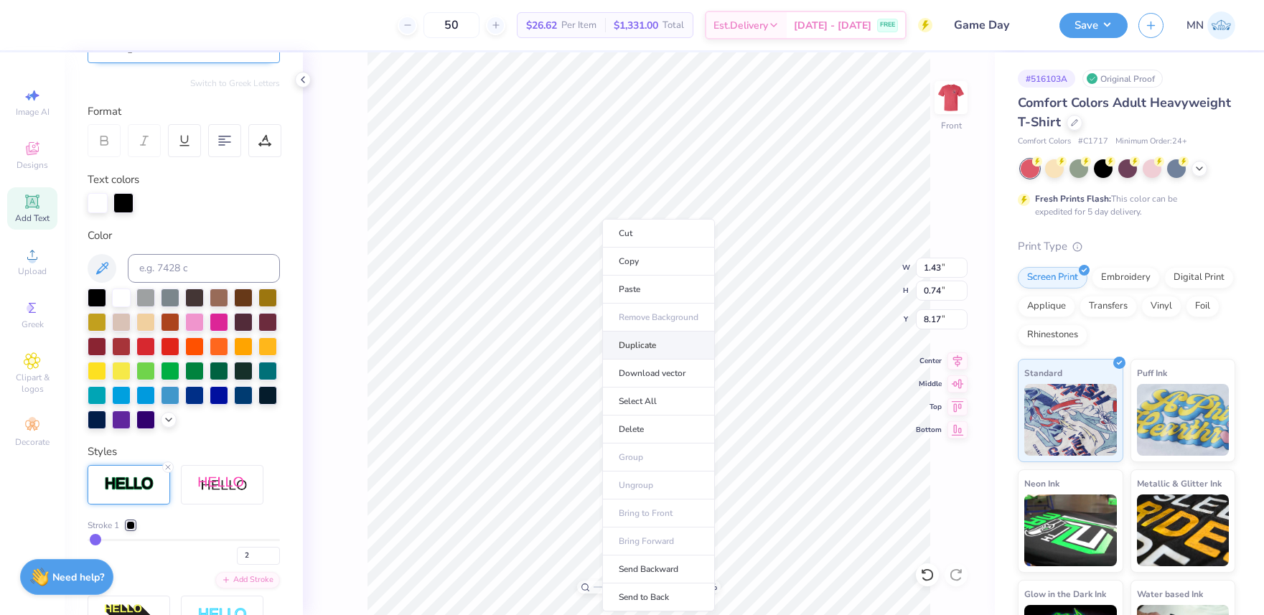
click at [643, 342] on li "Duplicate" at bounding box center [658, 346] width 113 height 28
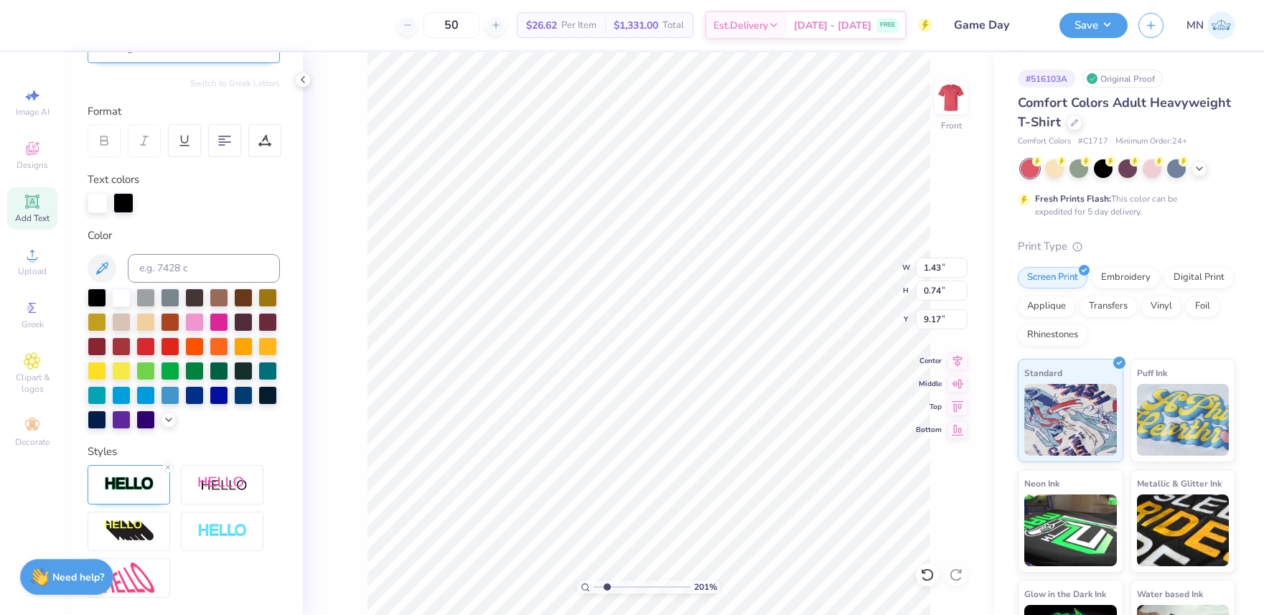
type input "8.17"
type textarea "1971"
click at [631, 345] on li "Duplicate" at bounding box center [645, 346] width 113 height 28
type input "9.14"
type textarea "1994"
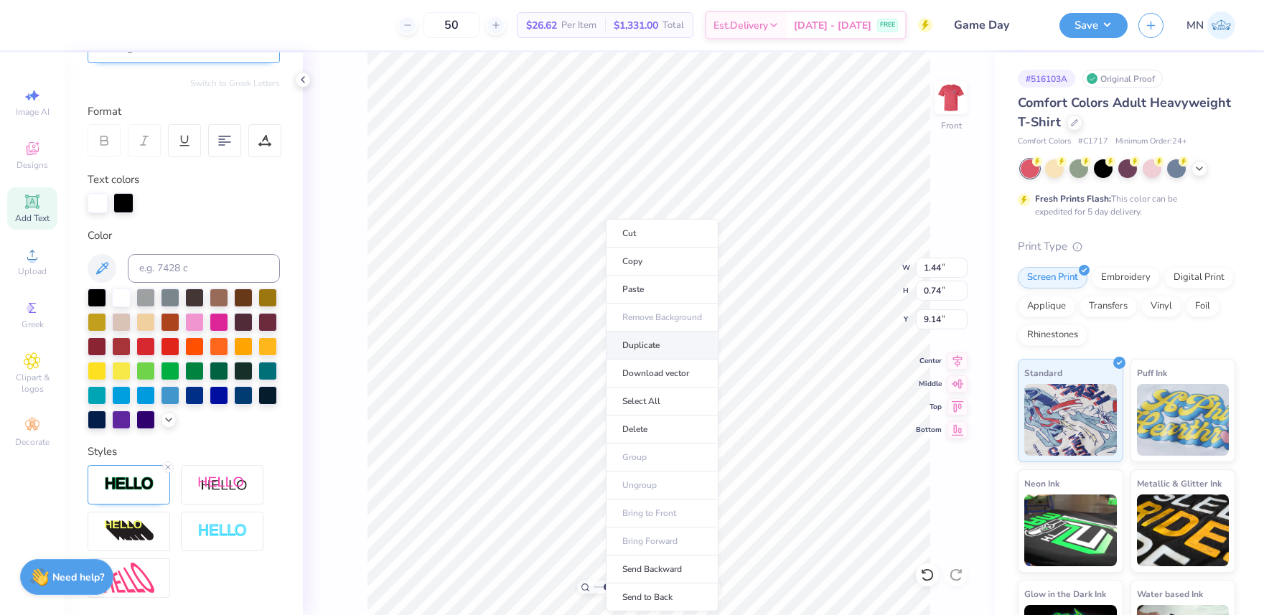
click at [655, 350] on li "Duplicate" at bounding box center [662, 346] width 113 height 28
type input "9.14"
type input "1.43"
type input "8.17"
type input "1.28"
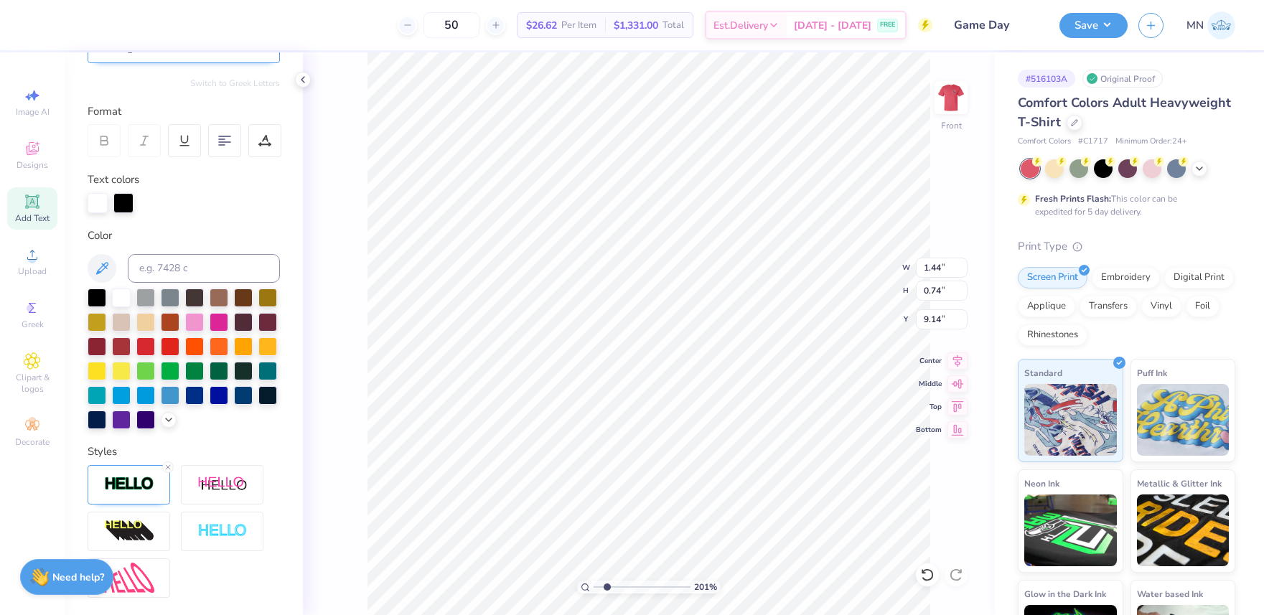
type textarea "1995"
click at [648, 342] on li "Duplicate" at bounding box center [659, 346] width 113 height 28
type input "10.06"
type textarea "1997"
click at [659, 451] on li "Group" at bounding box center [665, 458] width 113 height 28
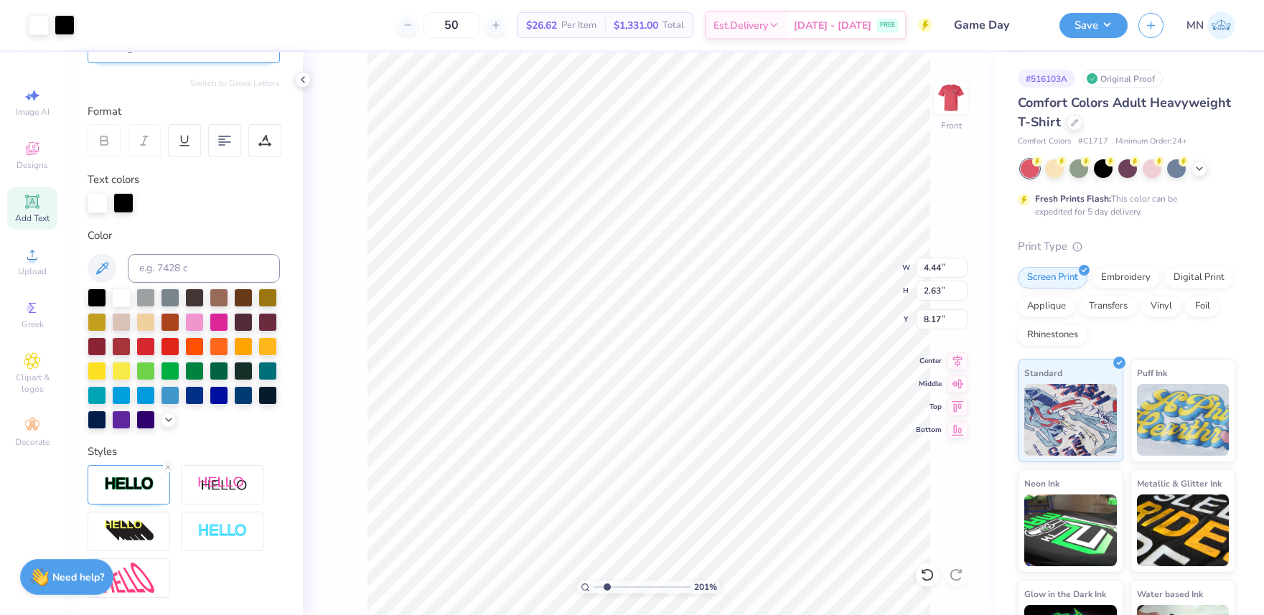
type input "8.16"
type input "1"
drag, startPoint x: 607, startPoint y: 585, endPoint x: 584, endPoint y: 581, distance: 23.4
click at [583, 582] on div "100 %" at bounding box center [649, 587] width 144 height 13
type input "8.27"
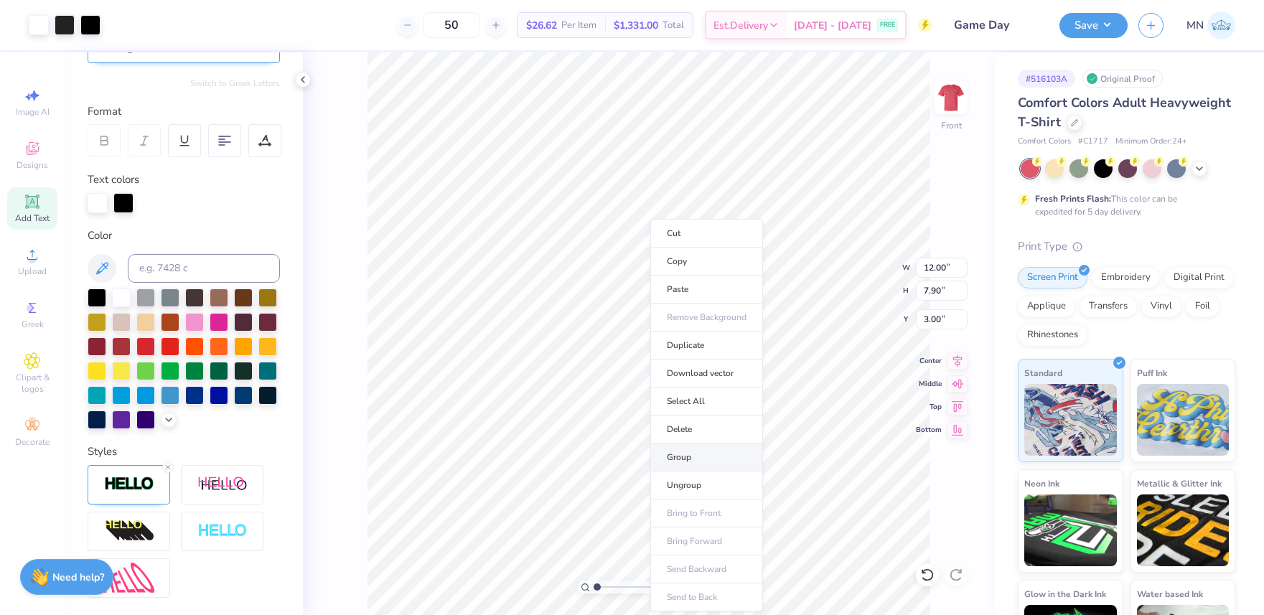
click at [695, 449] on li "Group" at bounding box center [706, 458] width 113 height 28
click at [69, 24] on div at bounding box center [65, 24] width 20 height 20
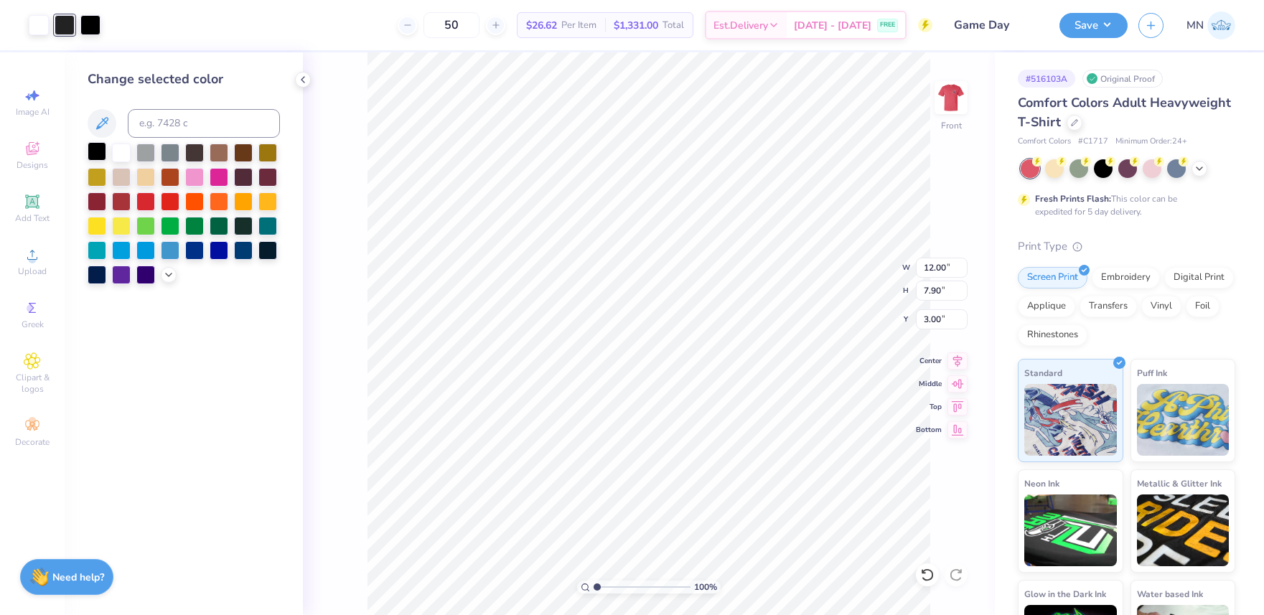
click at [96, 149] on div at bounding box center [97, 151] width 19 height 19
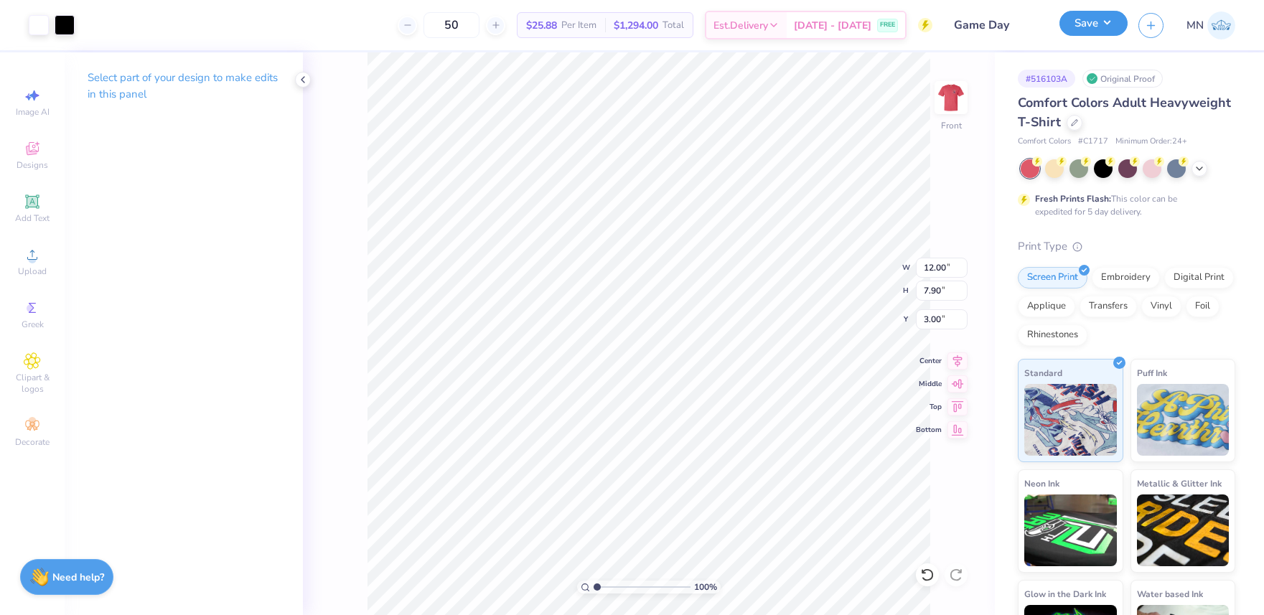
click at [1085, 28] on button "Save" at bounding box center [1093, 23] width 68 height 25
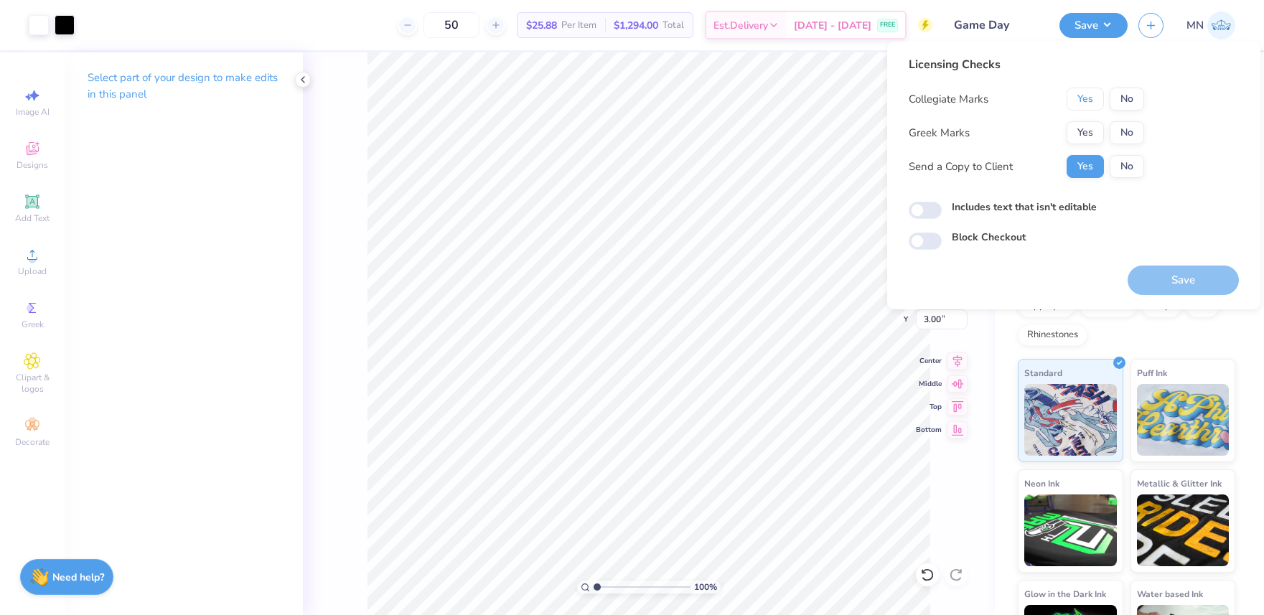
drag, startPoint x: 1087, startPoint y: 94, endPoint x: 1124, endPoint y: 118, distance: 44.6
click at [1088, 95] on button "Yes" at bounding box center [1085, 99] width 37 height 23
click at [1129, 125] on button "No" at bounding box center [1127, 132] width 34 height 23
click at [1177, 289] on button "Save" at bounding box center [1183, 280] width 111 height 29
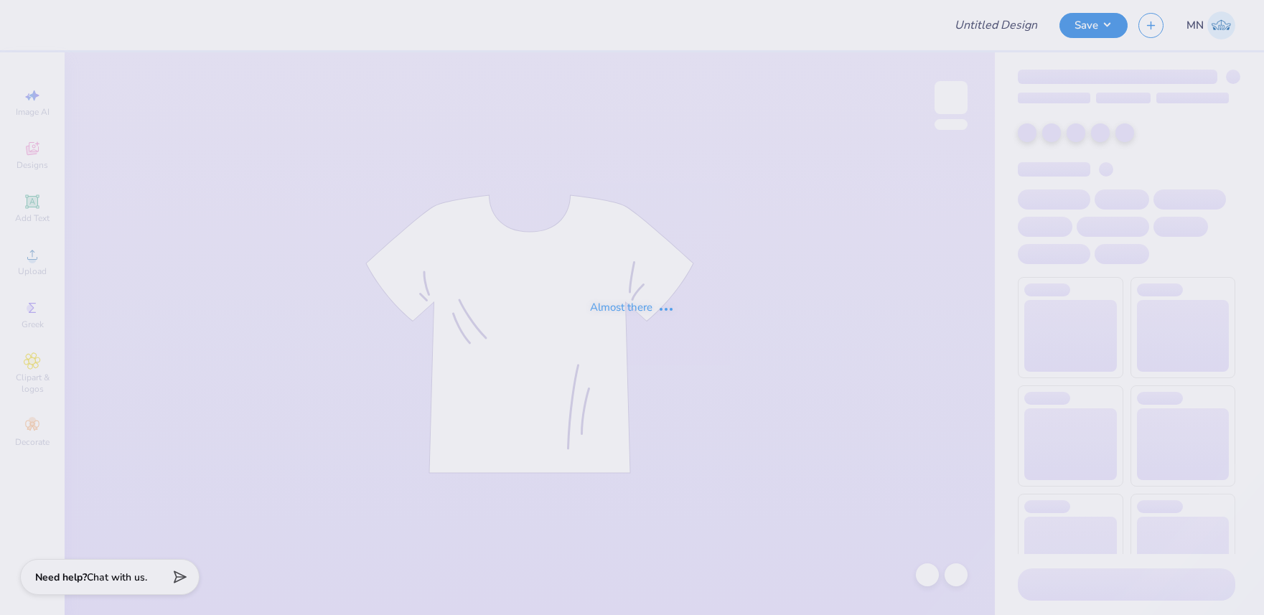
type input "ZTA Col st. philo"
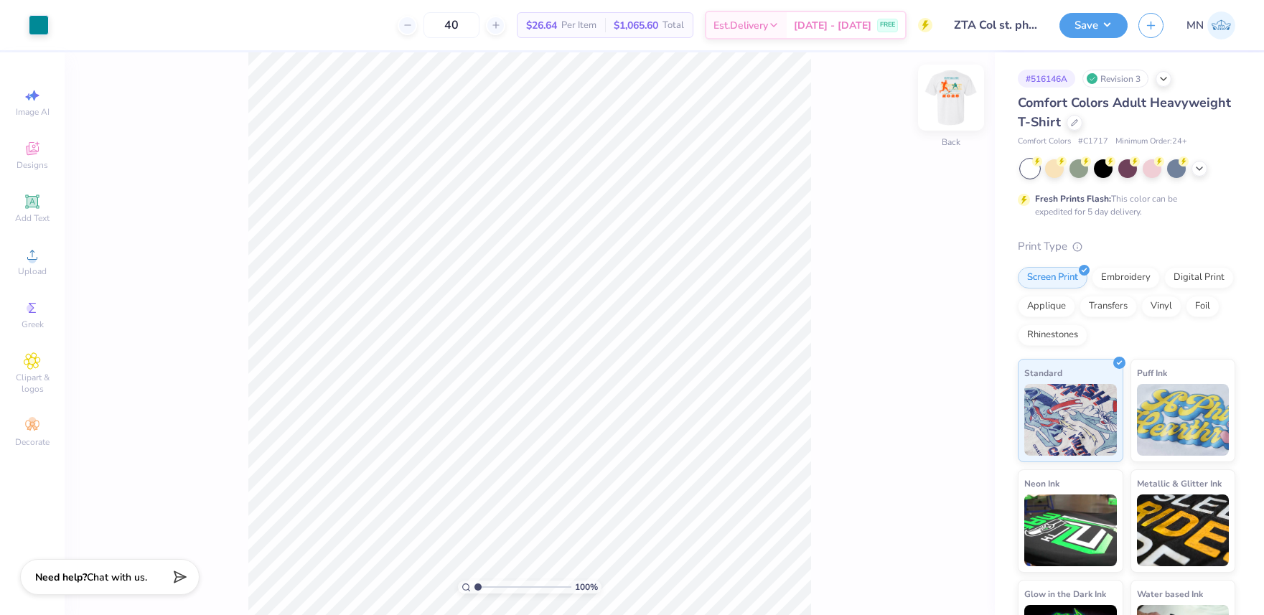
click at [960, 107] on img at bounding box center [950, 97] width 57 height 57
type input "3.65"
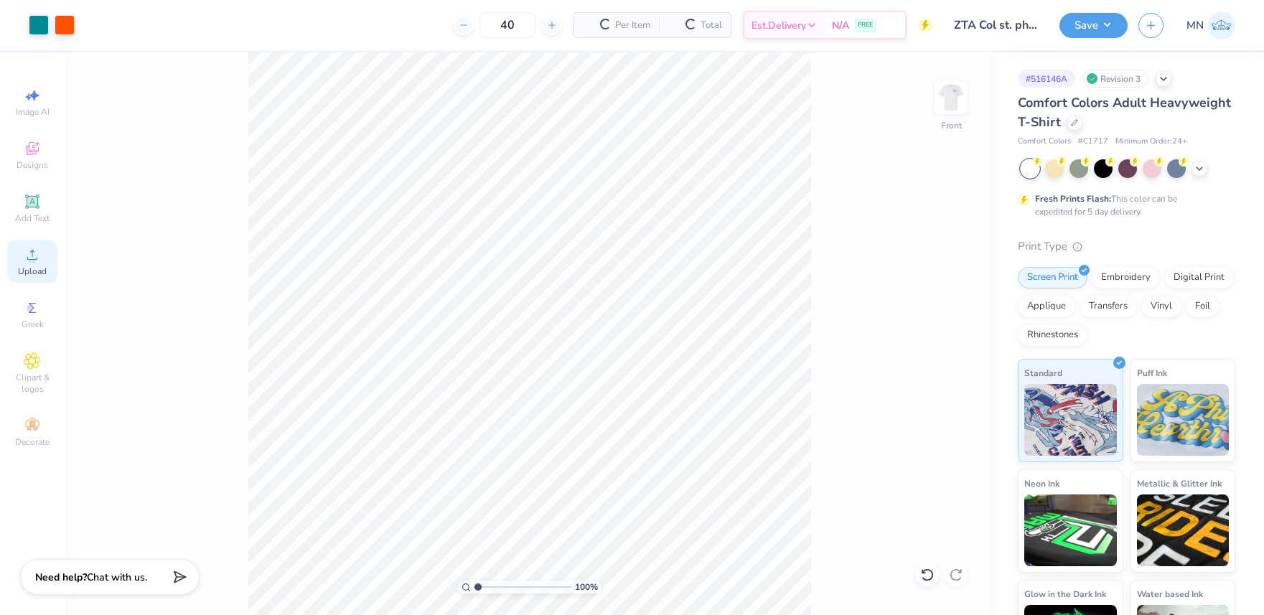
click at [50, 267] on div "Upload" at bounding box center [32, 261] width 50 height 42
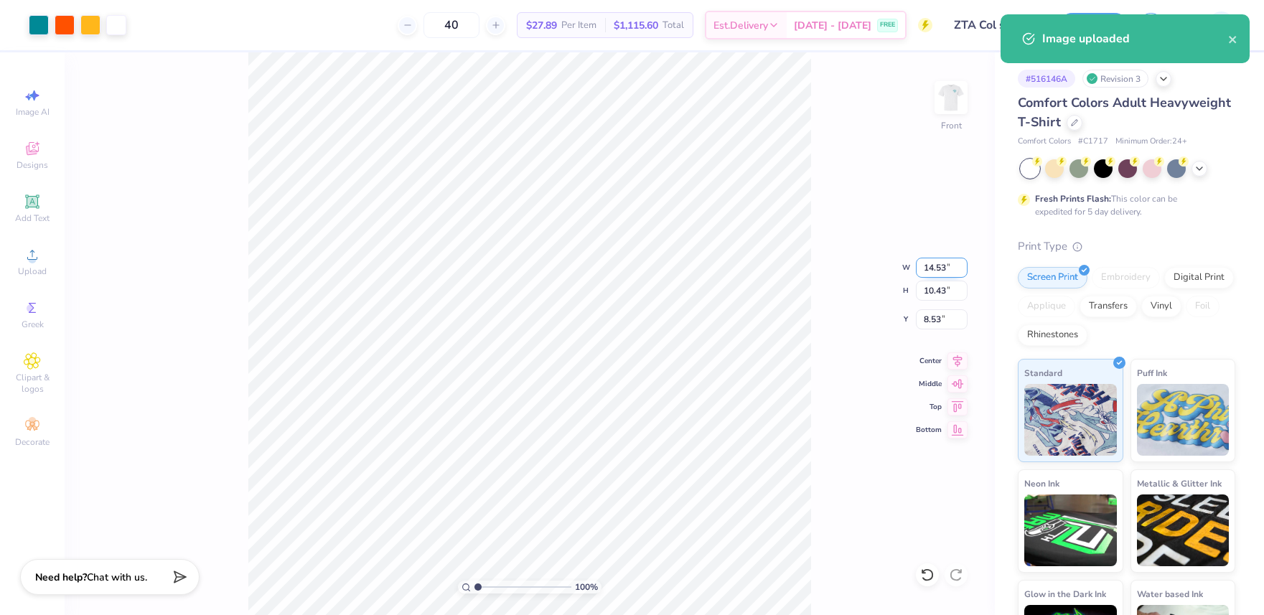
click at [945, 273] on input "14.53" at bounding box center [942, 268] width 52 height 20
type input "12.00"
type input "8.62"
type input "9.44"
type input "12.09"
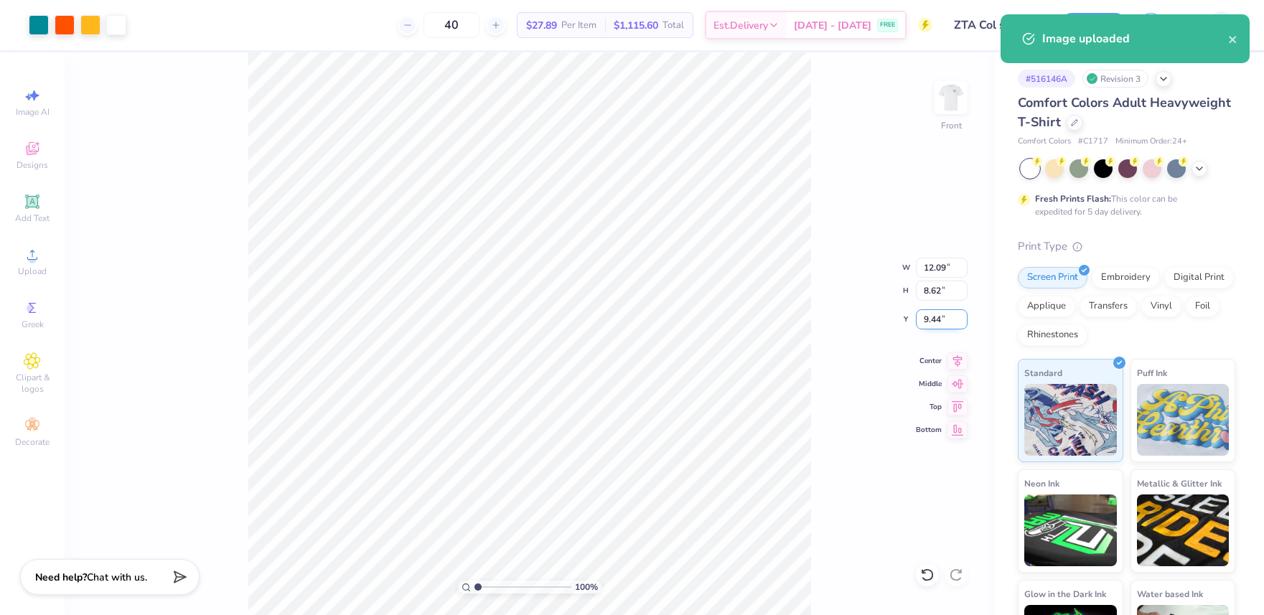
type input "8.68"
click at [942, 319] on input "9.41" at bounding box center [942, 319] width 52 height 20
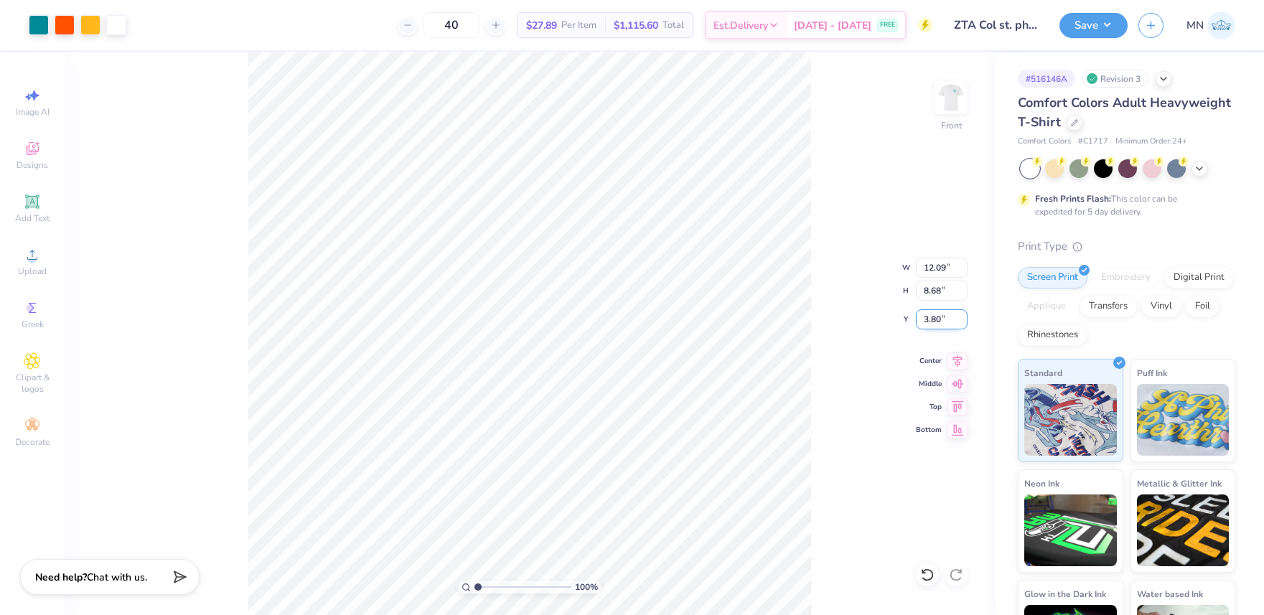
type input "3.80"
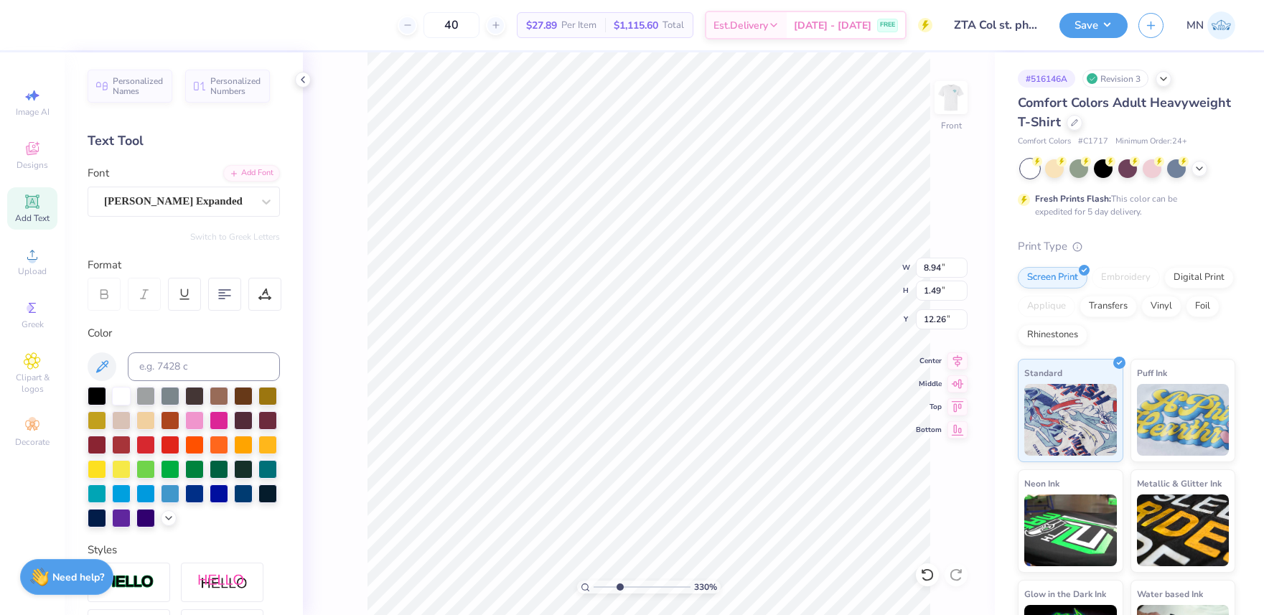
type input "3.3"
drag, startPoint x: 607, startPoint y: 589, endPoint x: 619, endPoint y: 583, distance: 13.8
click at [619, 589] on input "range" at bounding box center [642, 587] width 97 height 13
type input "12.40"
click at [670, 541] on li "Bring Forward" at bounding box center [660, 542] width 113 height 28
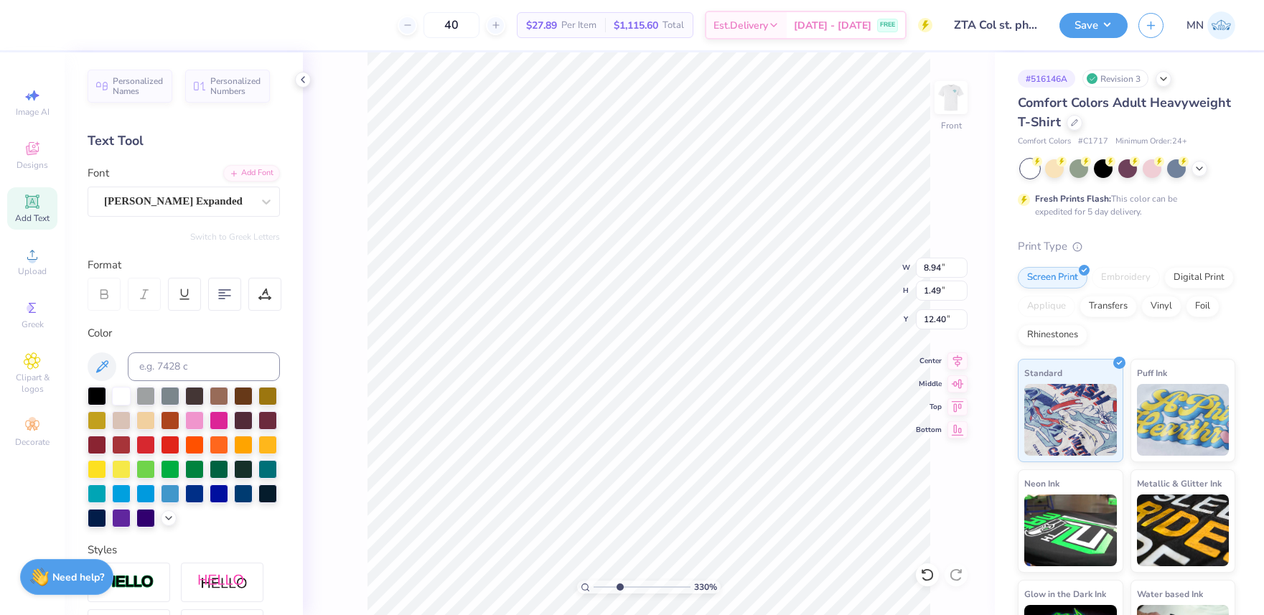
type input "12.48"
drag, startPoint x: 619, startPoint y: 586, endPoint x: 560, endPoint y: 579, distance: 59.3
type input "1"
click at [594, 581] on input "range" at bounding box center [642, 587] width 97 height 13
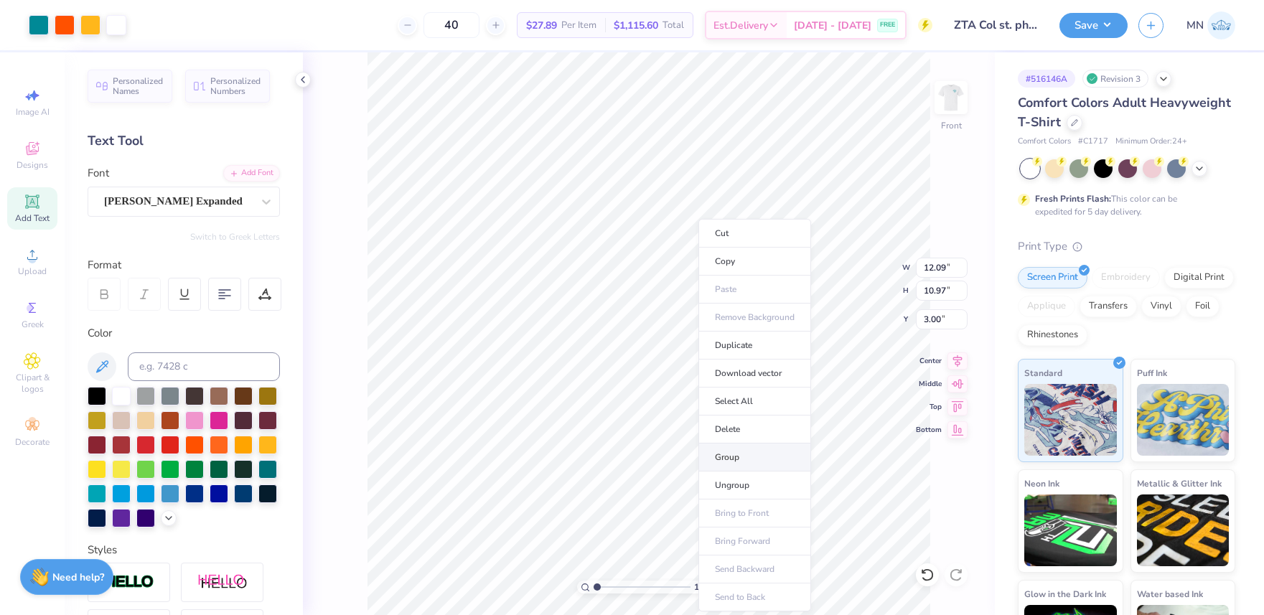
click at [738, 459] on li "Group" at bounding box center [754, 458] width 113 height 28
click at [938, 270] on input "12.09" at bounding box center [942, 268] width 52 height 20
type input "12.09"
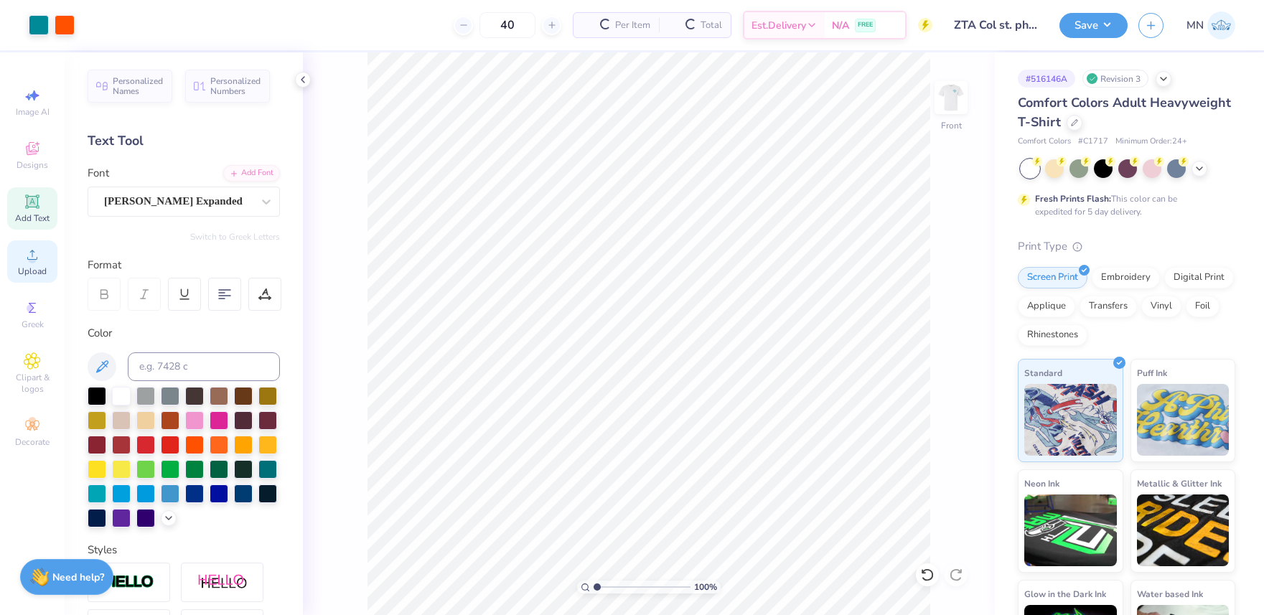
click at [31, 269] on span "Upload" at bounding box center [32, 271] width 29 height 11
click at [38, 266] on span "Upload" at bounding box center [32, 271] width 29 height 11
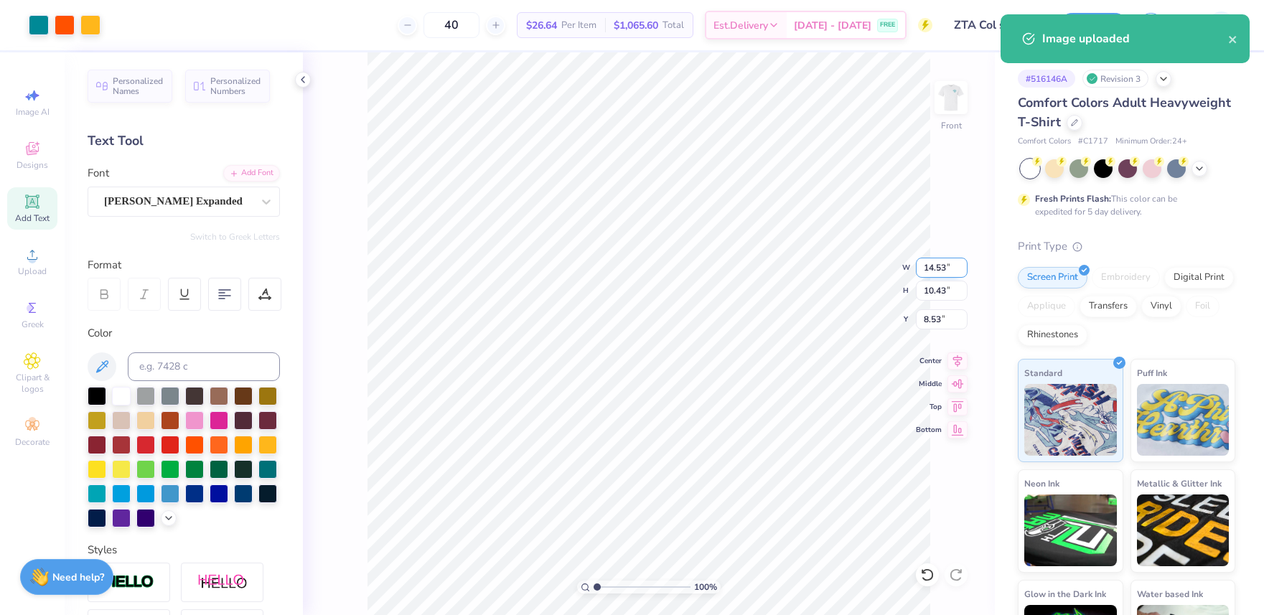
click at [941, 268] on input "14.53" at bounding box center [942, 268] width 52 height 20
type input "12.00"
type input "8.62"
click at [937, 319] on input "9.44" at bounding box center [942, 319] width 52 height 20
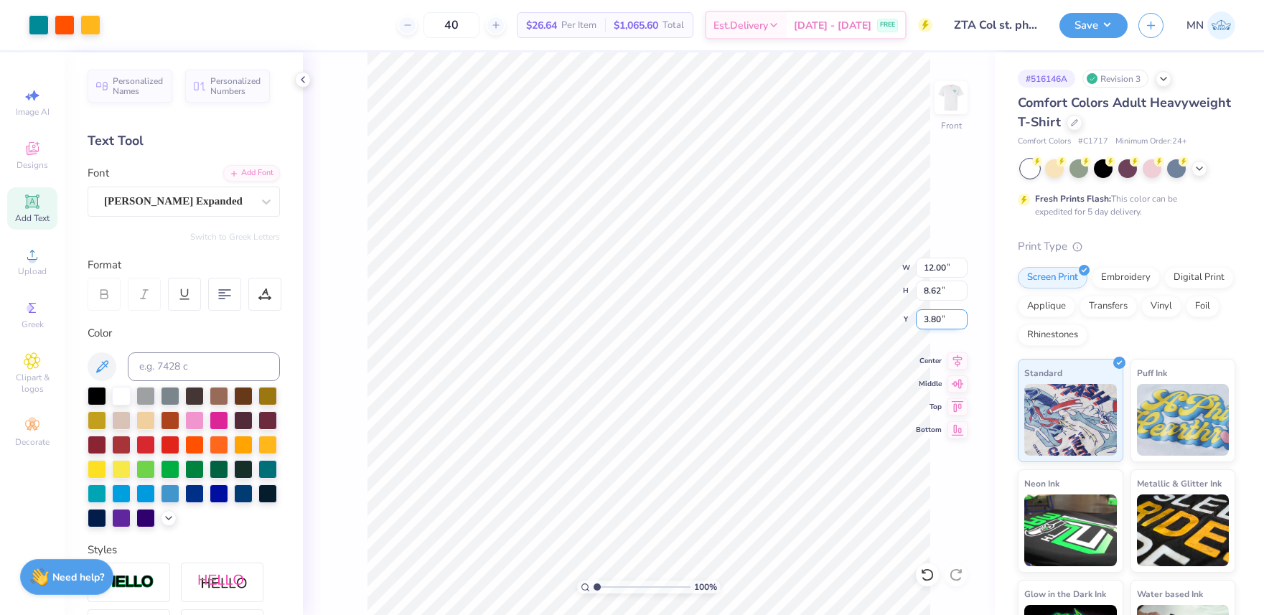
type input "3.80"
click at [937, 318] on input "3.86" at bounding box center [942, 319] width 52 height 20
type input "3.80"
click at [1103, 21] on button "Save" at bounding box center [1093, 23] width 68 height 25
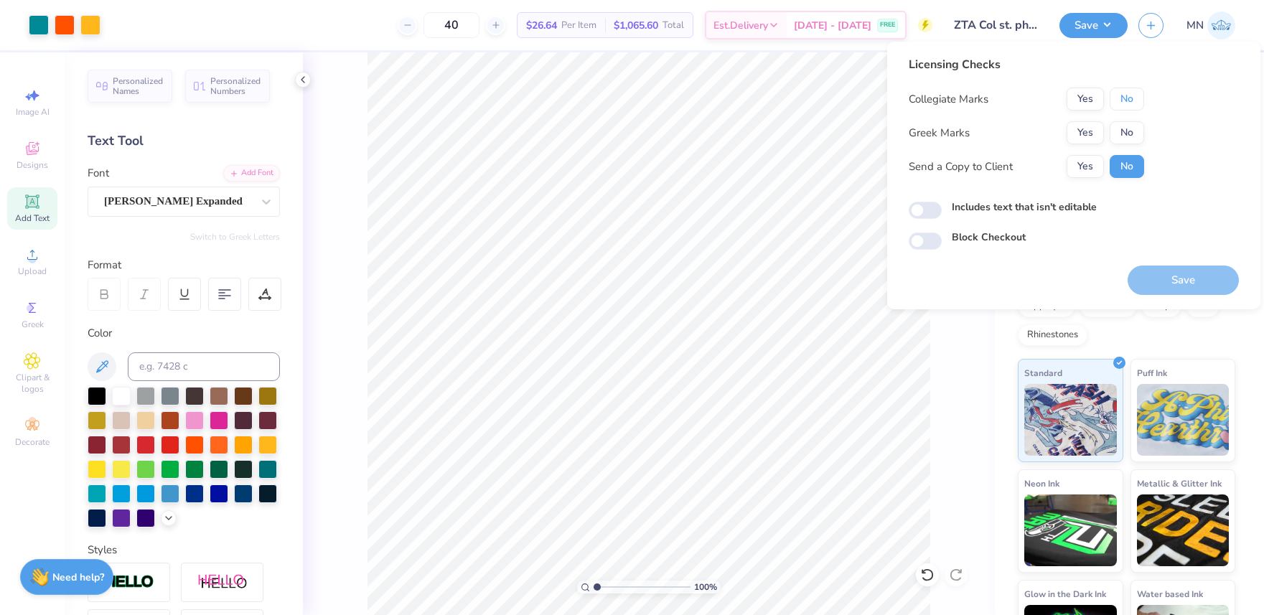
drag, startPoint x: 1117, startPoint y: 101, endPoint x: 1105, endPoint y: 118, distance: 20.5
click at [1116, 103] on button "No" at bounding box center [1127, 99] width 34 height 23
click at [1095, 132] on button "Yes" at bounding box center [1085, 132] width 37 height 23
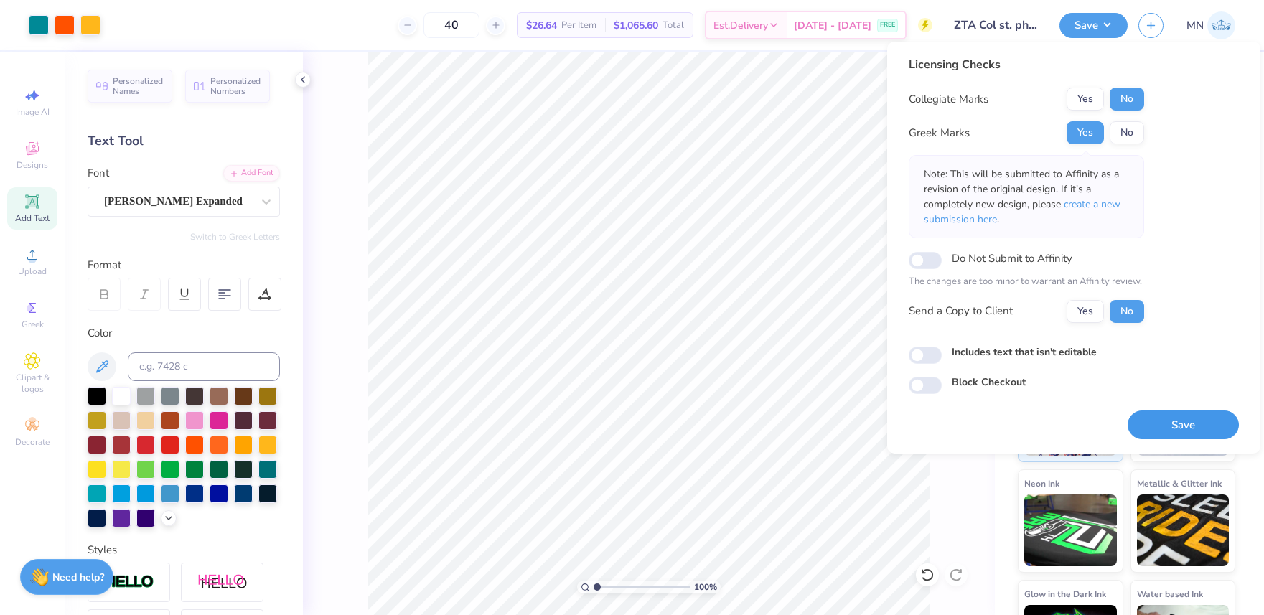
click at [1179, 426] on button "Save" at bounding box center [1183, 425] width 111 height 29
